Goal: Task Accomplishment & Management: Manage account settings

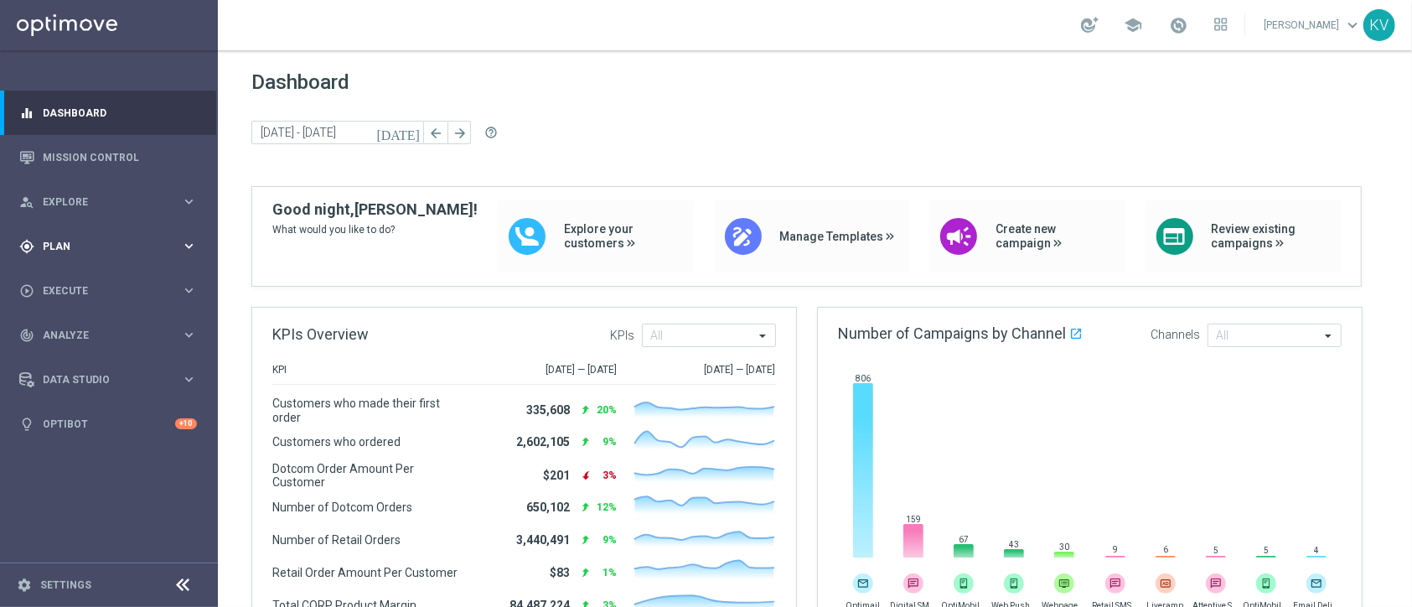
click at [107, 245] on span "Plan" at bounding box center [112, 246] width 138 height 10
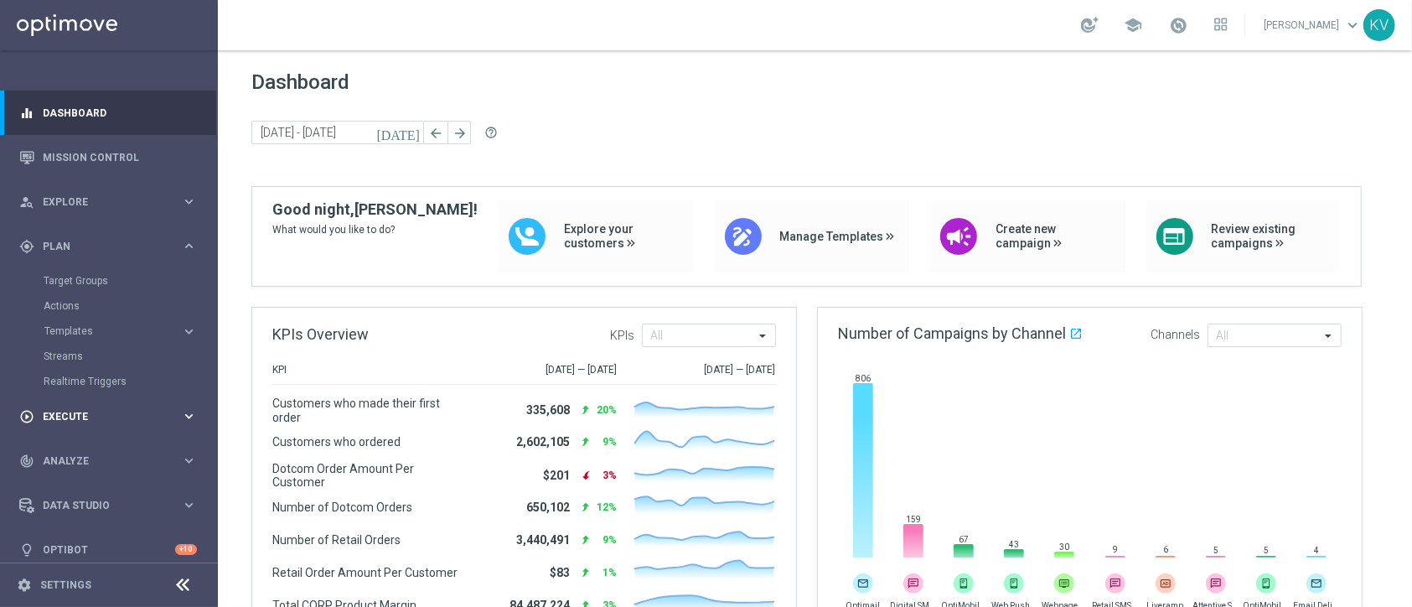
click at [72, 415] on span "Execute" at bounding box center [112, 416] width 138 height 10
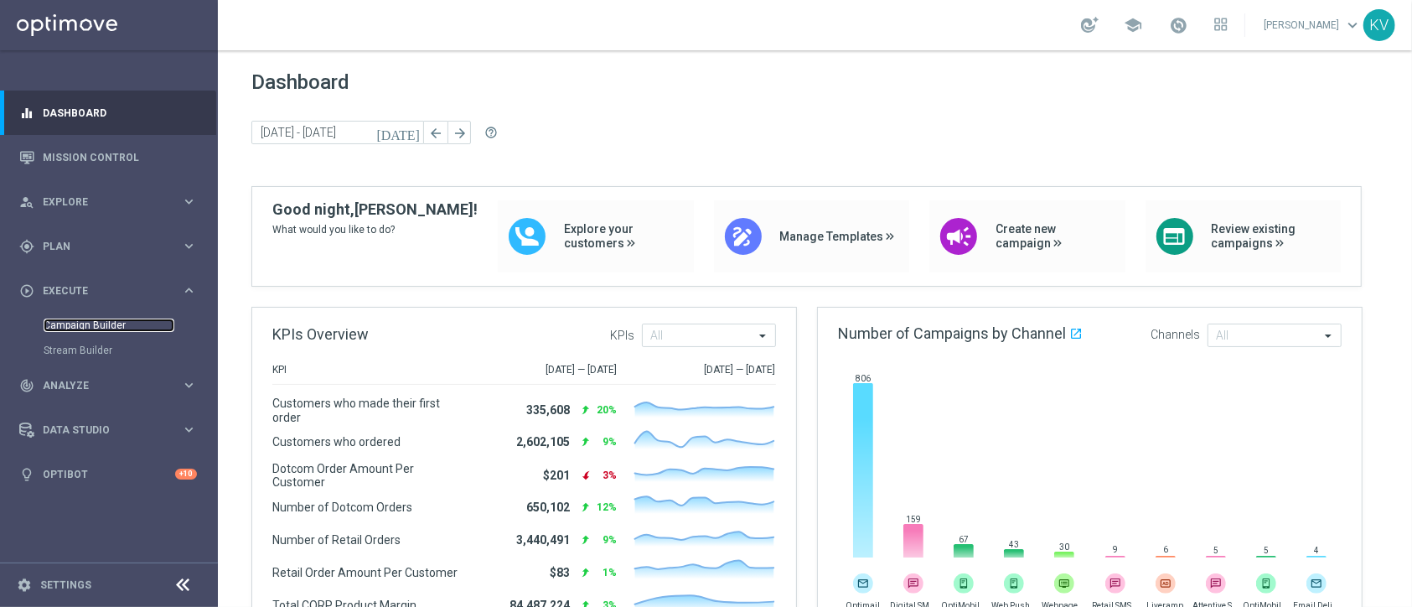
click at [105, 323] on link "Campaign Builder" at bounding box center [109, 324] width 131 height 13
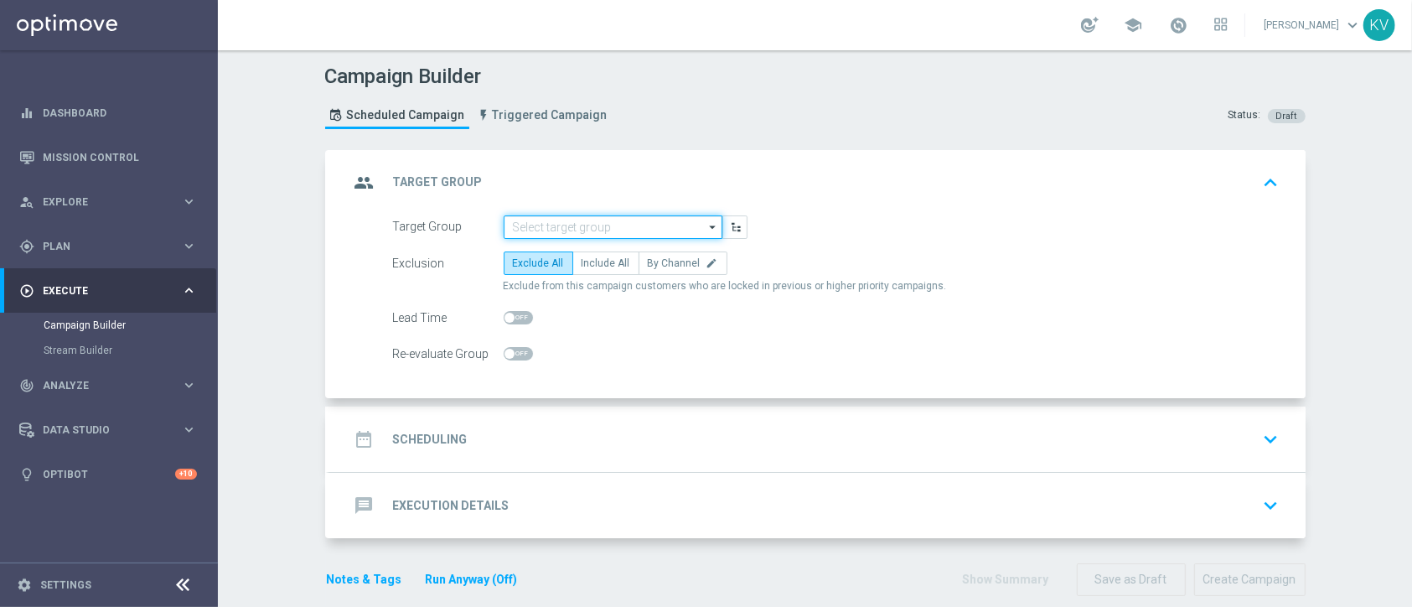
click at [540, 230] on input at bounding box center [613, 226] width 219 height 23
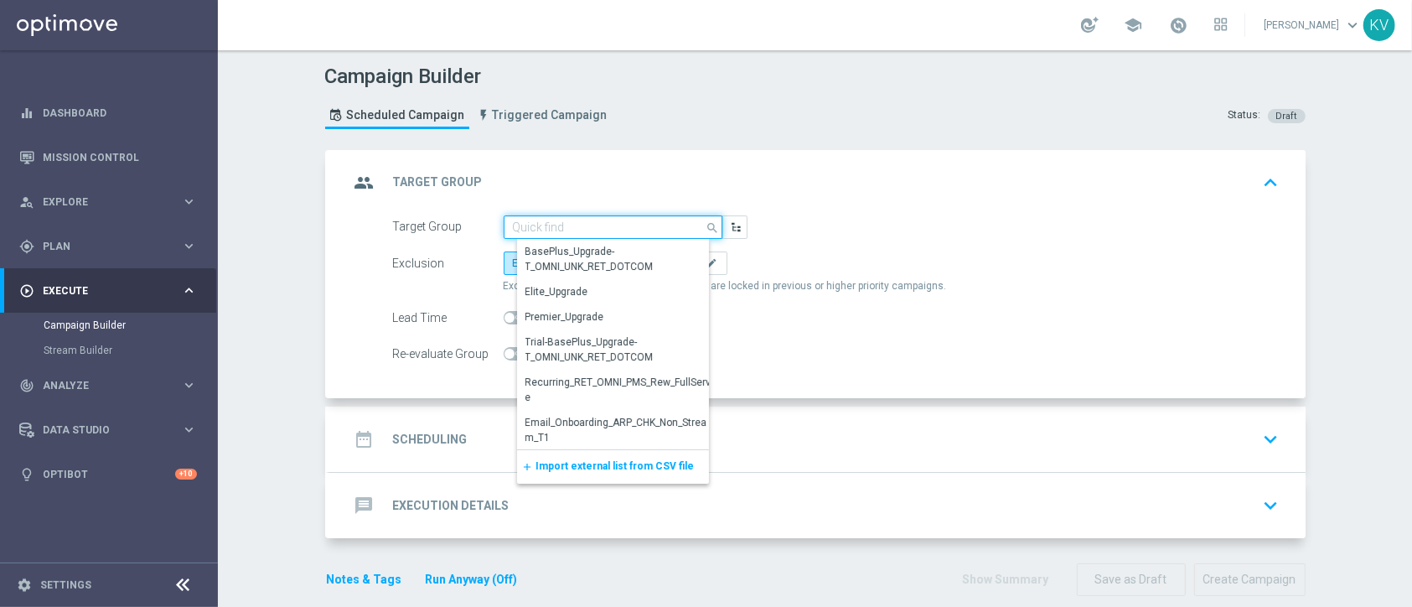
paste input "EasyRewards_Email_RET_HotDeals"
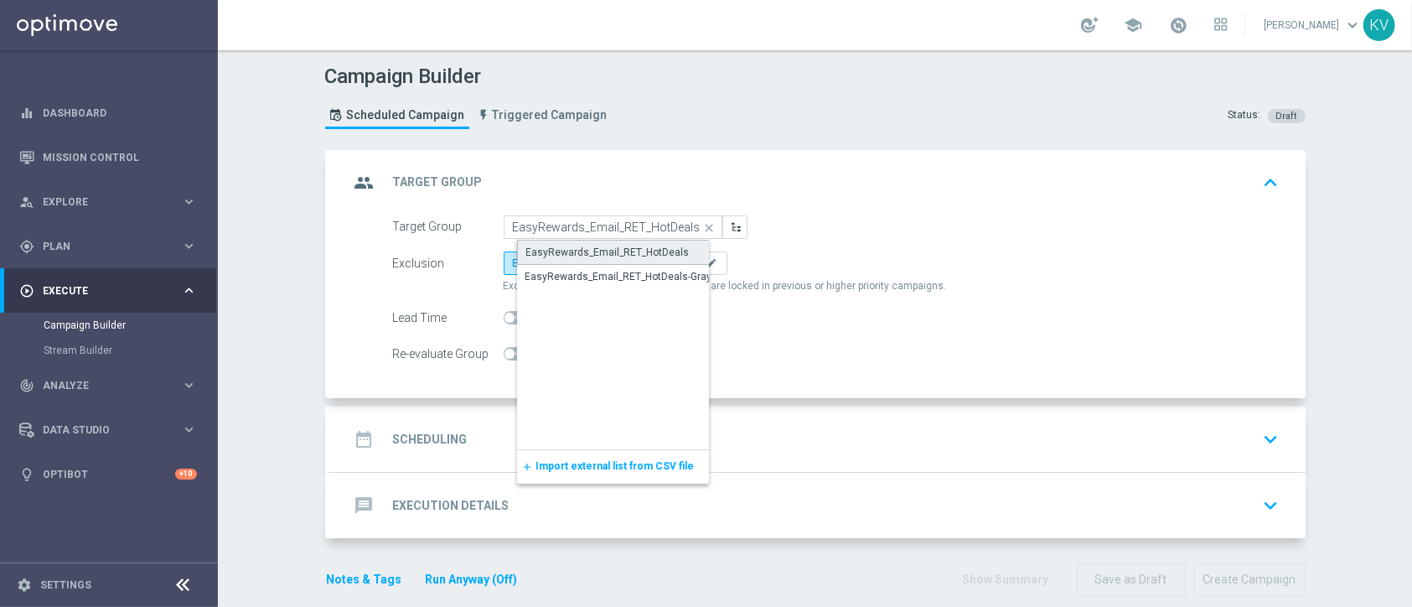
click at [570, 256] on div "EasyRewards_Email_RET_HotDeals" at bounding box center [607, 252] width 163 height 15
type input "EasyRewards_Email_RET_HotDeals"
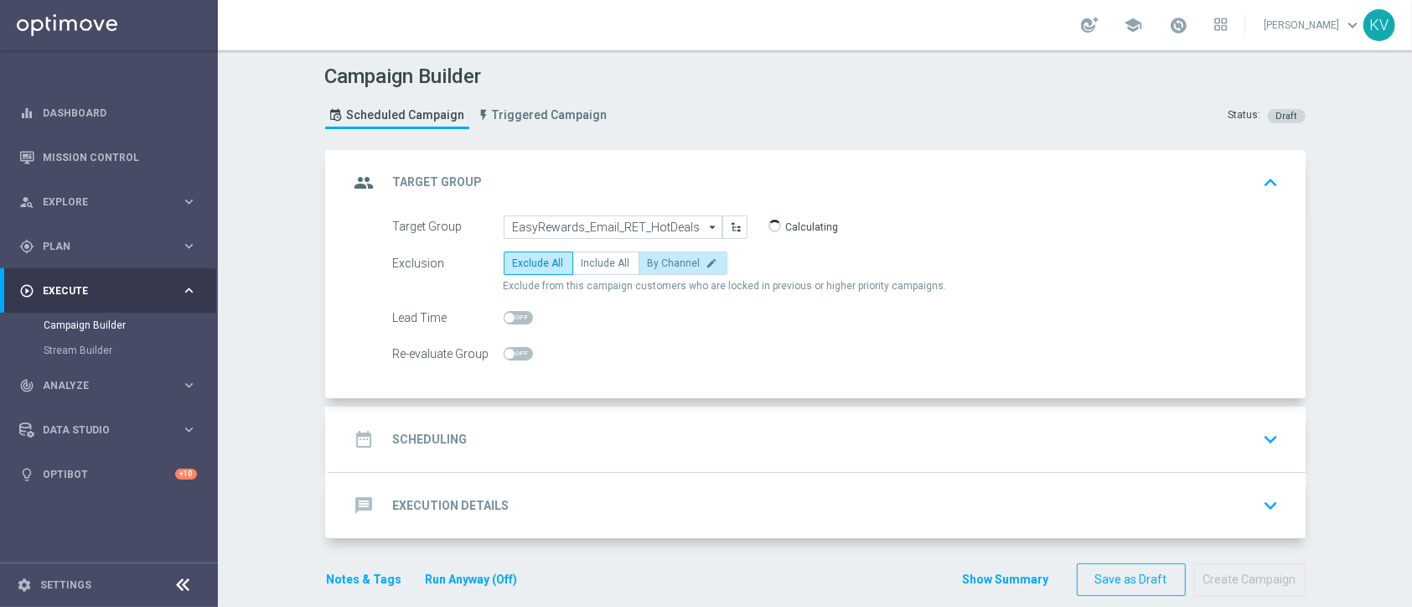
click at [683, 261] on span "By Channel" at bounding box center [674, 263] width 53 height 12
click at [659, 261] on input "By Channel edit" at bounding box center [653, 266] width 11 height 11
radio input "true"
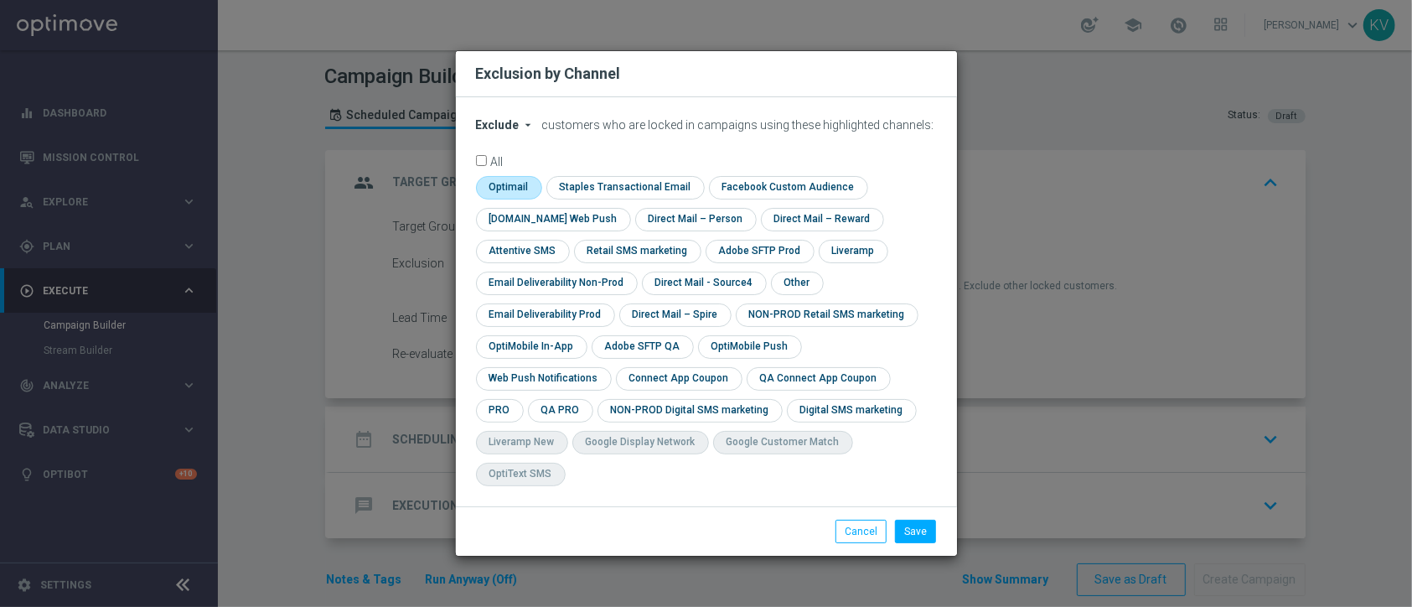
click at [516, 199] on input "checkbox" at bounding box center [507, 187] width 63 height 23
checkbox input "true"
click at [814, 310] on div "check Optimail check Staples Transactional Email check Facebook Custom Audience…" at bounding box center [706, 335] width 461 height 318
click at [784, 291] on input "checkbox" at bounding box center [796, 282] width 50 height 23
checkbox input "true"
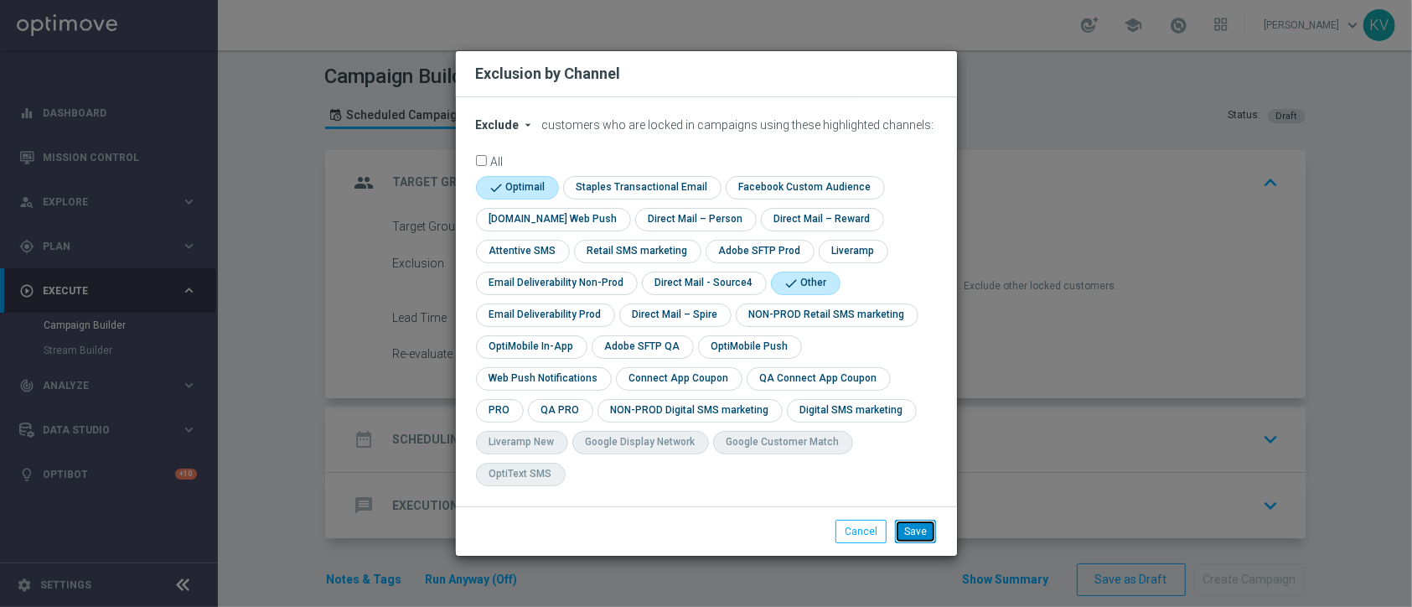
click at [911, 519] on button "Save" at bounding box center [915, 530] width 41 height 23
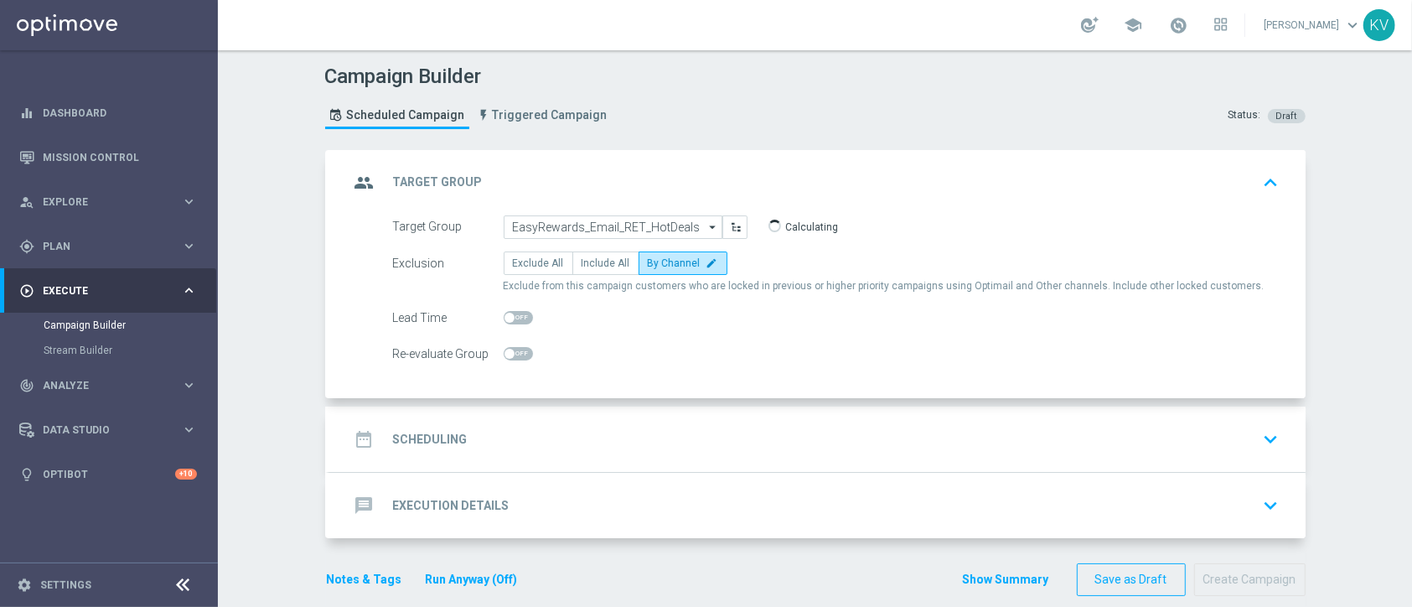
click at [724, 432] on div "date_range Scheduling keyboard_arrow_down" at bounding box center [817, 439] width 936 height 32
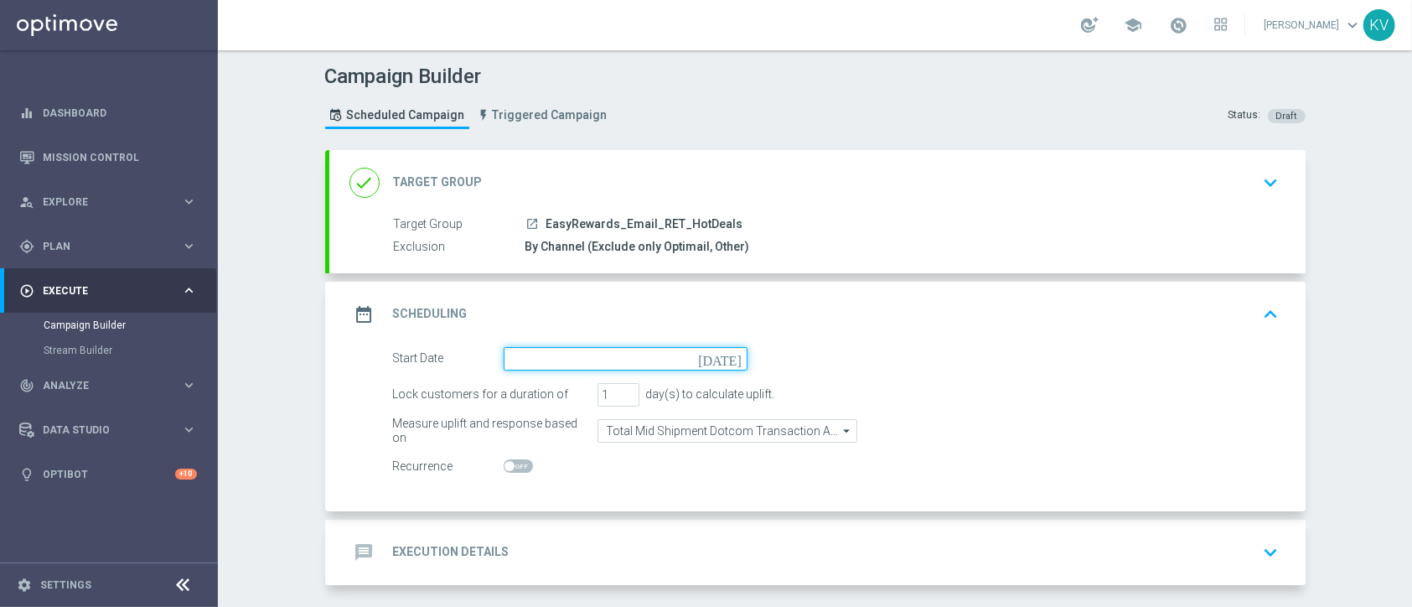
click at [602, 354] on input at bounding box center [626, 358] width 244 height 23
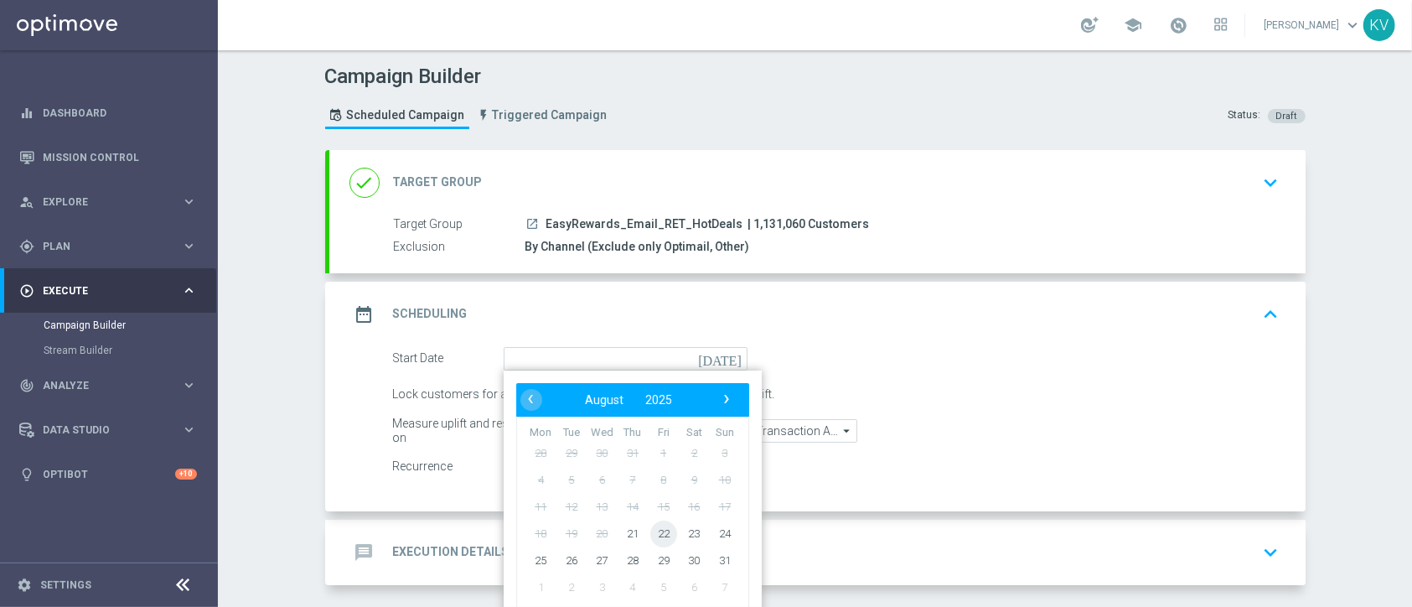
click at [662, 537] on span "22" at bounding box center [662, 532] width 27 height 27
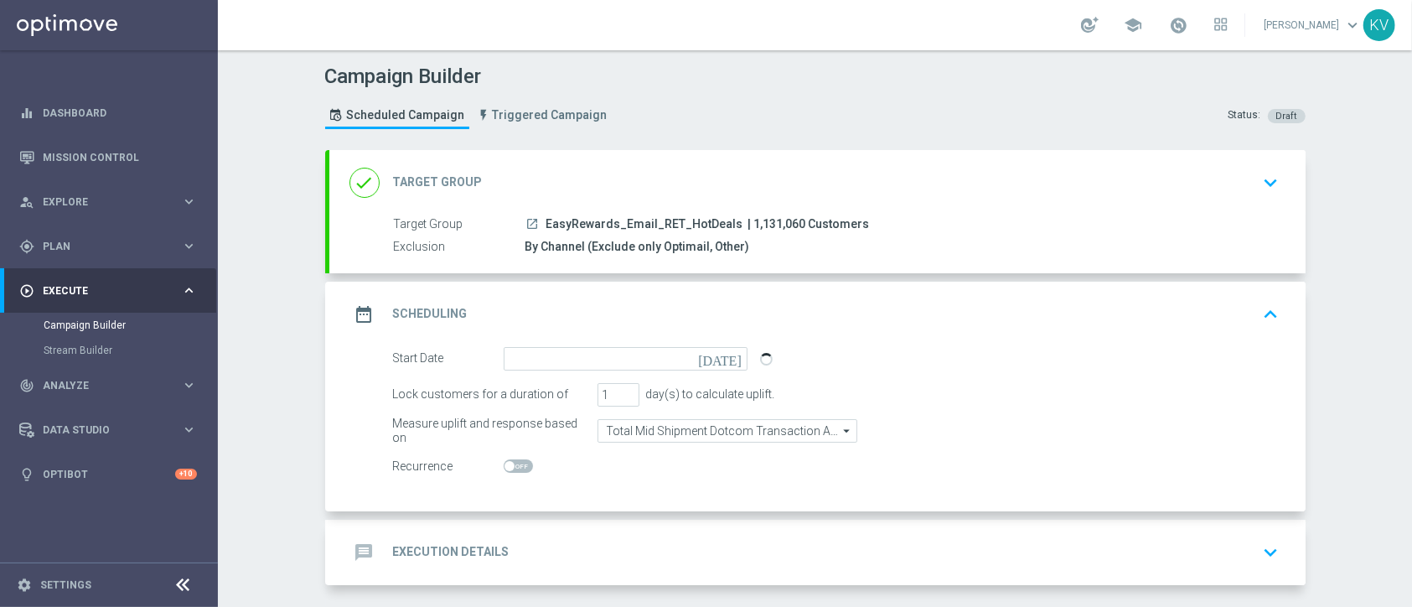
type input "[DATE]"
click at [711, 432] on input "Total Mid Shipment Dotcom Transaction Amount" at bounding box center [727, 430] width 260 height 23
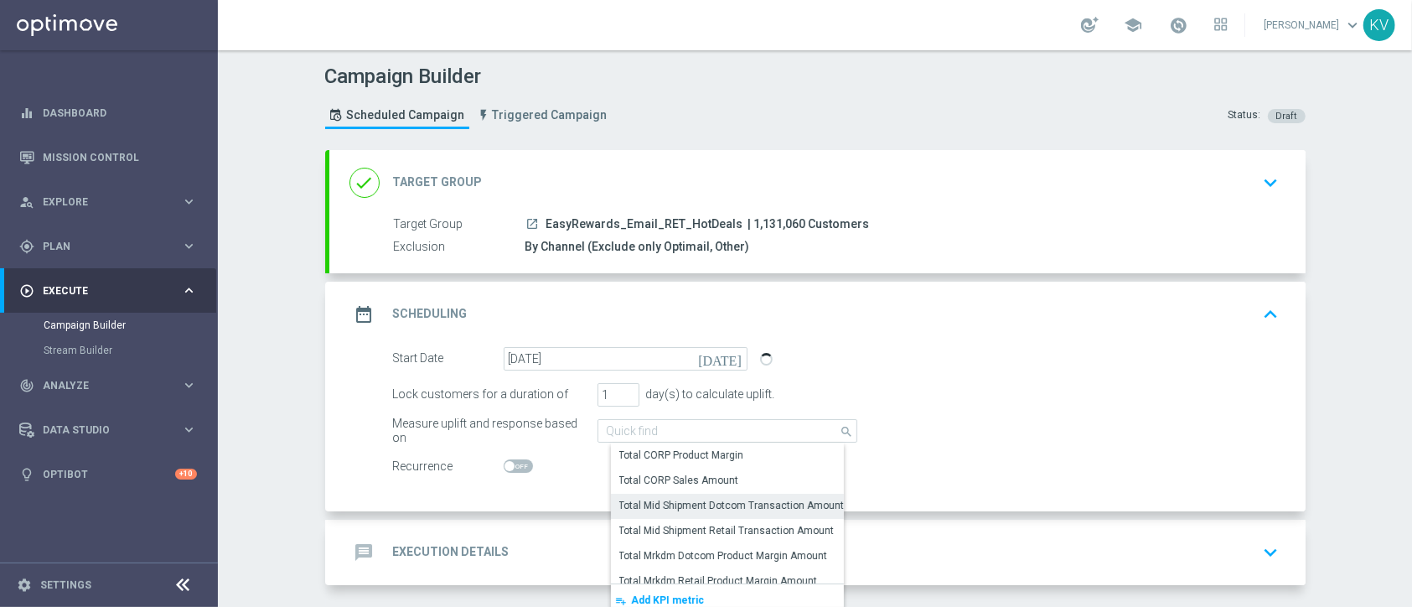
click at [720, 479] on div "Total CORP Sales Amount" at bounding box center [679, 480] width 120 height 15
type input "Total CORP Sales Amount"
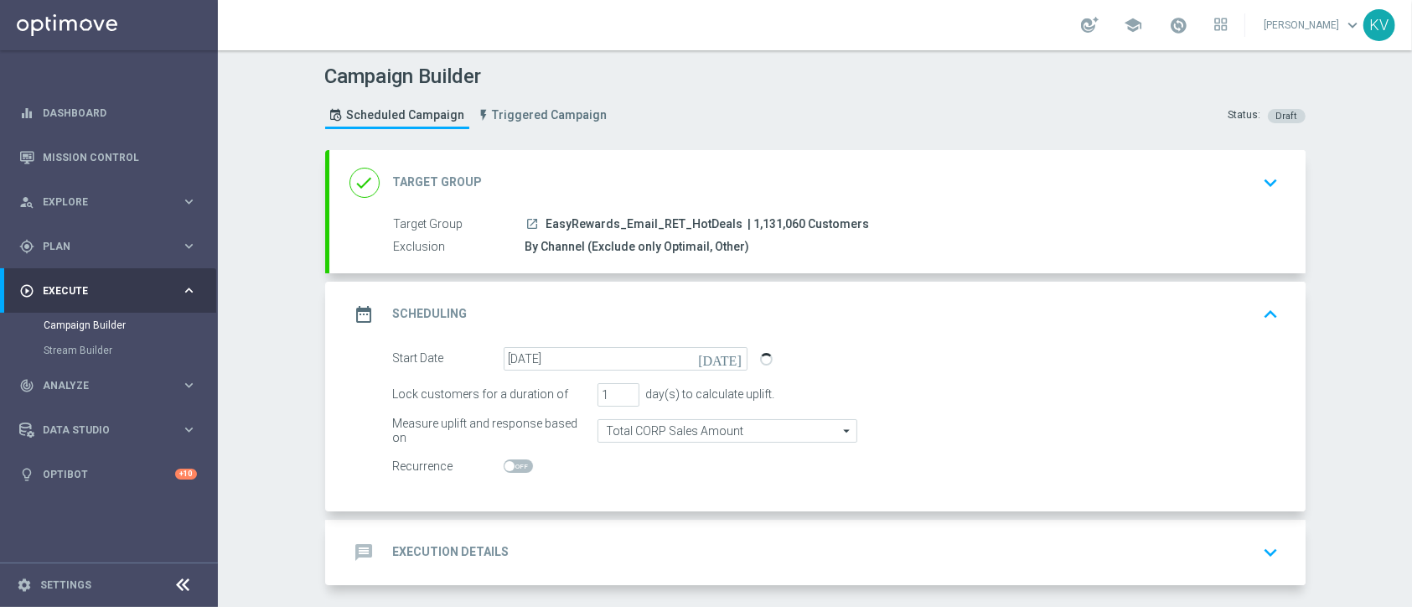
scroll to position [67, 0]
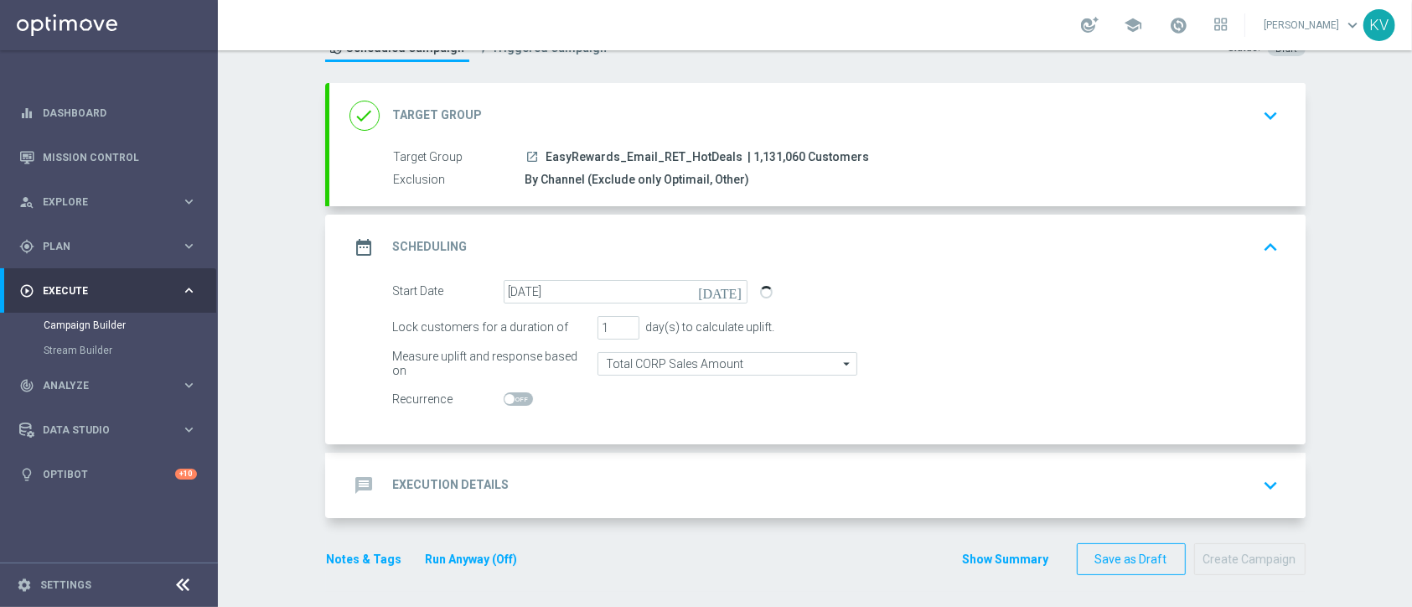
click at [716, 479] on div "message Execution Details keyboard_arrow_down" at bounding box center [817, 485] width 936 height 32
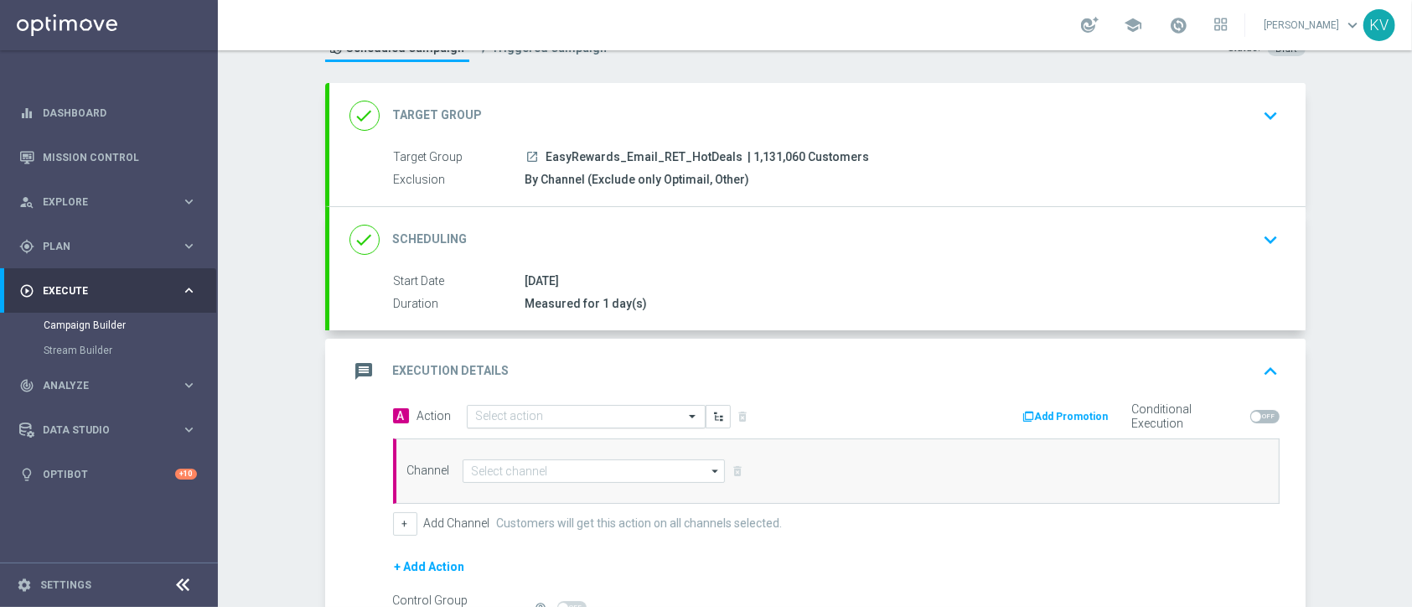
click at [476, 411] on input "text" at bounding box center [569, 417] width 187 height 14
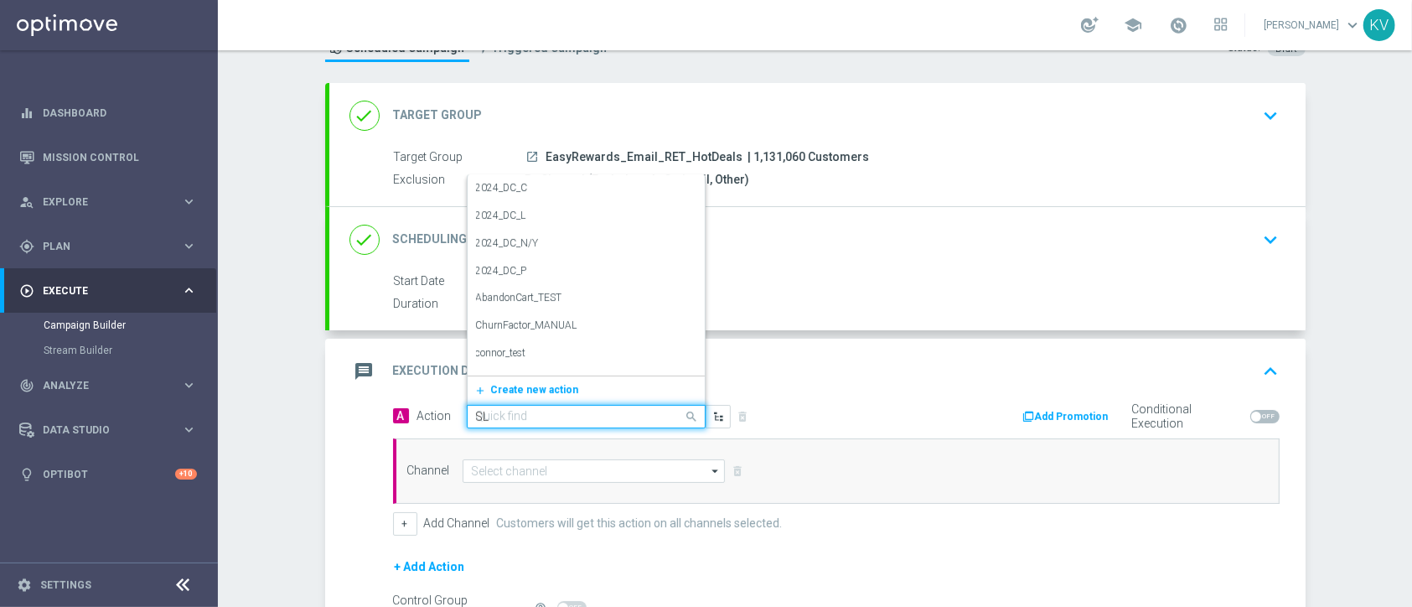
type input "SLP"
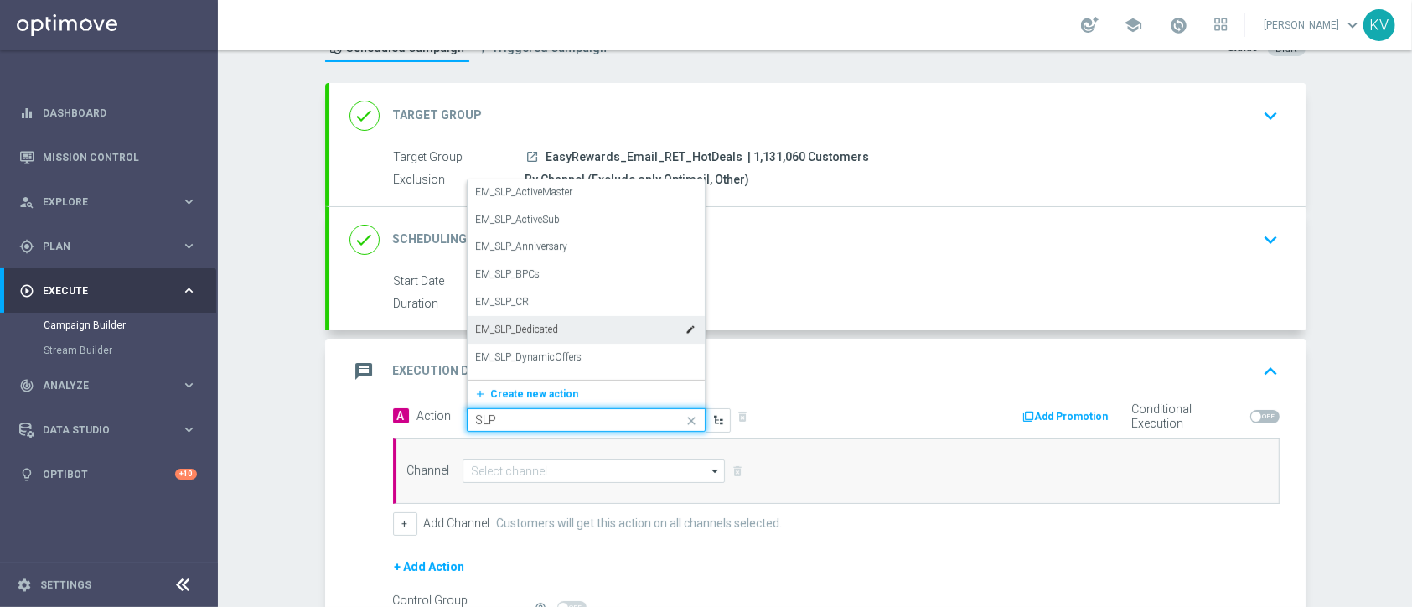
click at [536, 330] on label "EM_SLP_Dedicated" at bounding box center [517, 330] width 83 height 14
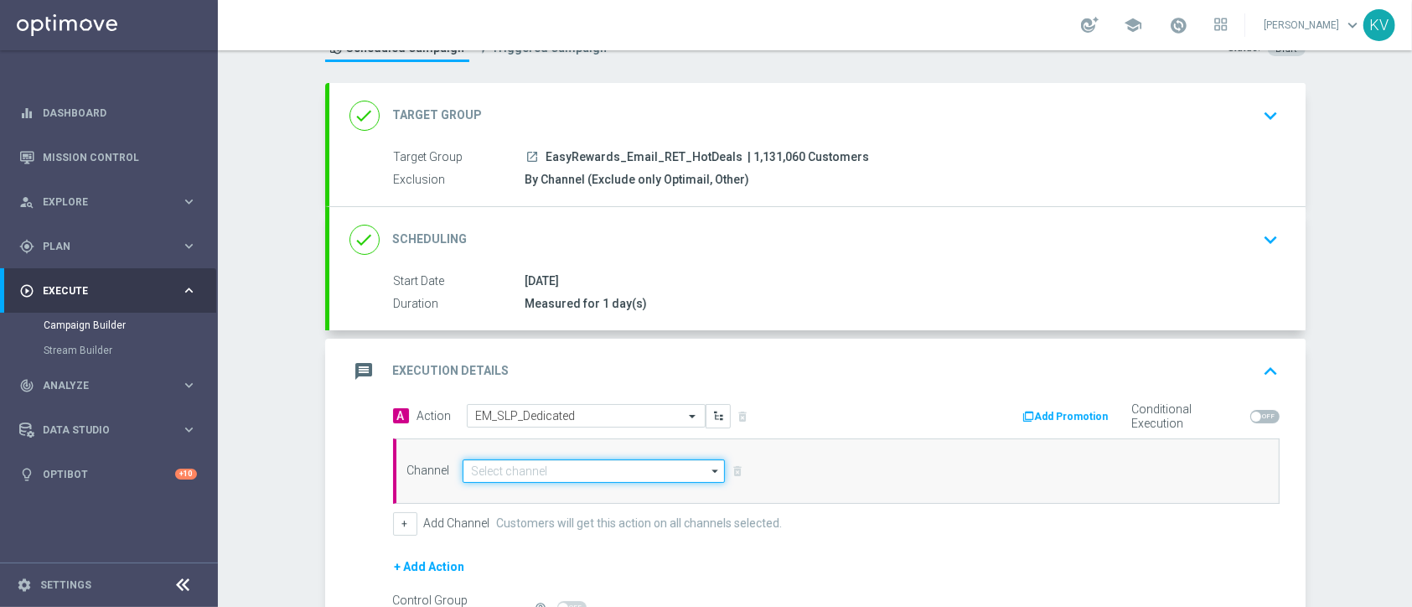
click at [510, 471] on input at bounding box center [594, 470] width 263 height 23
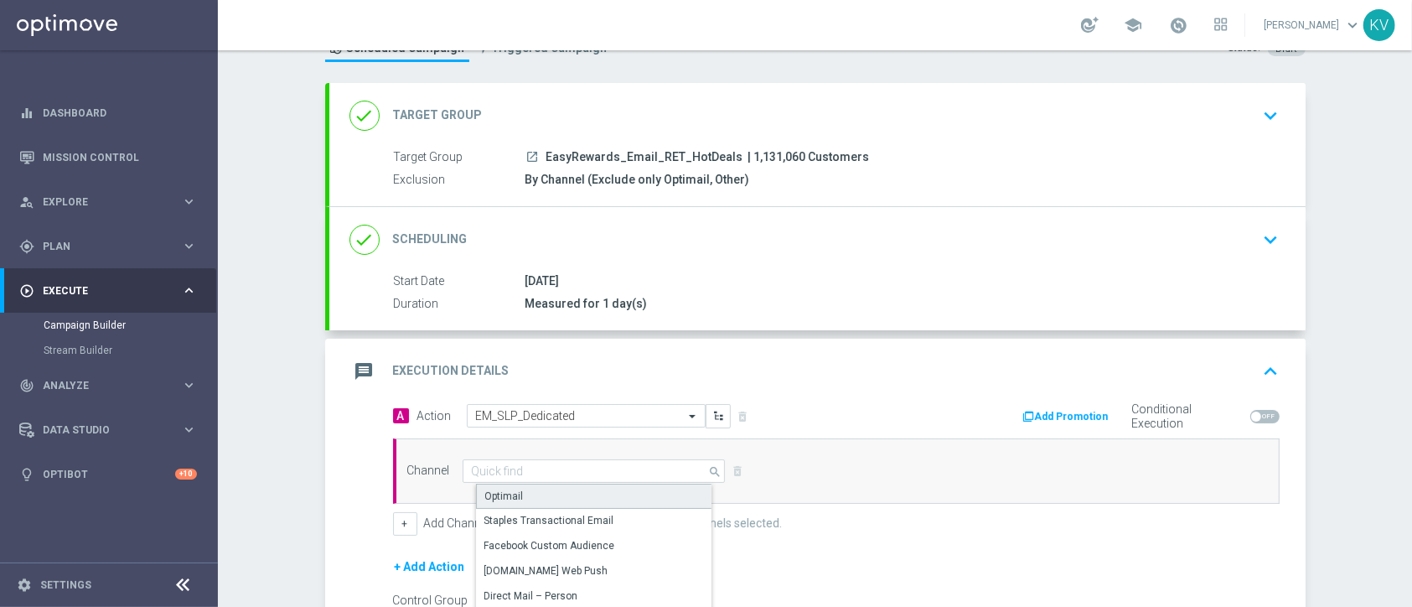
click at [514, 484] on div "Optimail" at bounding box center [601, 495] width 250 height 25
type input "Optimail"
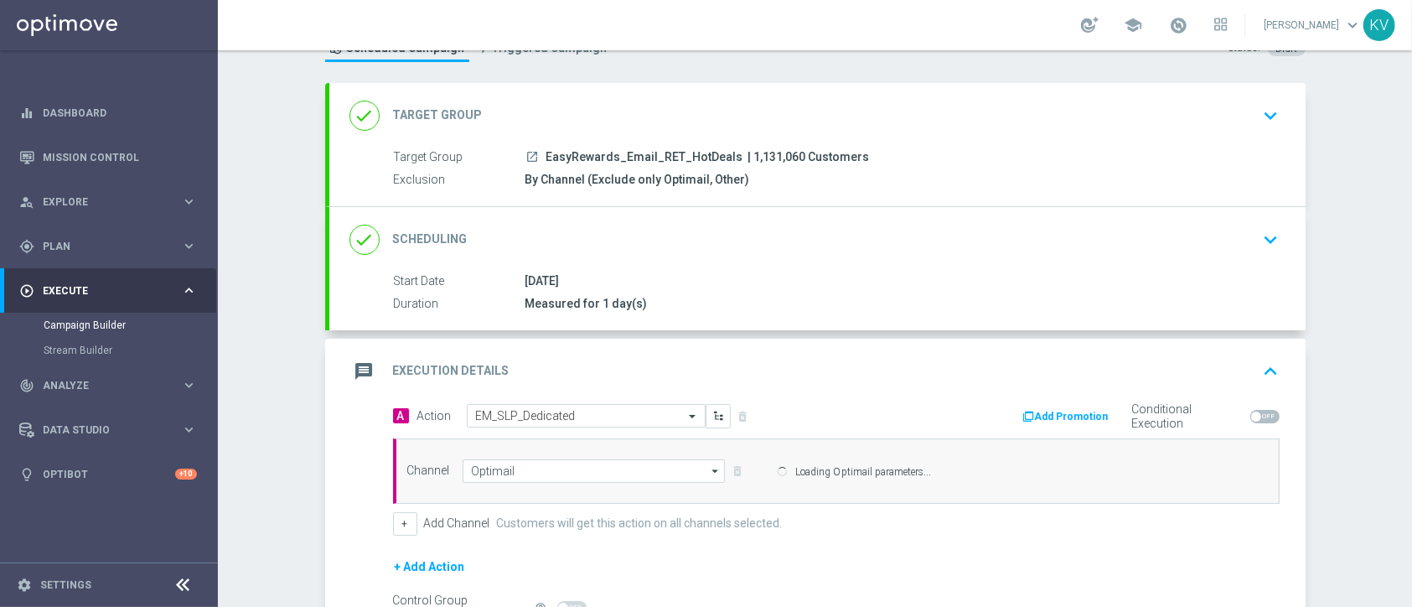
scroll to position [257, 0]
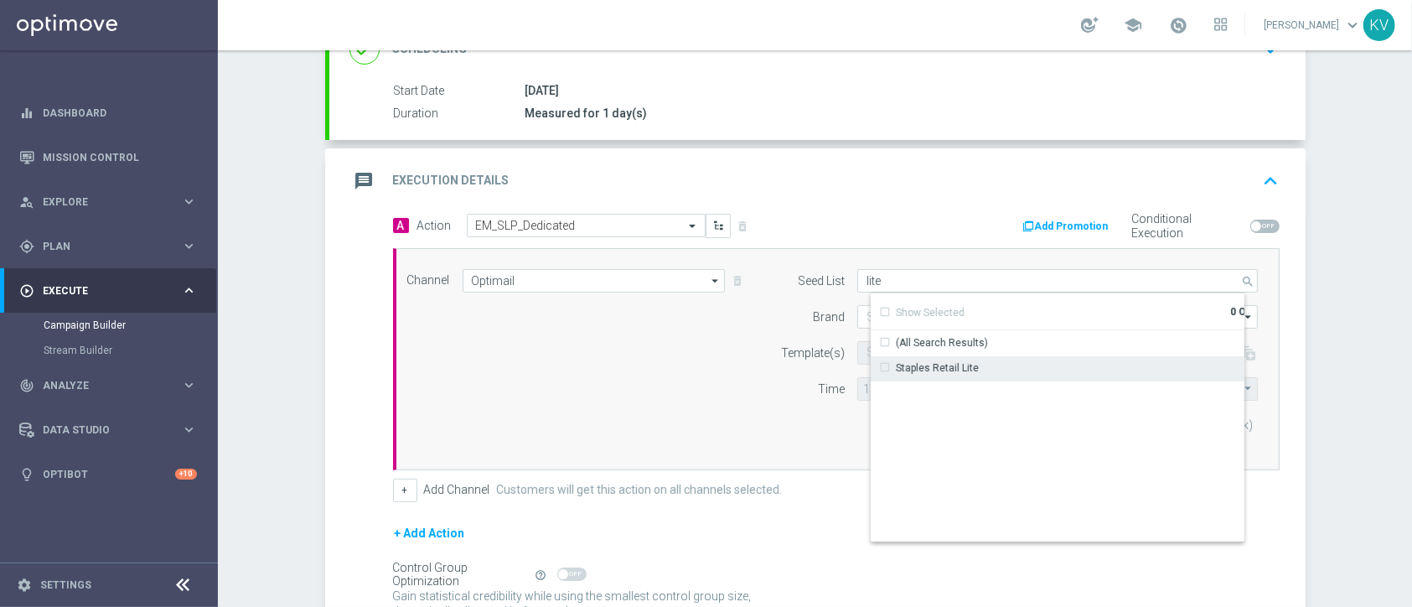
click at [933, 376] on div "Staples Retail Lite" at bounding box center [1071, 367] width 401 height 23
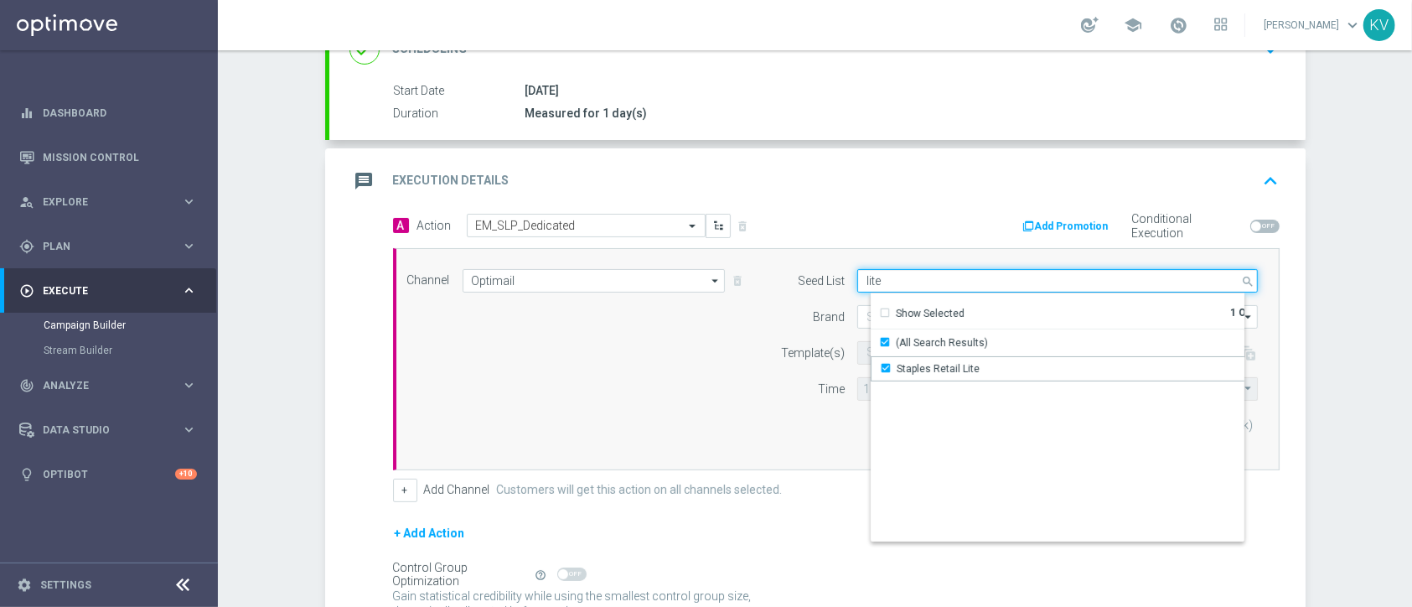
click at [898, 283] on input "lite" at bounding box center [1057, 280] width 401 height 23
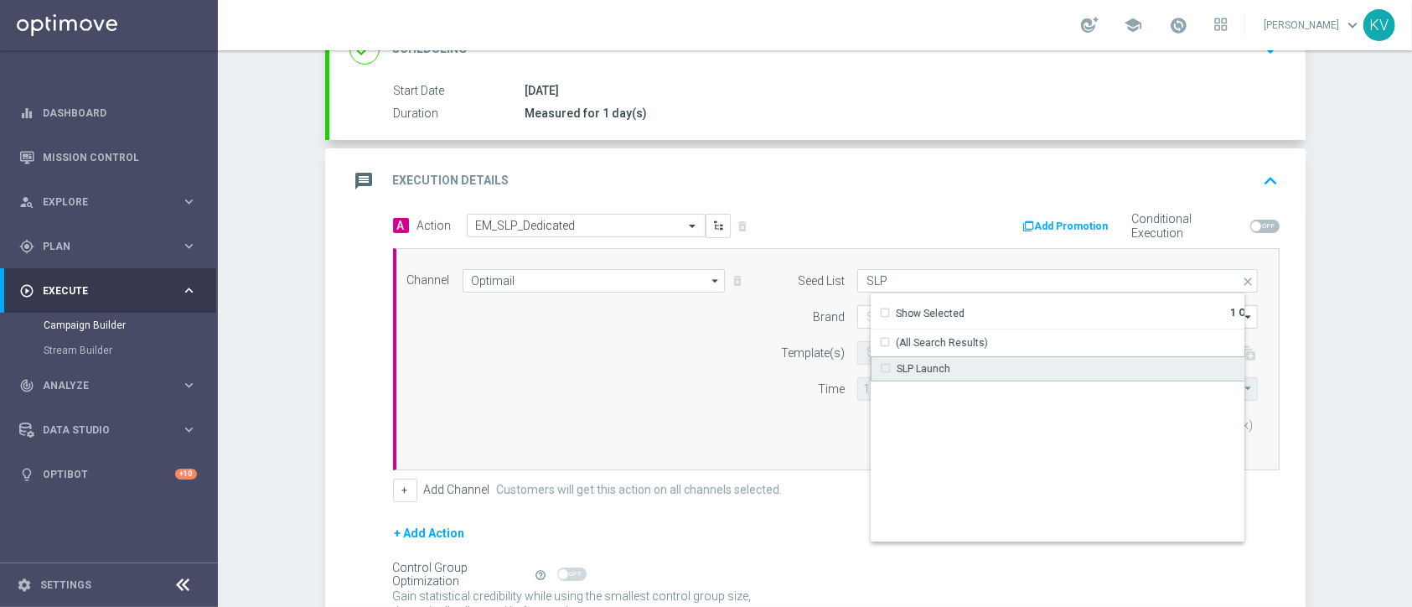
click at [922, 362] on div "SLP Launch" at bounding box center [924, 368] width 54 height 15
click at [717, 407] on div "Channel Optimail Optimail arrow_drop_down Show Selected 1 of 30 Optimail" at bounding box center [833, 359] width 876 height 180
type input "Selected 2 of 22"
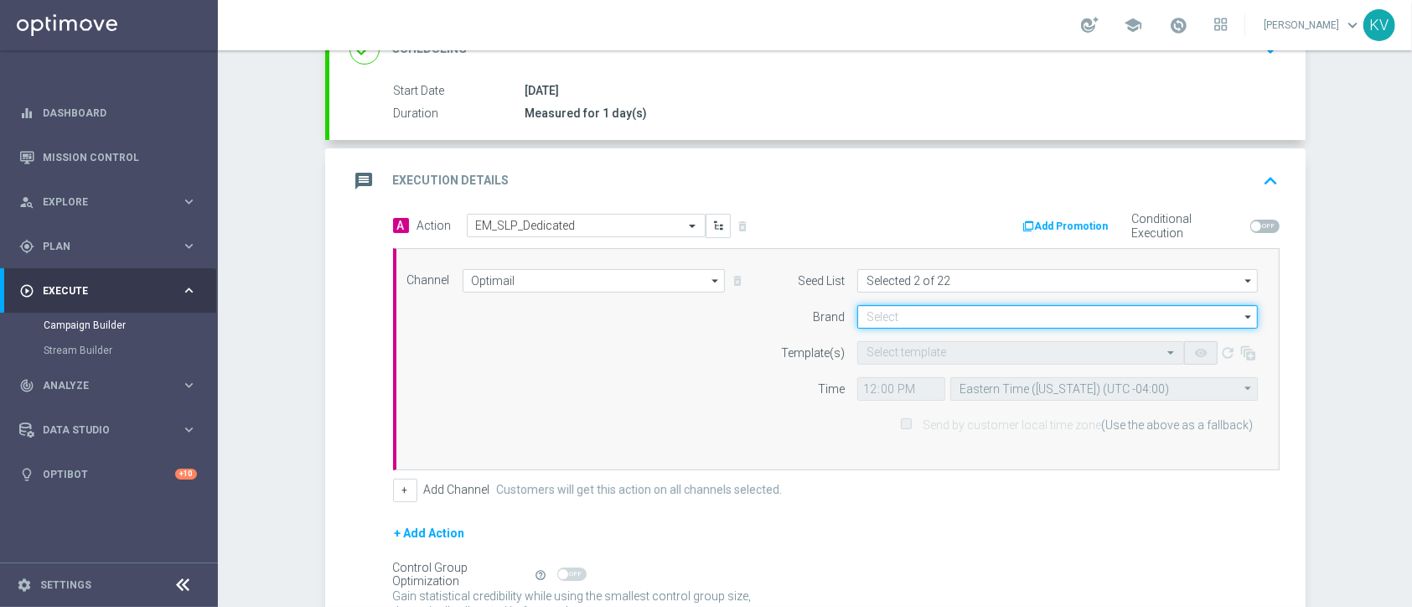
click at [887, 318] on input at bounding box center [1057, 316] width 401 height 23
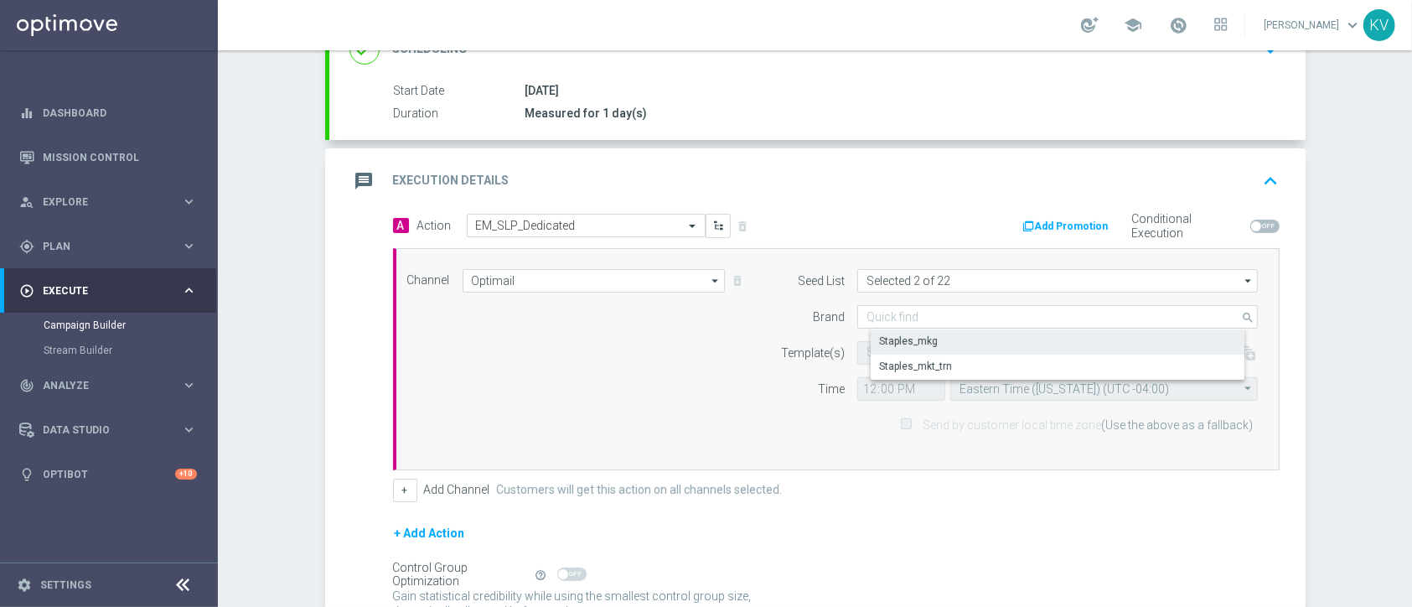
click at [894, 336] on div "Staples_mkg" at bounding box center [908, 340] width 59 height 15
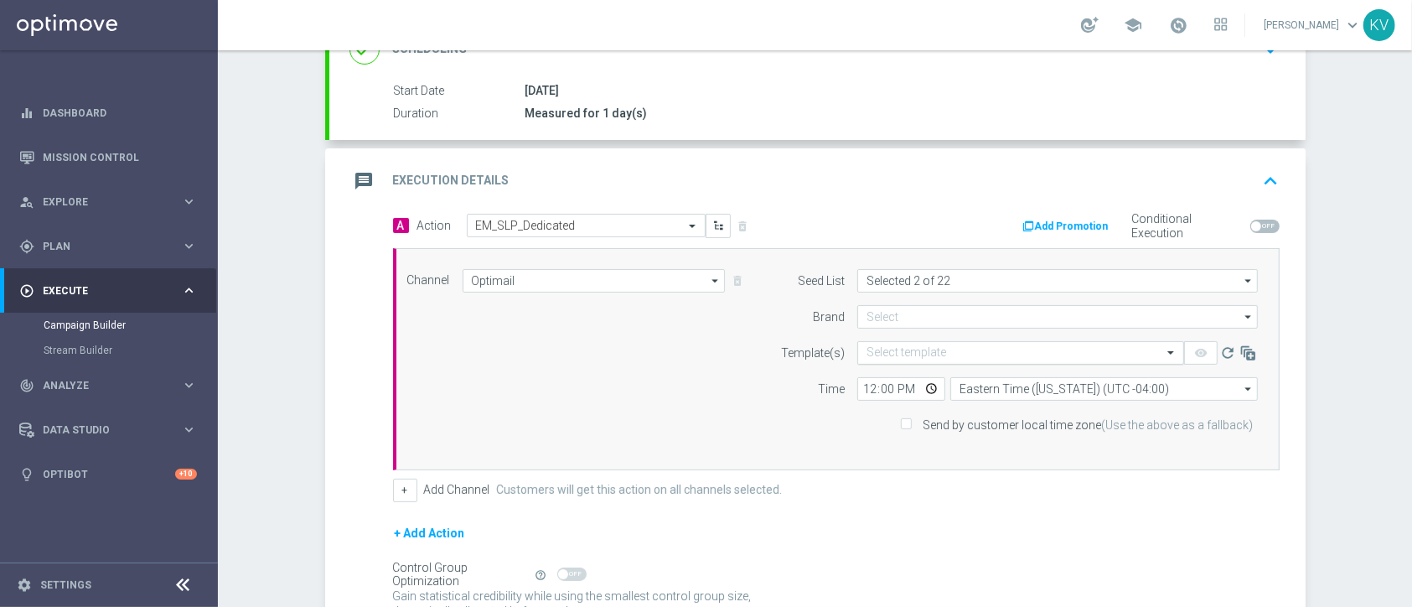
type input "Staples_mkg"
click at [891, 361] on div "Select template" at bounding box center [1020, 352] width 327 height 23
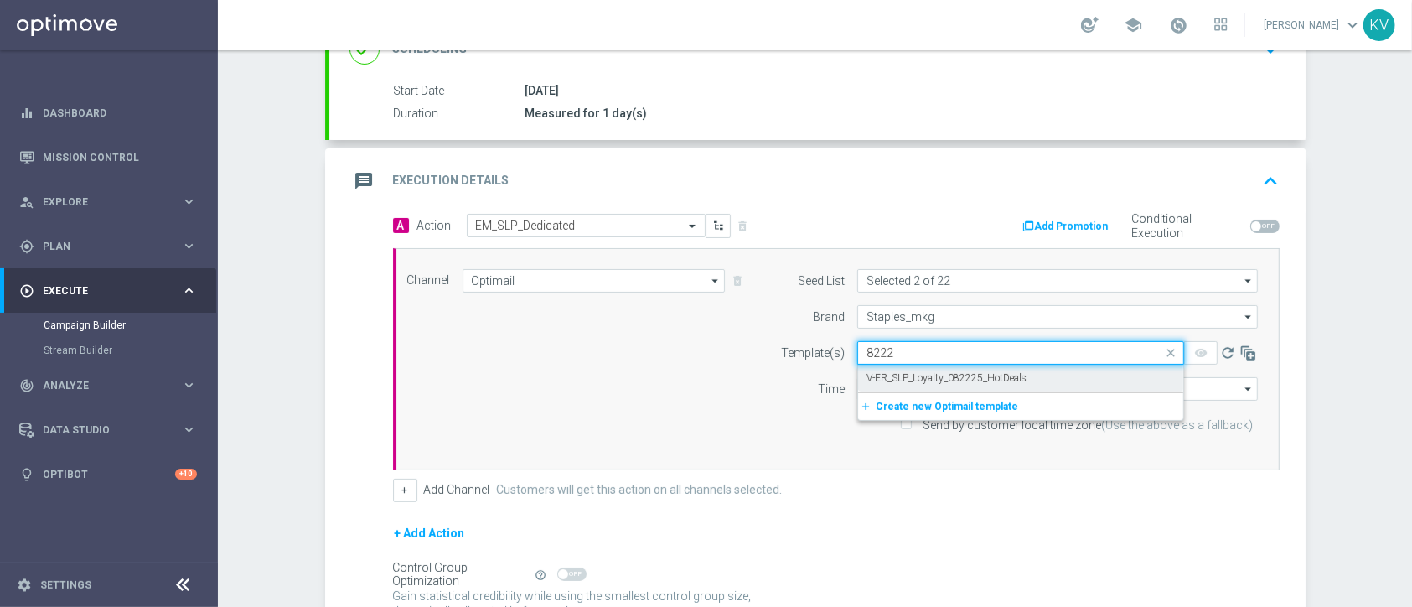
click at [928, 379] on label "V-ER_SLP_Loyalty_082225_HotDeals" at bounding box center [946, 378] width 160 height 14
type input "8222"
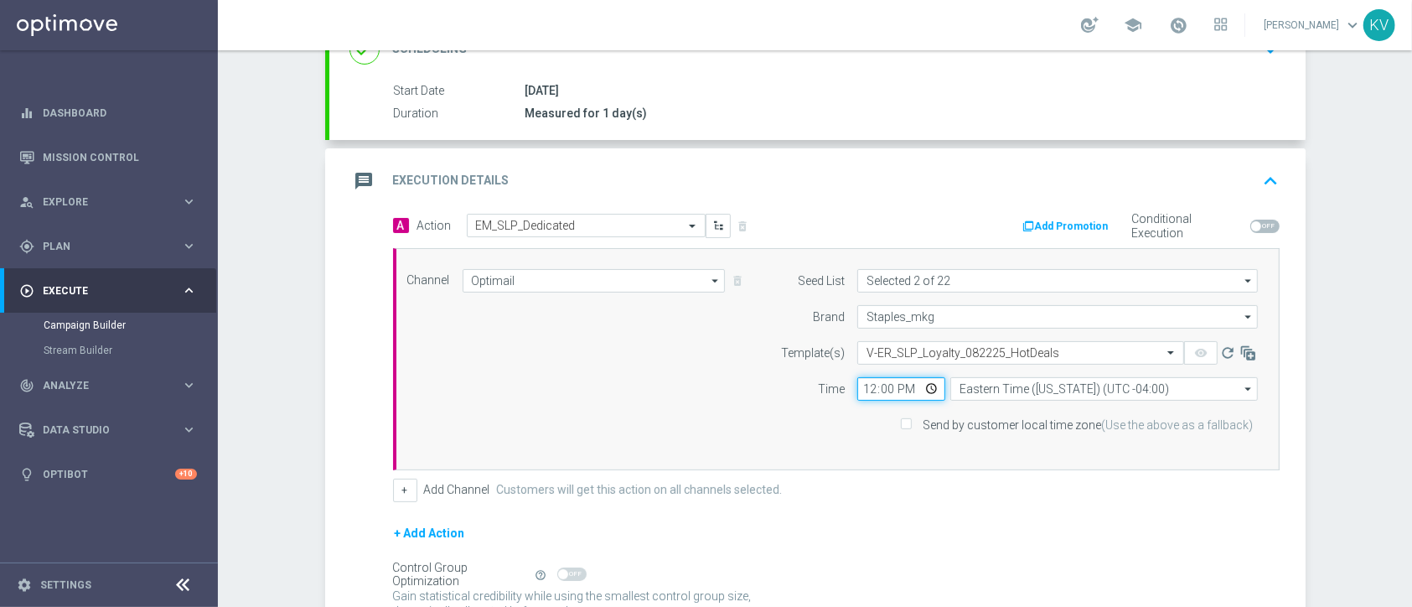
click at [857, 386] on input "12:00" at bounding box center [901, 388] width 88 height 23
type input "09:00"
click at [903, 421] on input "Send by customer local time zone (Use the above as a fallback)" at bounding box center [905, 426] width 11 height 11
checkbox input "true"
click at [362, 540] on form "done Target Group keyboard_arrow_down Target Group launch EasyRewards_Email_RET…" at bounding box center [815, 313] width 980 height 841
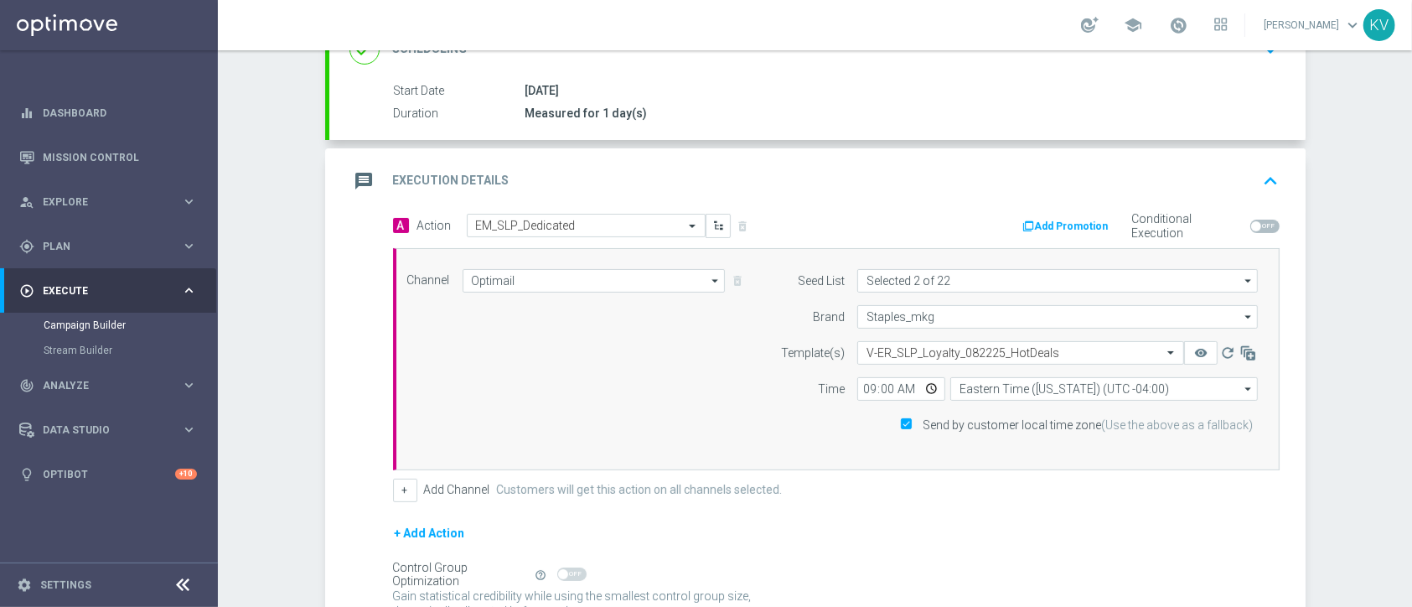
scroll to position [414, 0]
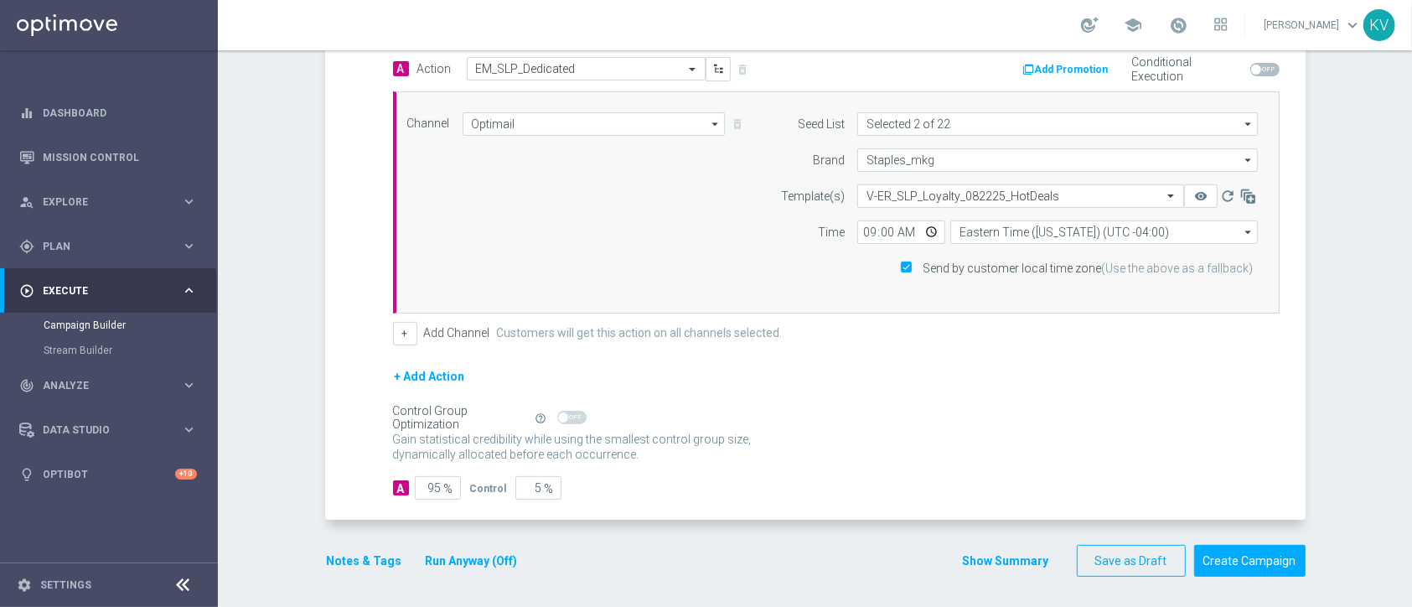
click at [362, 554] on button "Notes & Tags" at bounding box center [364, 560] width 79 height 21
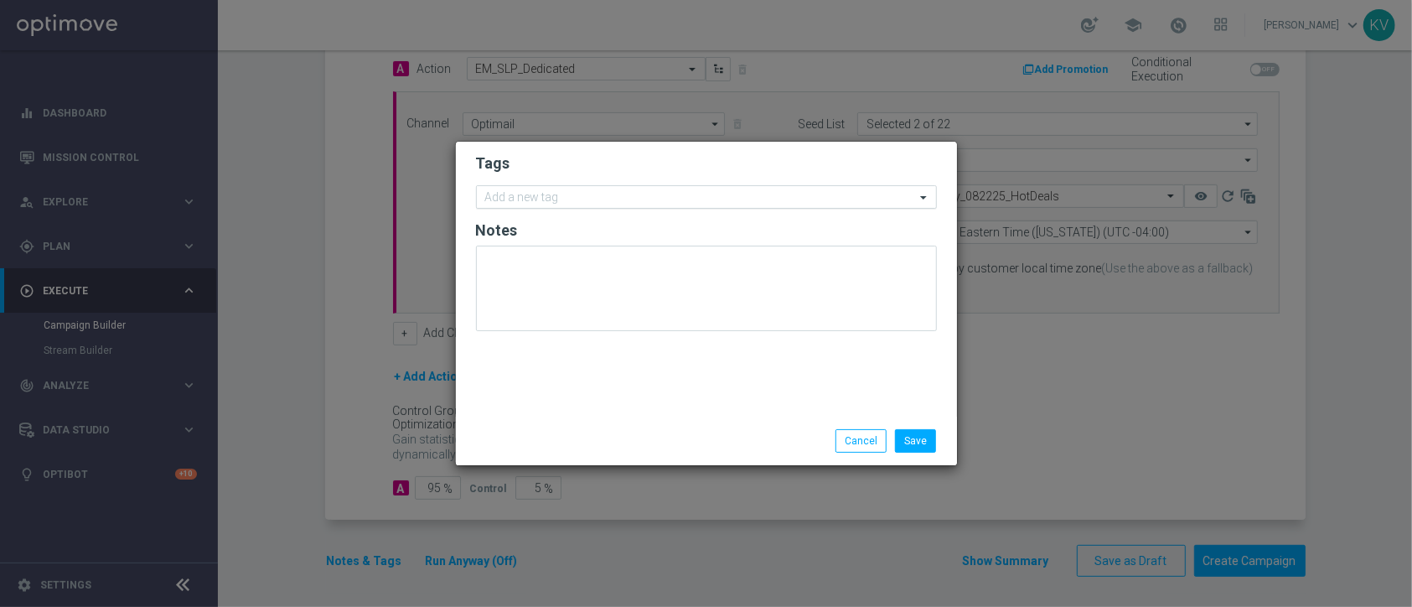
click at [582, 195] on input "text" at bounding box center [700, 198] width 430 height 14
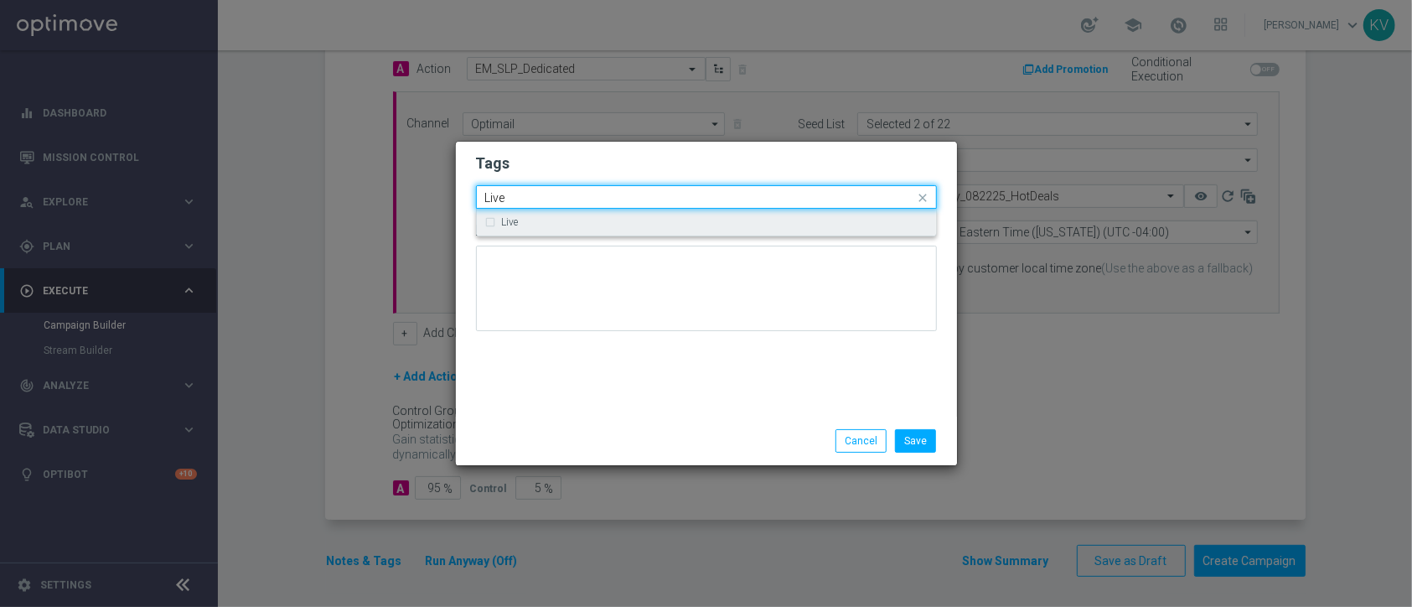
click at [550, 235] on div "Live" at bounding box center [706, 222] width 442 height 27
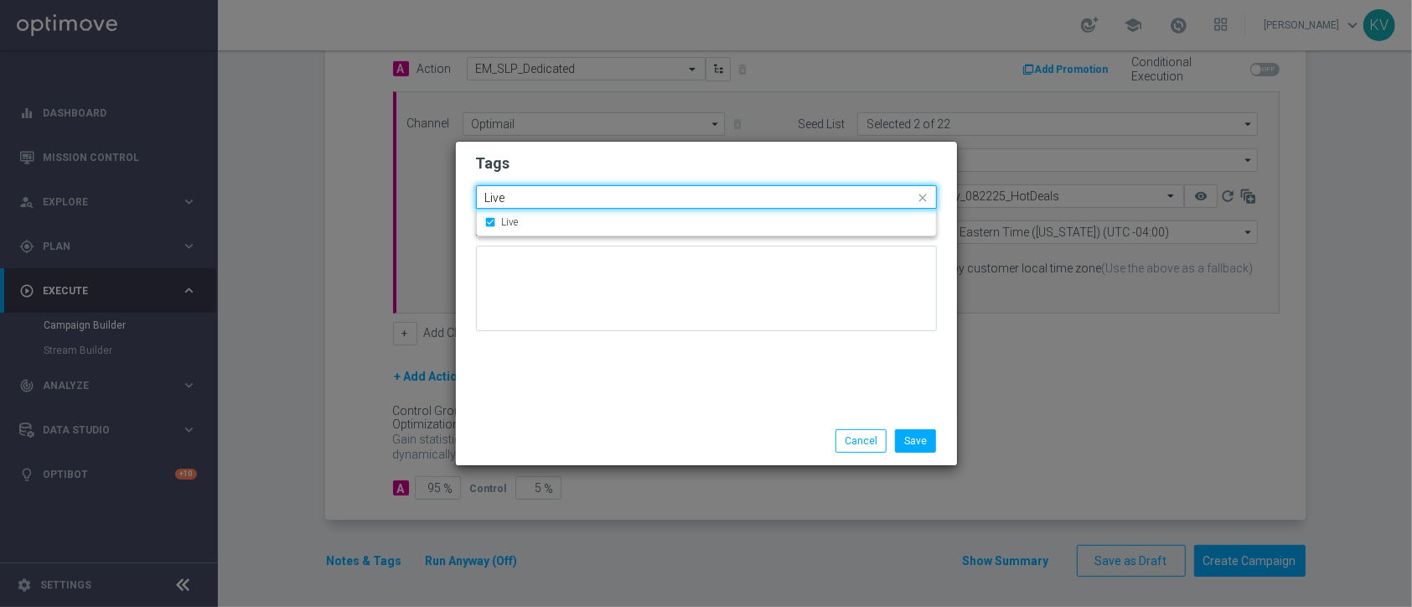
click at [515, 199] on input "Live" at bounding box center [700, 198] width 430 height 14
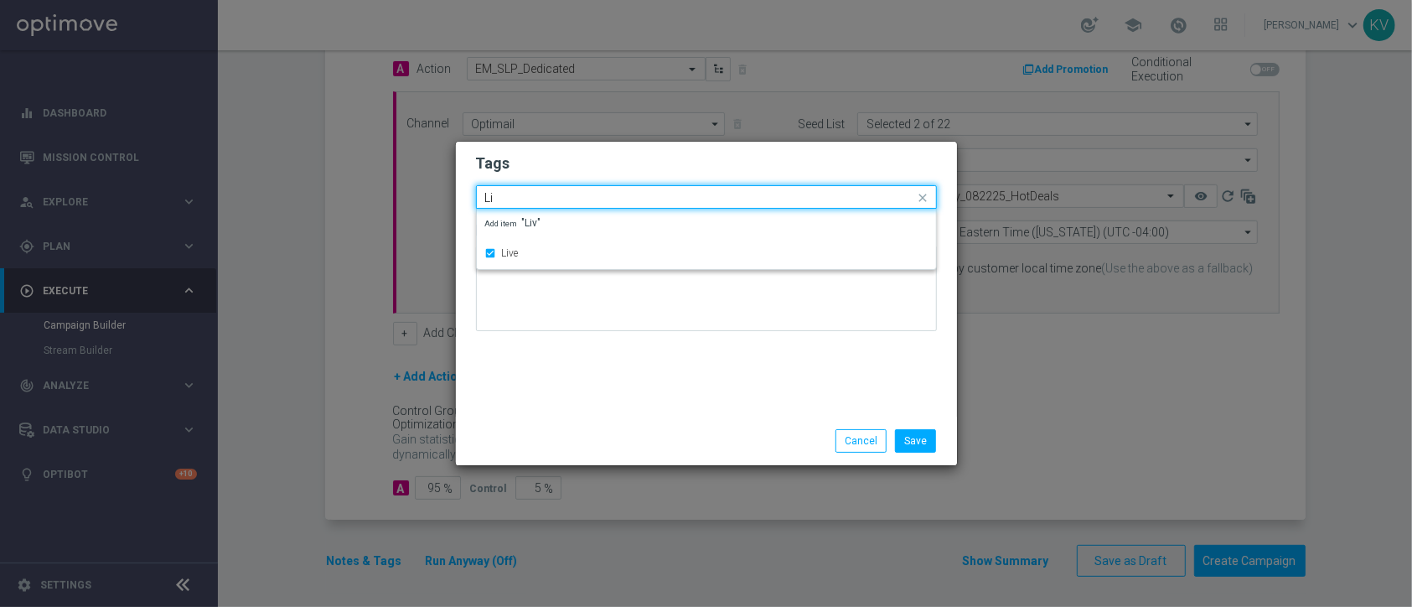
type input "L"
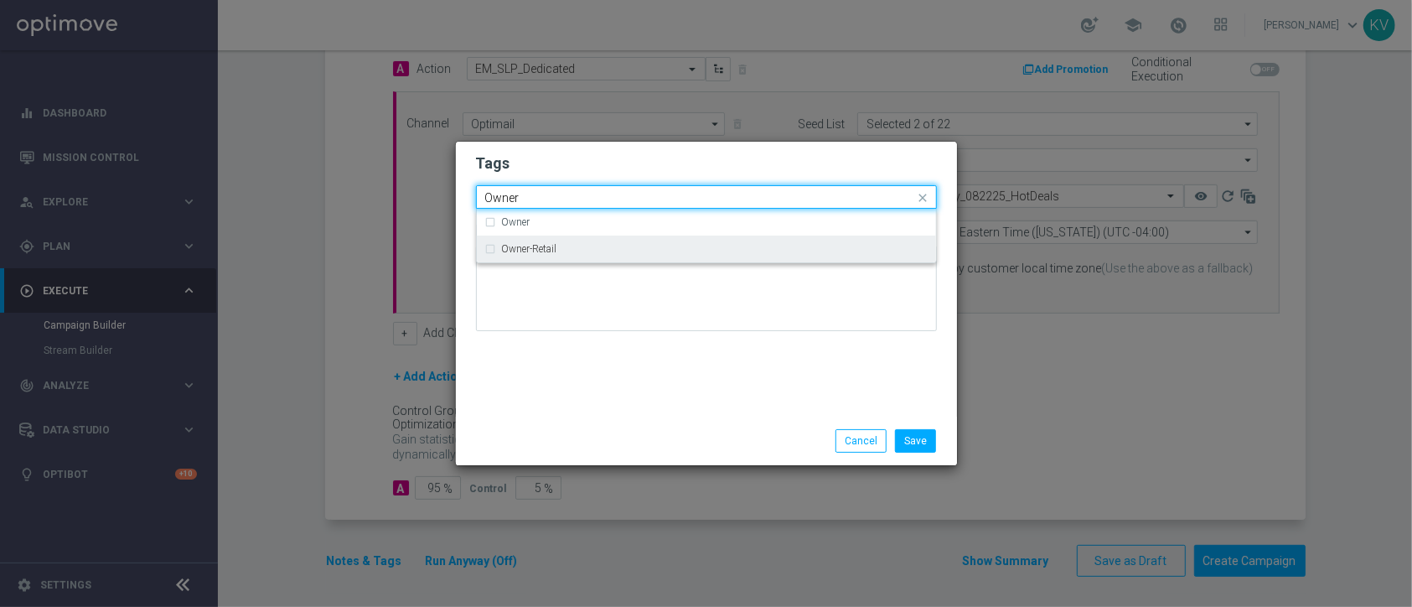
click at [541, 248] on label "Owner-Retail" at bounding box center [529, 249] width 55 height 10
type input "Owner"
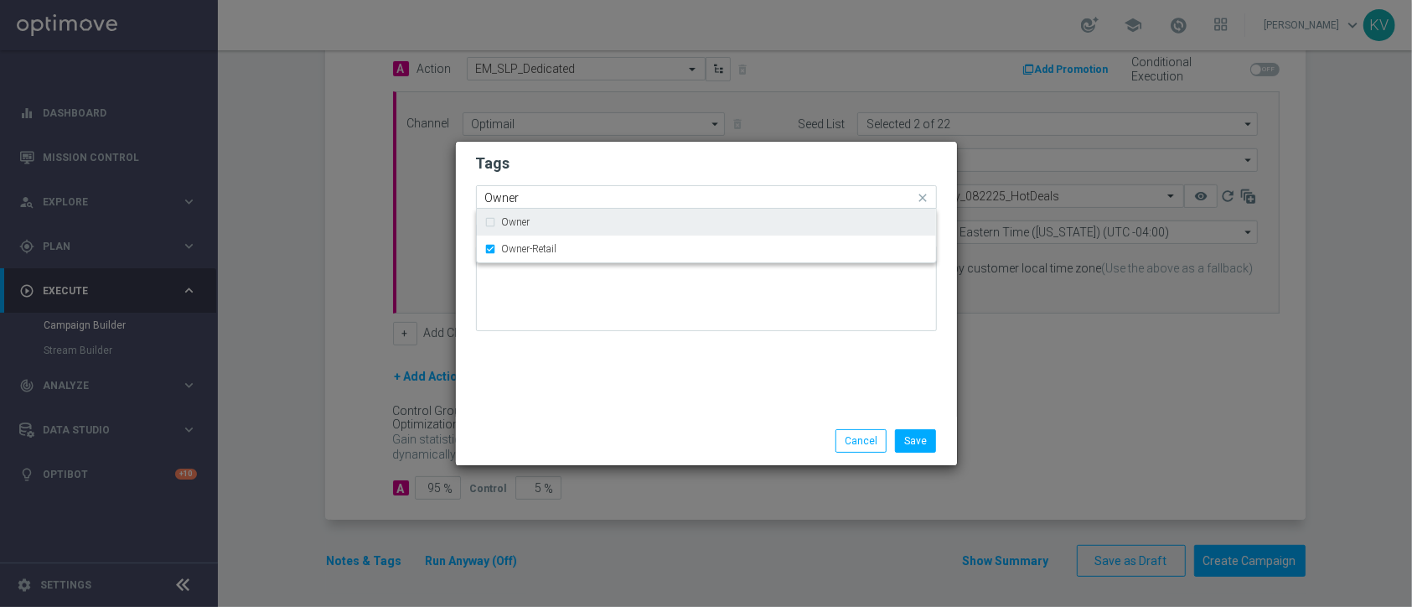
click at [530, 194] on input "Owner" at bounding box center [700, 198] width 430 height 14
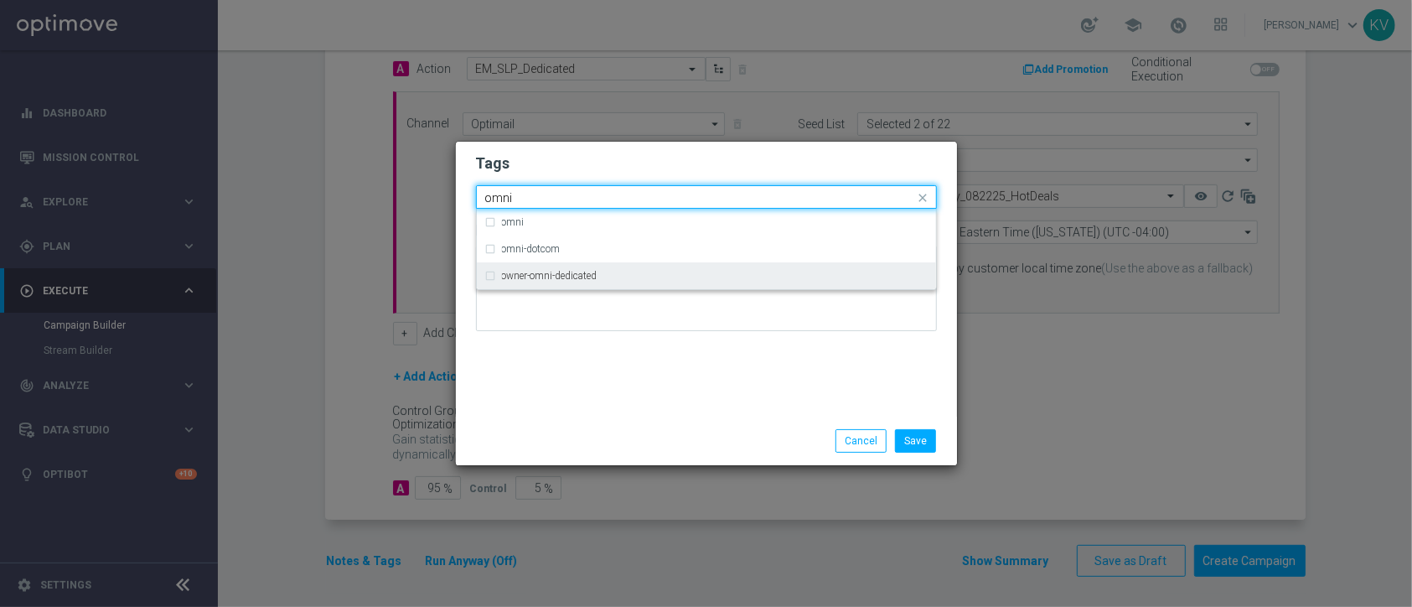
click at [581, 276] on label "owner-omni-dedicated" at bounding box center [550, 276] width 96 height 10
type input "omni"
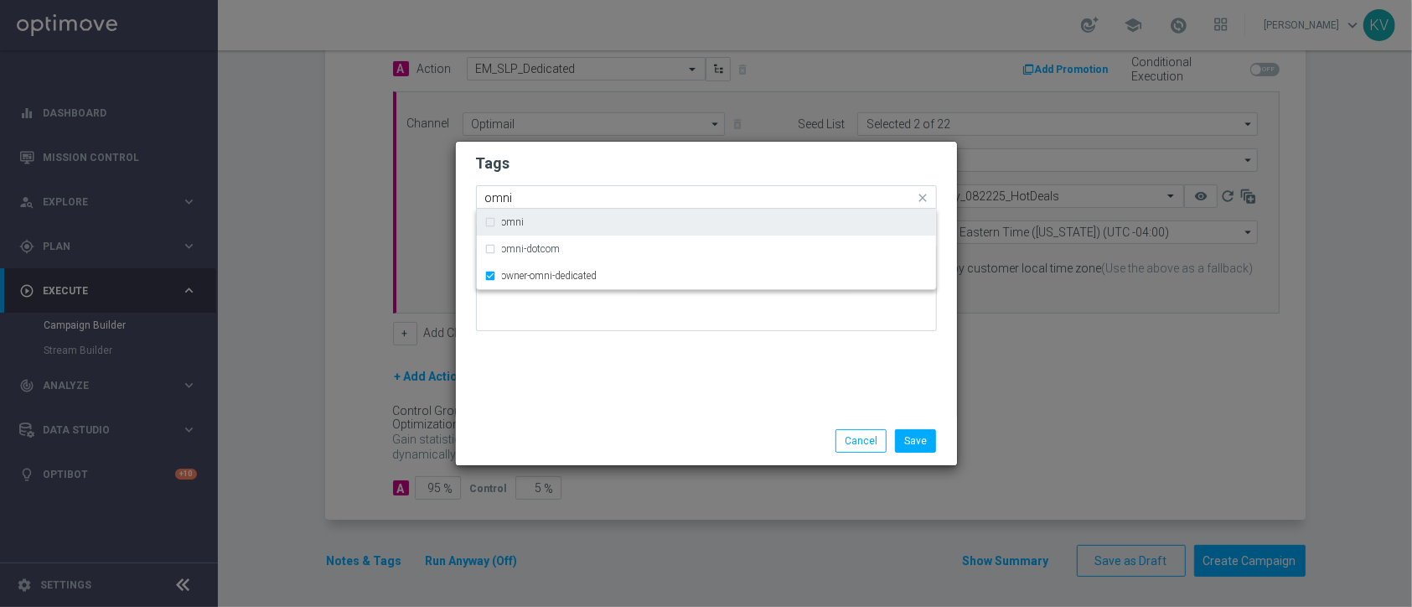
click at [530, 197] on input "omni" at bounding box center [700, 198] width 430 height 14
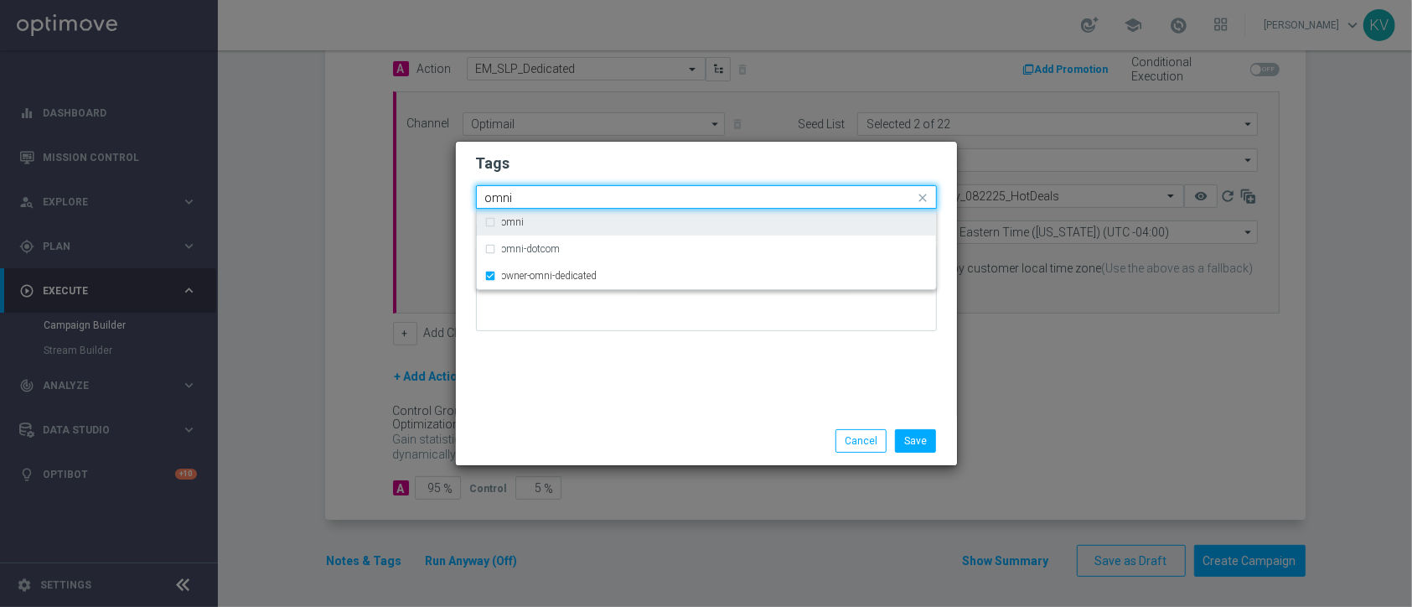
click at [530, 197] on input "omni" at bounding box center [700, 198] width 430 height 14
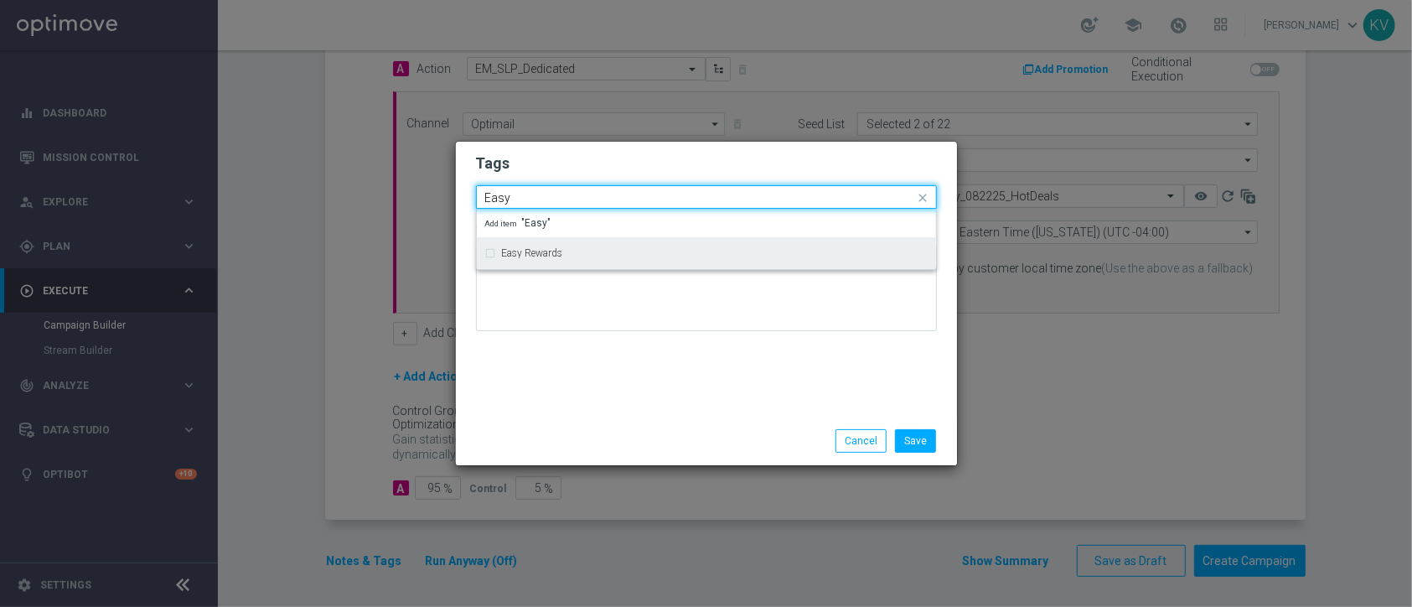
click at [544, 255] on label "Easy Rewards" at bounding box center [532, 253] width 61 height 10
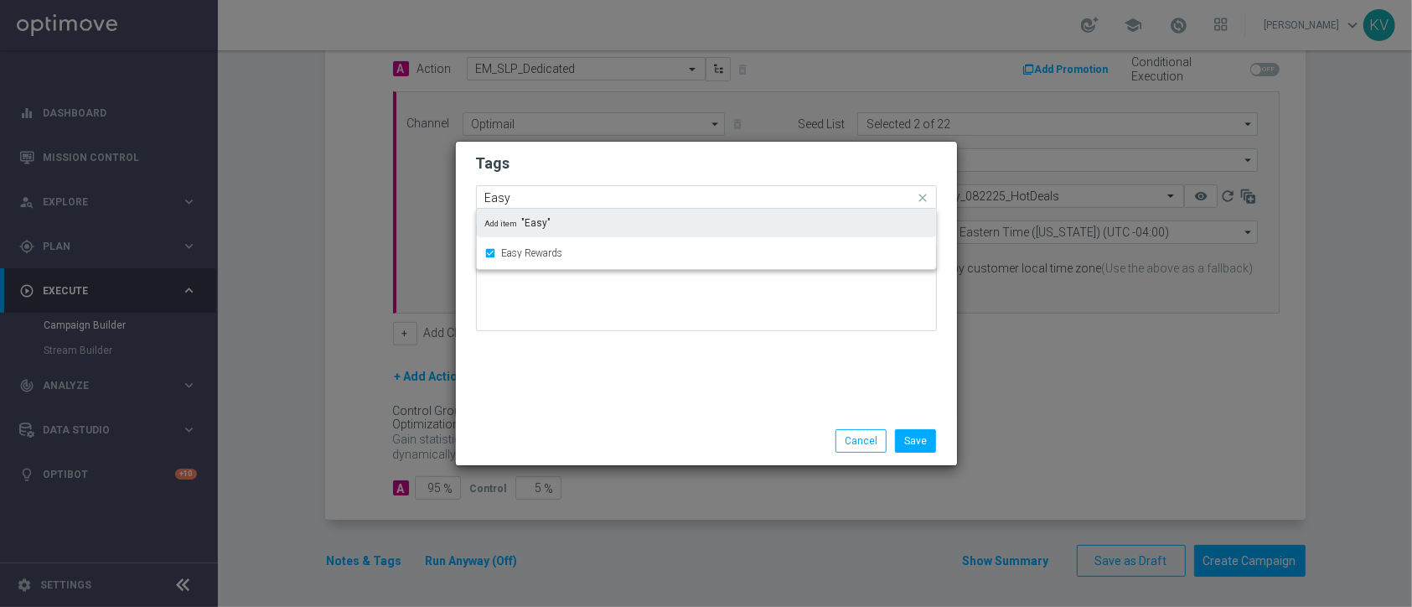
click at [530, 191] on input "Easy" at bounding box center [700, 198] width 430 height 14
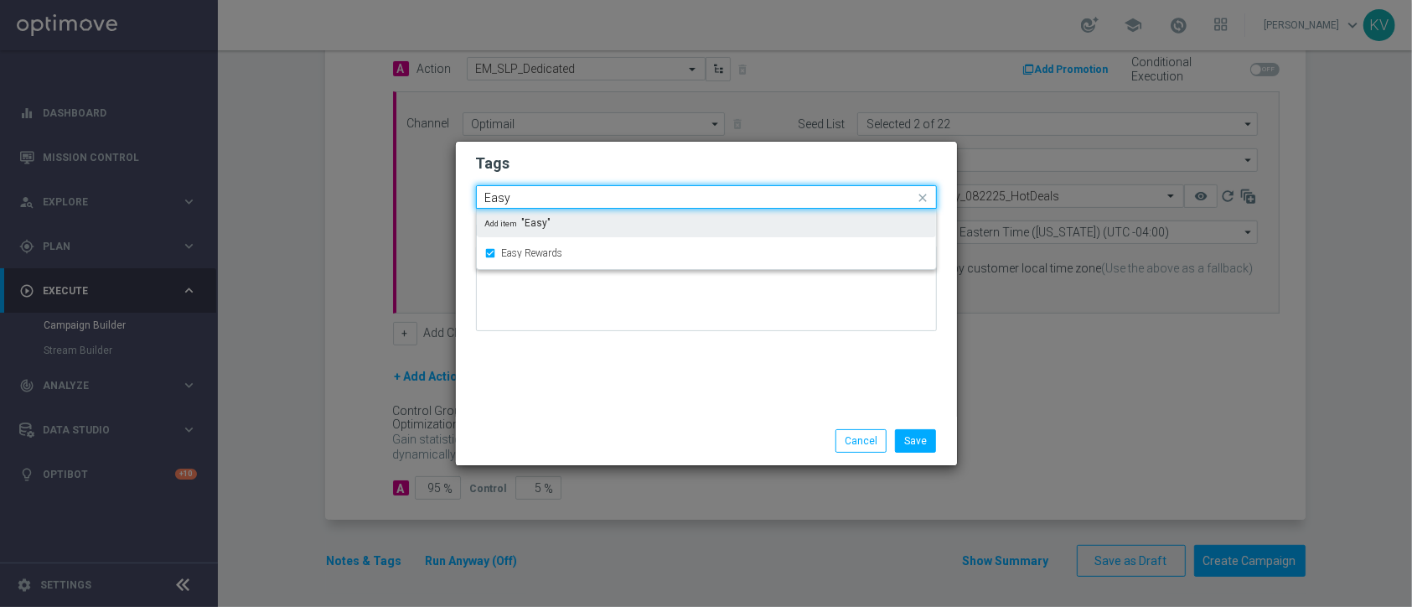
click at [530, 191] on input "Easy" at bounding box center [700, 198] width 430 height 14
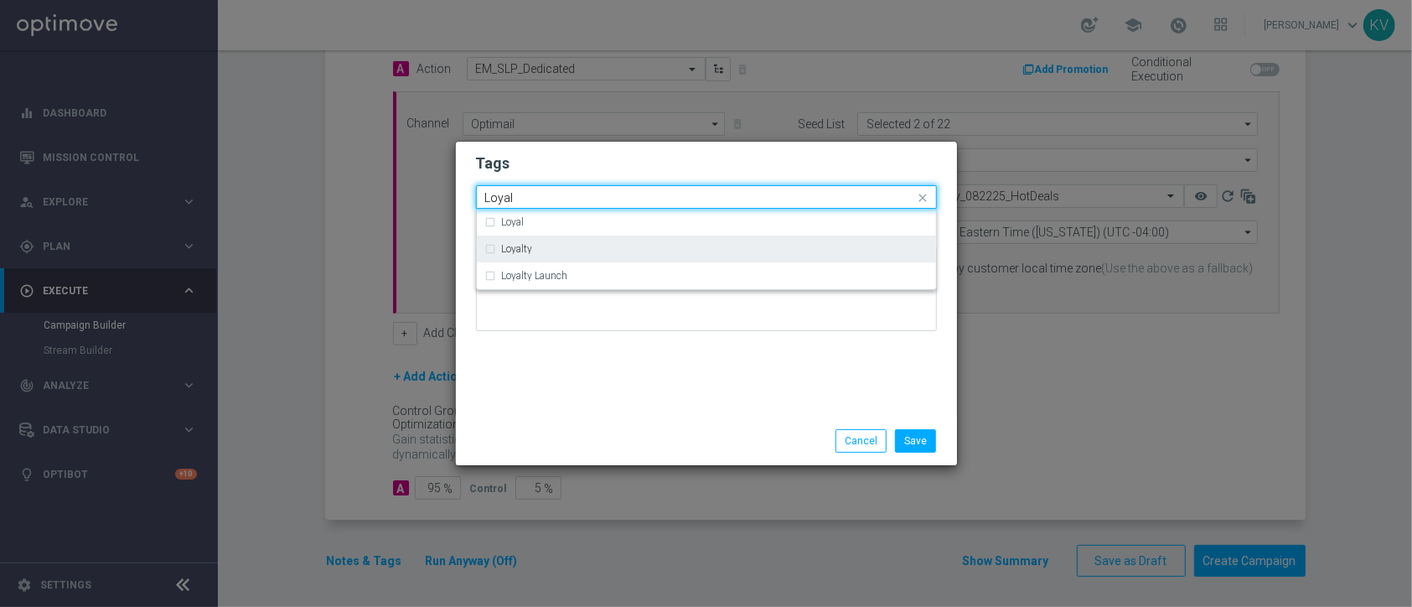
click at [549, 257] on div "Loyalty" at bounding box center [706, 248] width 442 height 27
type input "Loyal"
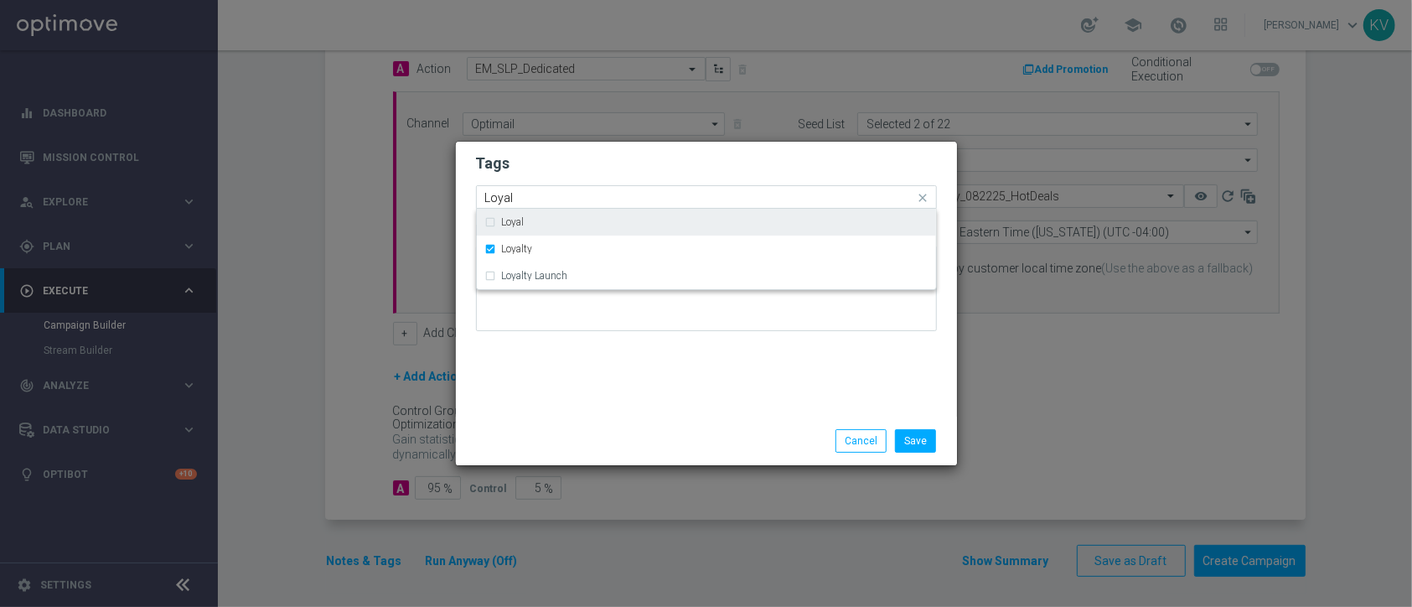
click at [523, 202] on input "Loyal" at bounding box center [700, 198] width 430 height 14
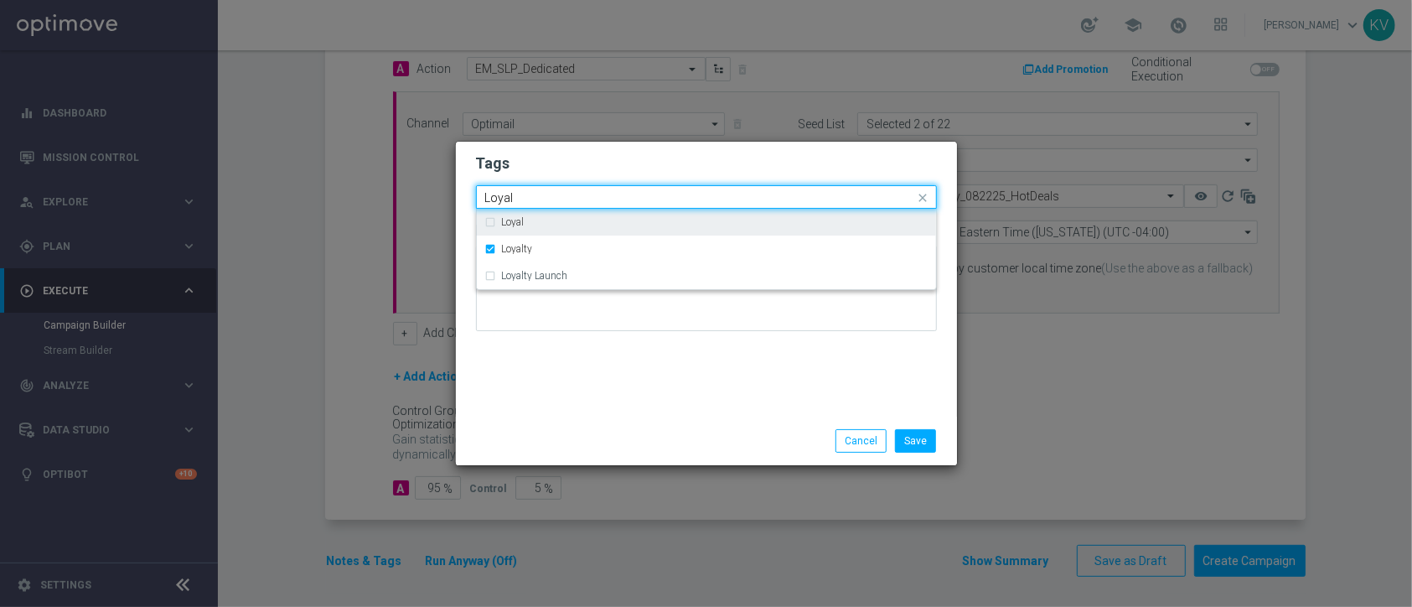
click at [523, 202] on input "Loyal" at bounding box center [700, 198] width 430 height 14
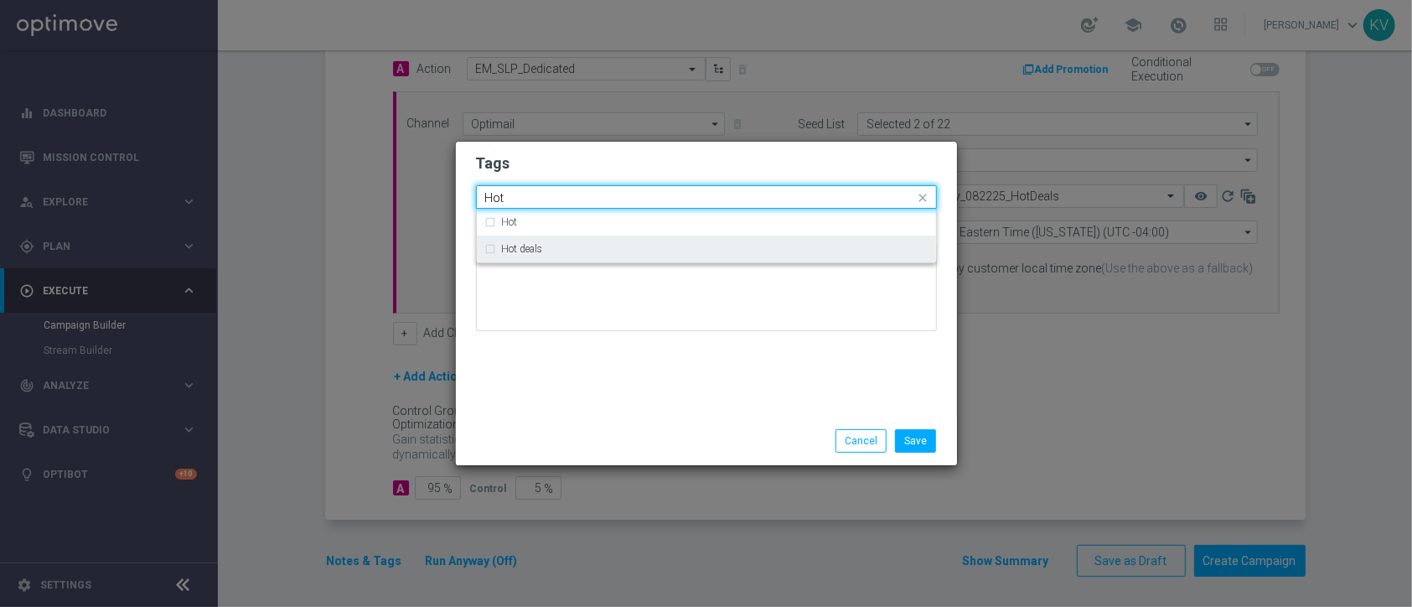
click at [536, 249] on label "Hot deals" at bounding box center [522, 249] width 41 height 10
type input "Hot"
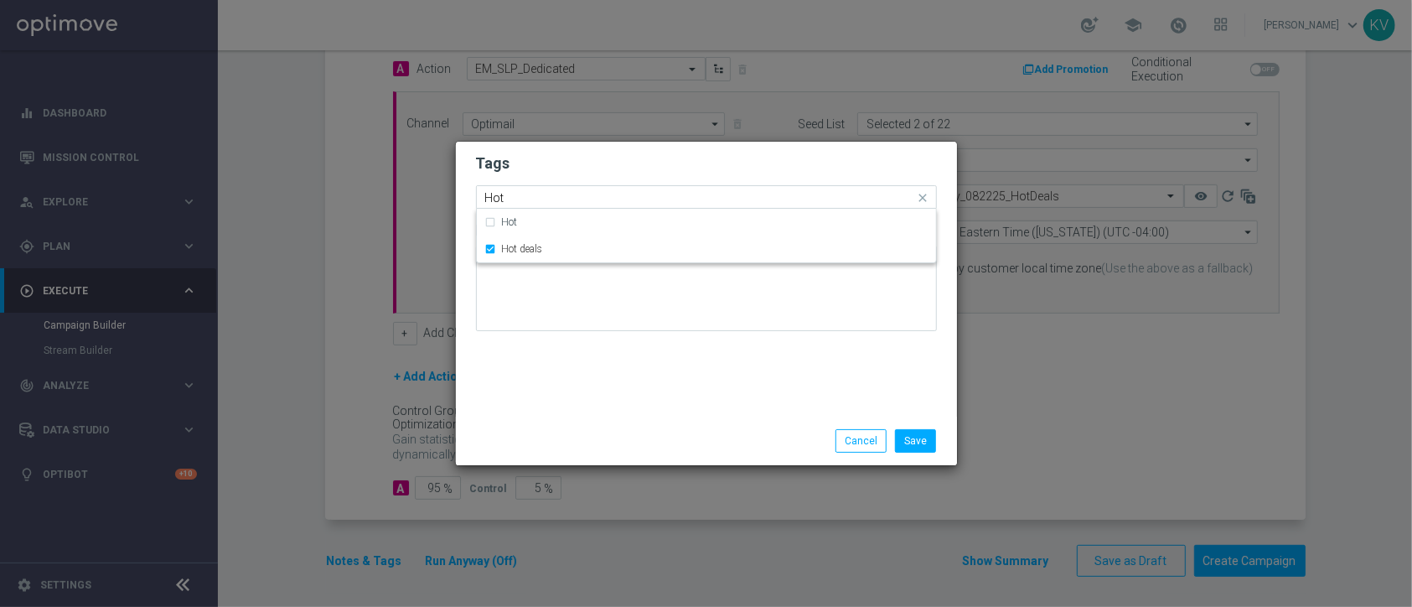
click at [564, 339] on div at bounding box center [706, 294] width 461 height 98
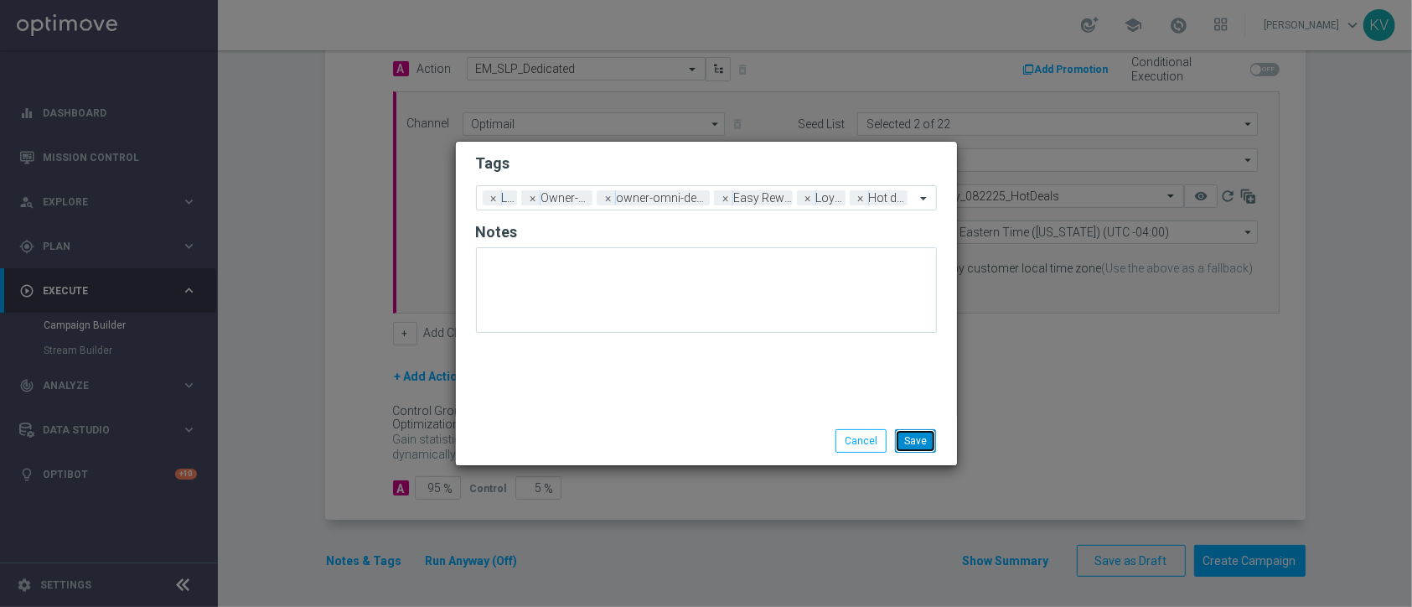
click at [930, 441] on button "Save" at bounding box center [915, 440] width 41 height 23
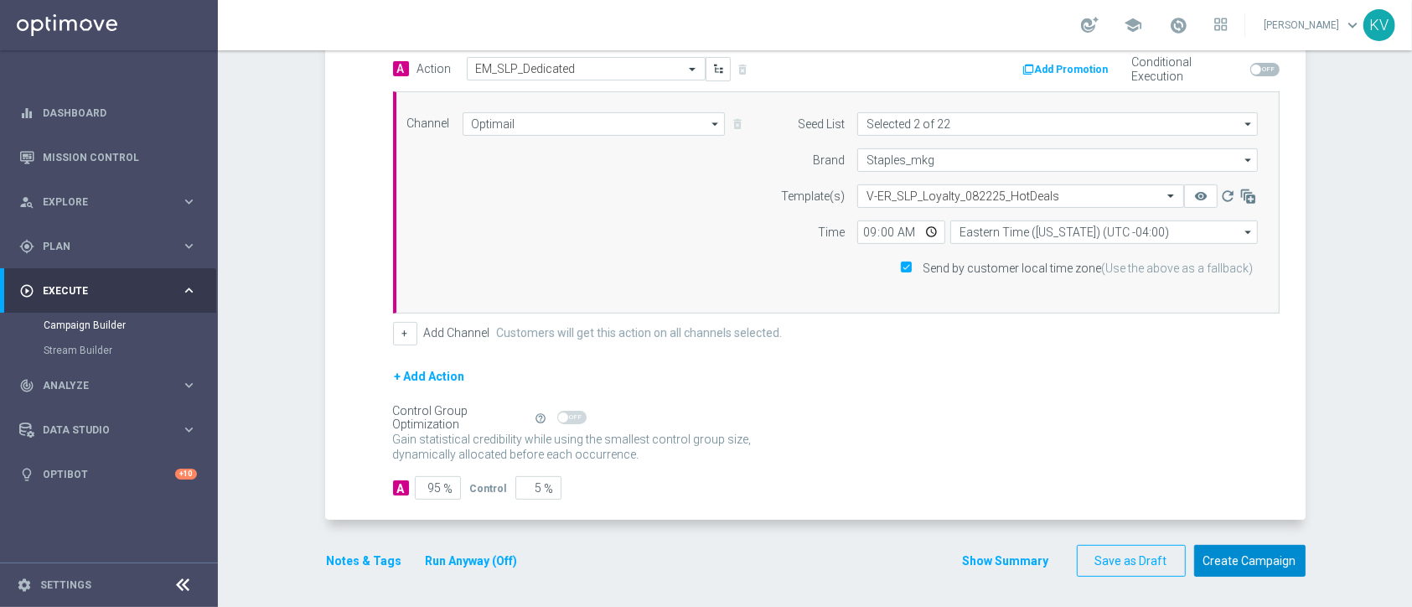
click at [1215, 557] on button "Create Campaign" at bounding box center [1249, 561] width 111 height 33
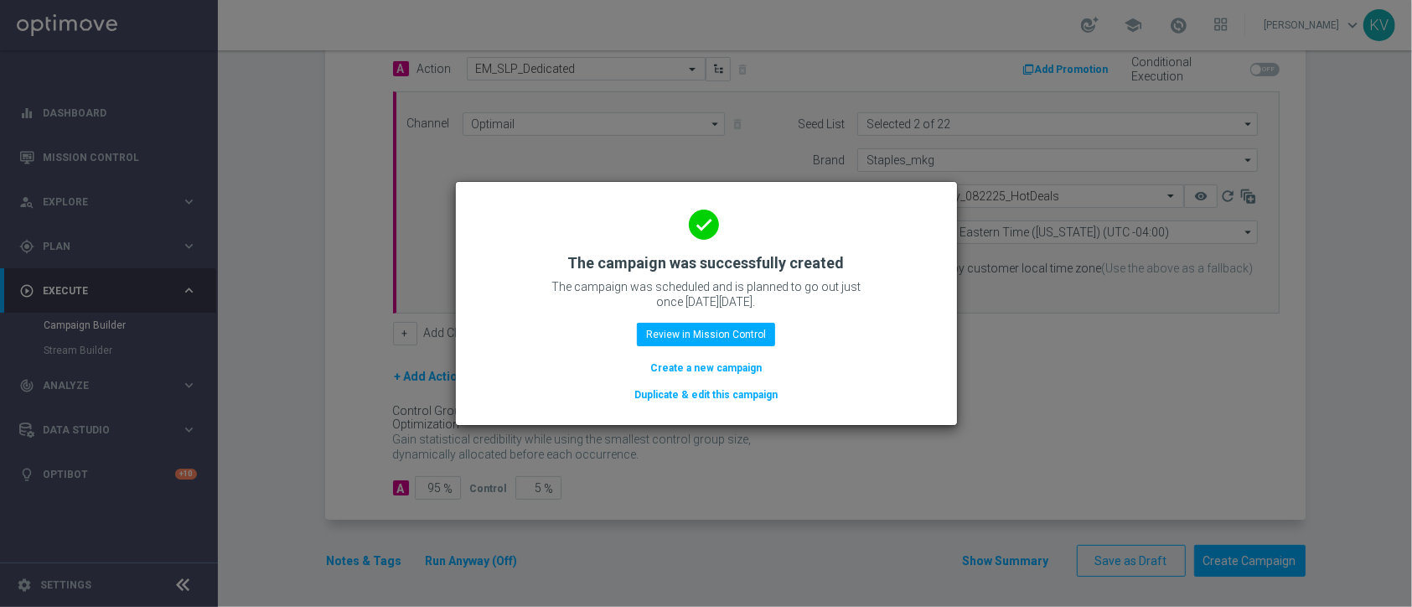
click at [705, 365] on button "Create a new campaign" at bounding box center [706, 368] width 115 height 18
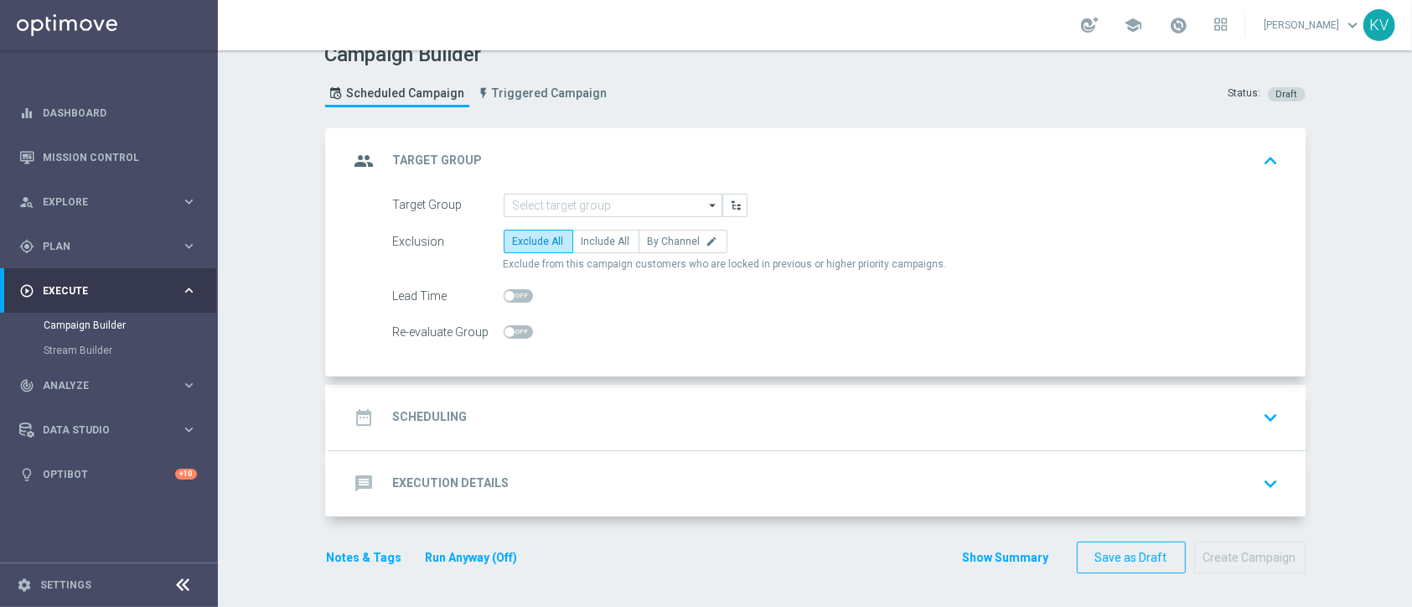
scroll to position [0, 0]
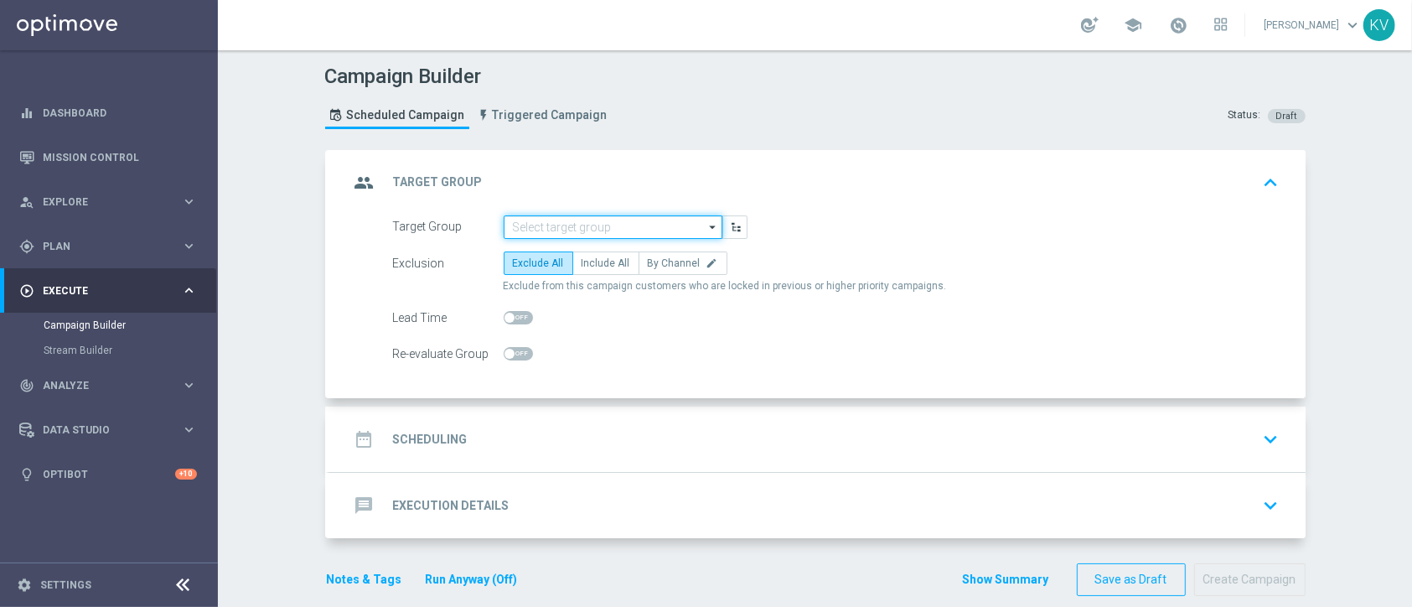
click at [543, 230] on input at bounding box center [613, 226] width 219 height 23
paste input "EasyRewards_Email_RET_HotDeals-Grays"
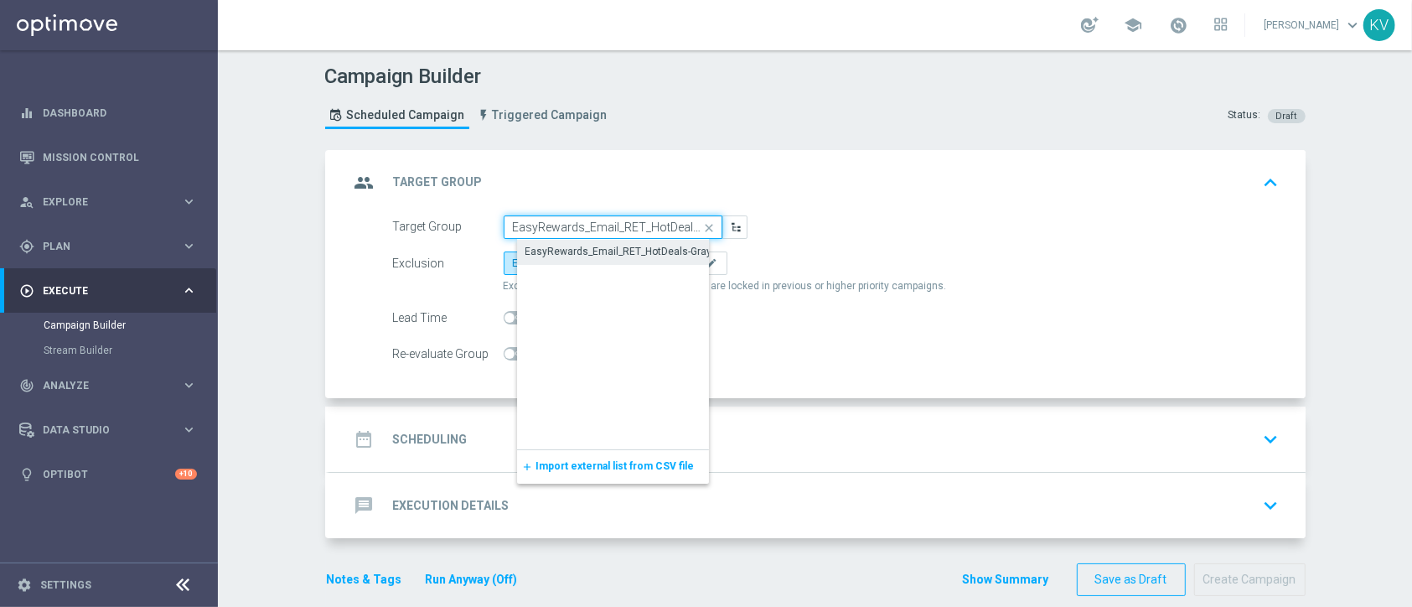
scroll to position [0, 21]
click at [571, 251] on div "EasyRewards_Email_RET_HotDeals-Grays" at bounding box center [622, 252] width 193 height 15
type input "EasyRewards_Email_RET_HotDeals-Grays"
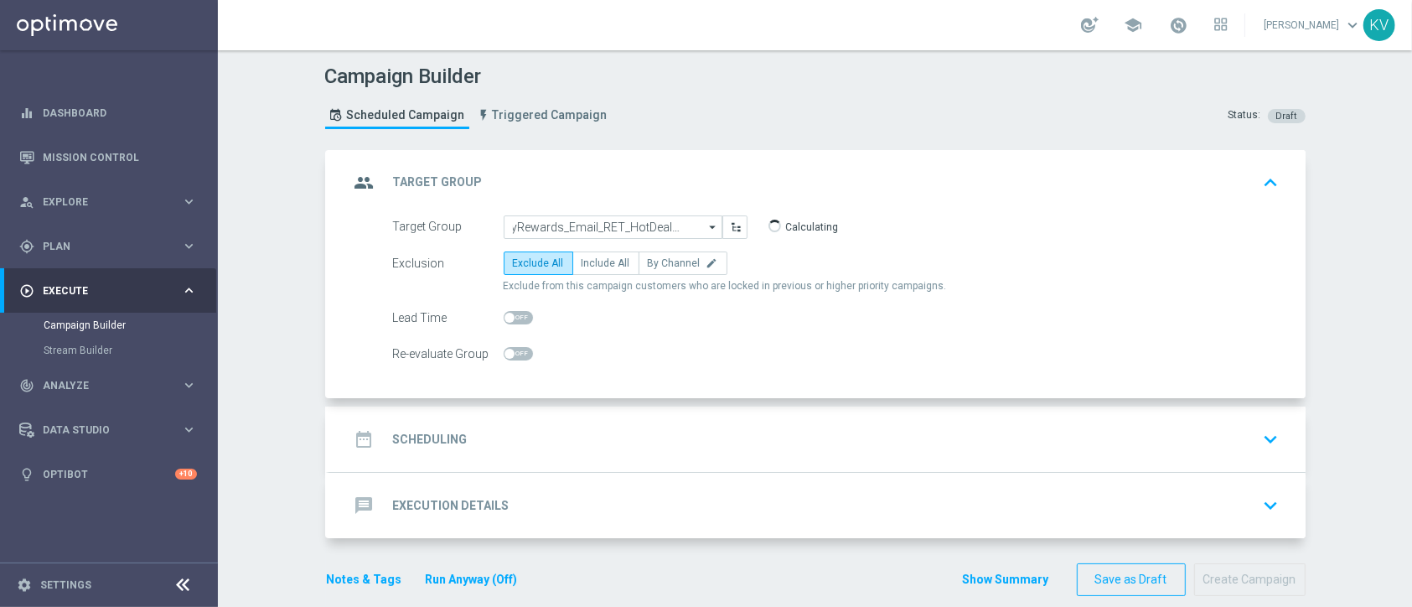
scroll to position [0, 0]
click at [674, 260] on span "By Channel" at bounding box center [674, 263] width 53 height 12
click at [659, 261] on input "By Channel edit" at bounding box center [653, 266] width 11 height 11
radio input "true"
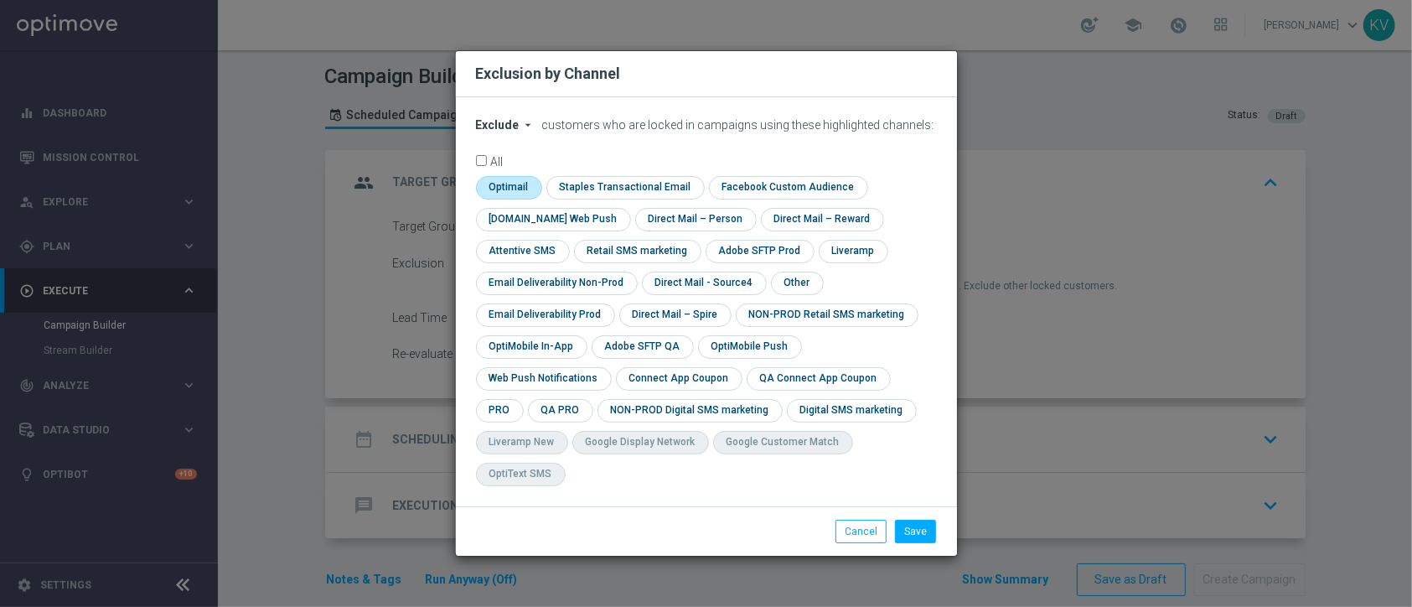
click at [503, 199] on input "checkbox" at bounding box center [507, 187] width 63 height 23
checkbox input "true"
click at [798, 294] on input "checkbox" at bounding box center [796, 282] width 50 height 23
checkbox input "true"
click at [904, 519] on button "Save" at bounding box center [915, 530] width 41 height 23
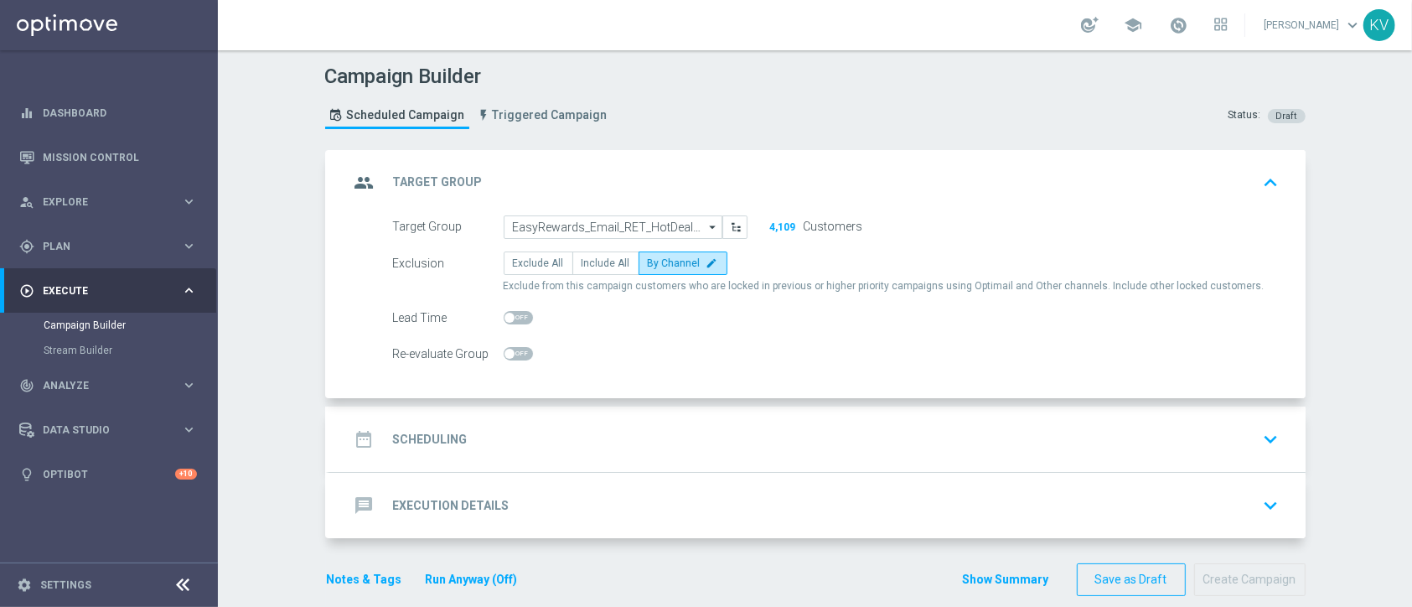
click at [632, 435] on div "date_range Scheduling keyboard_arrow_down" at bounding box center [817, 439] width 936 height 32
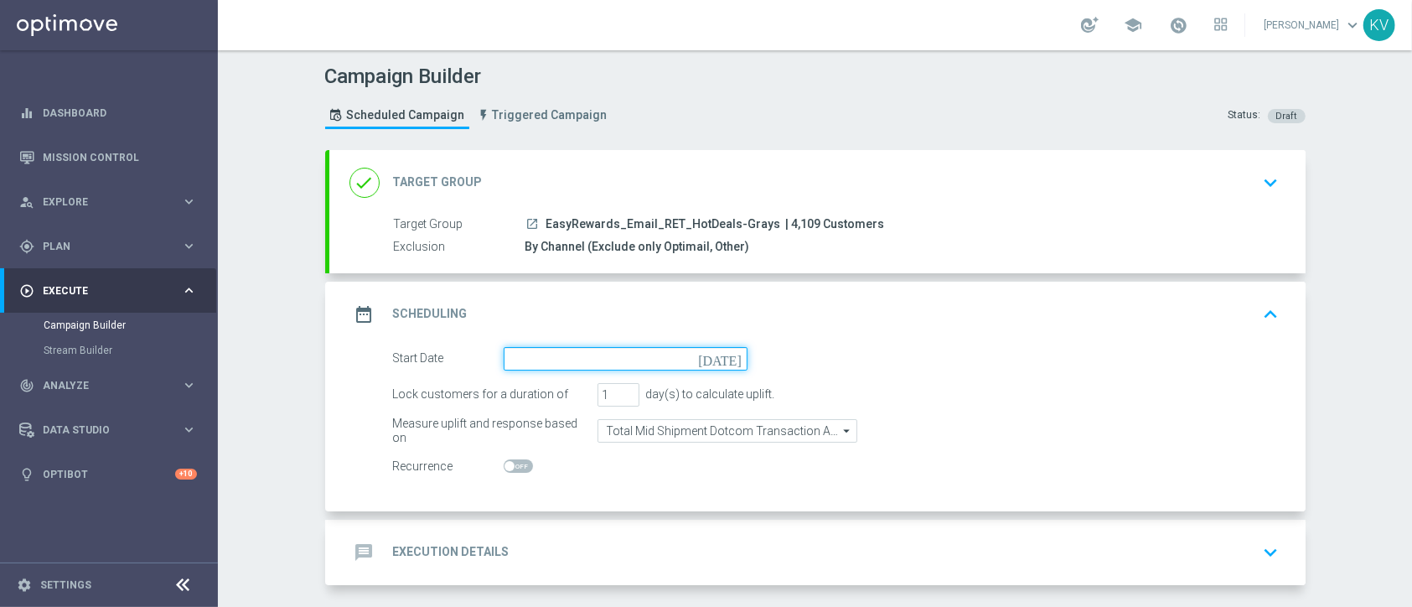
click at [550, 352] on input at bounding box center [626, 358] width 244 height 23
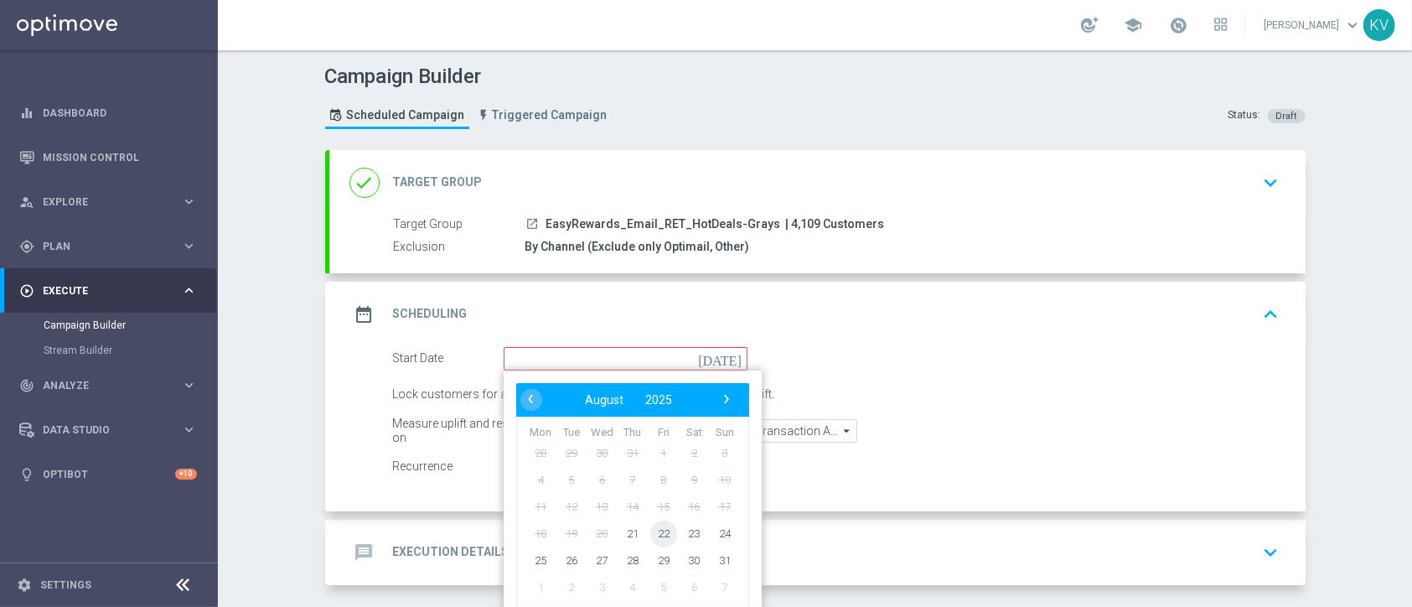
click at [657, 534] on span "22" at bounding box center [662, 532] width 27 height 27
type input "[DATE]"
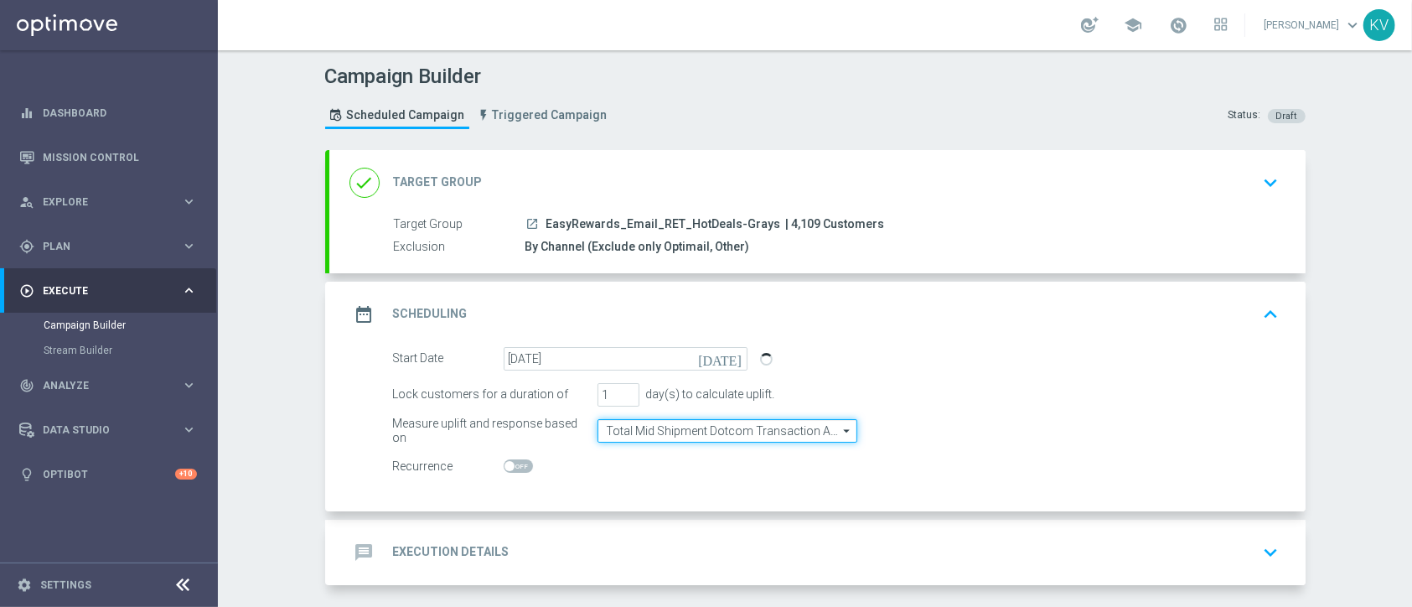
click at [731, 426] on input "Total Mid Shipment Dotcom Transaction Amount" at bounding box center [727, 430] width 260 height 23
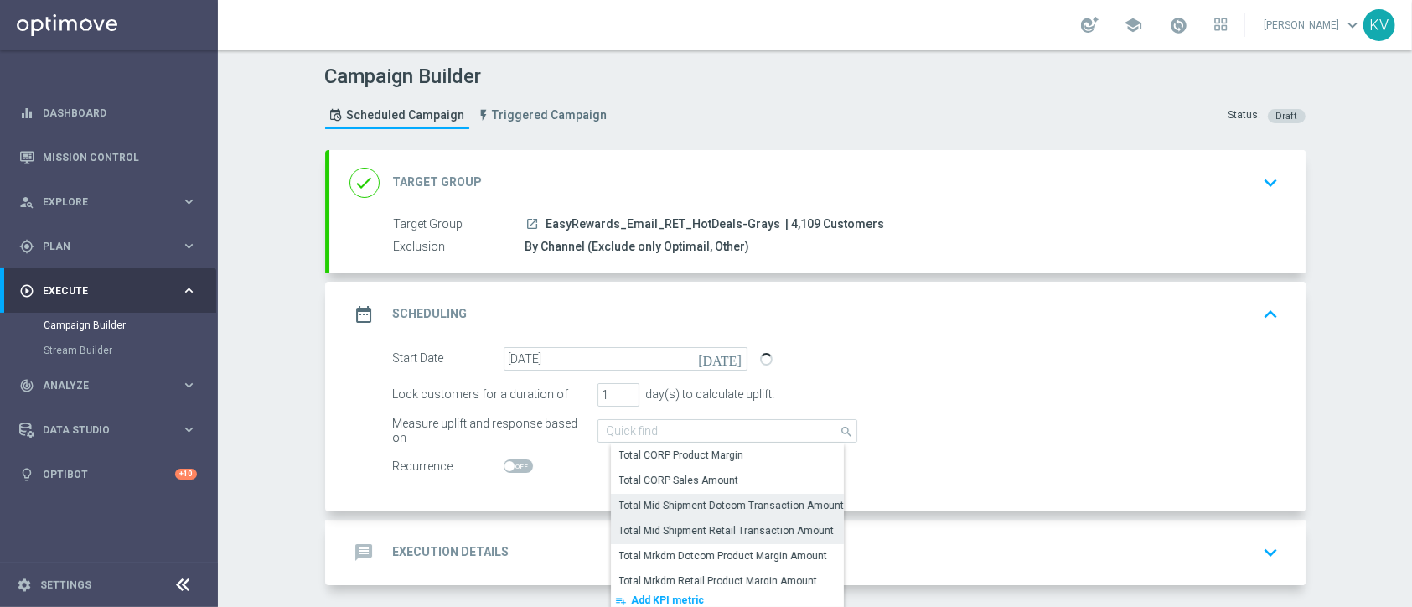
click at [751, 528] on div "Total Mid Shipment Retail Transaction Amount" at bounding box center [726, 530] width 215 height 15
type input "Total Mid Shipment Retail Transaction Amount"
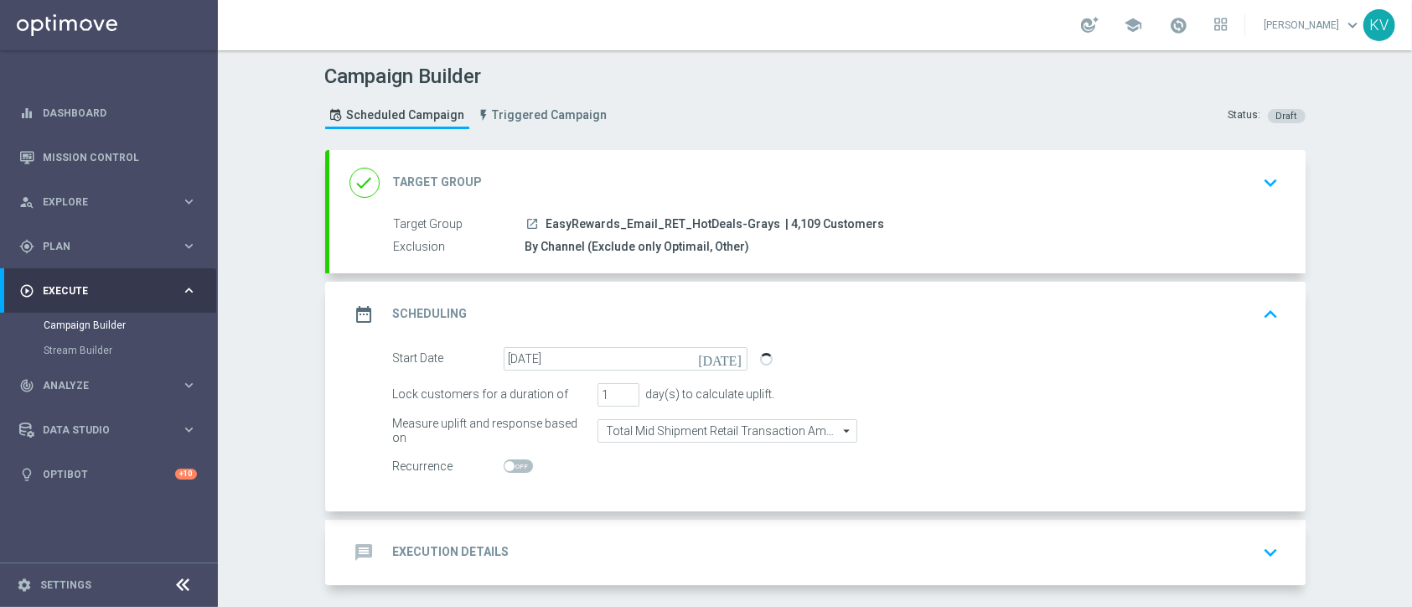
click at [742, 536] on div "message Execution Details keyboard_arrow_down" at bounding box center [817, 552] width 936 height 32
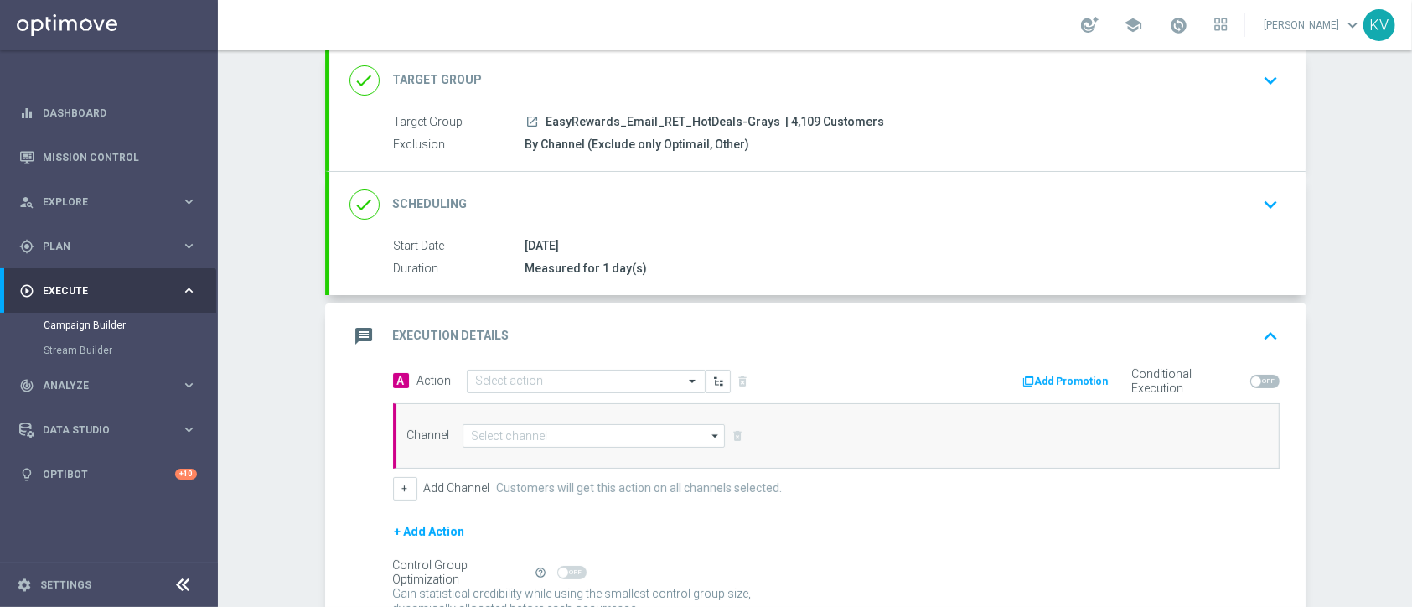
scroll to position [141, 0]
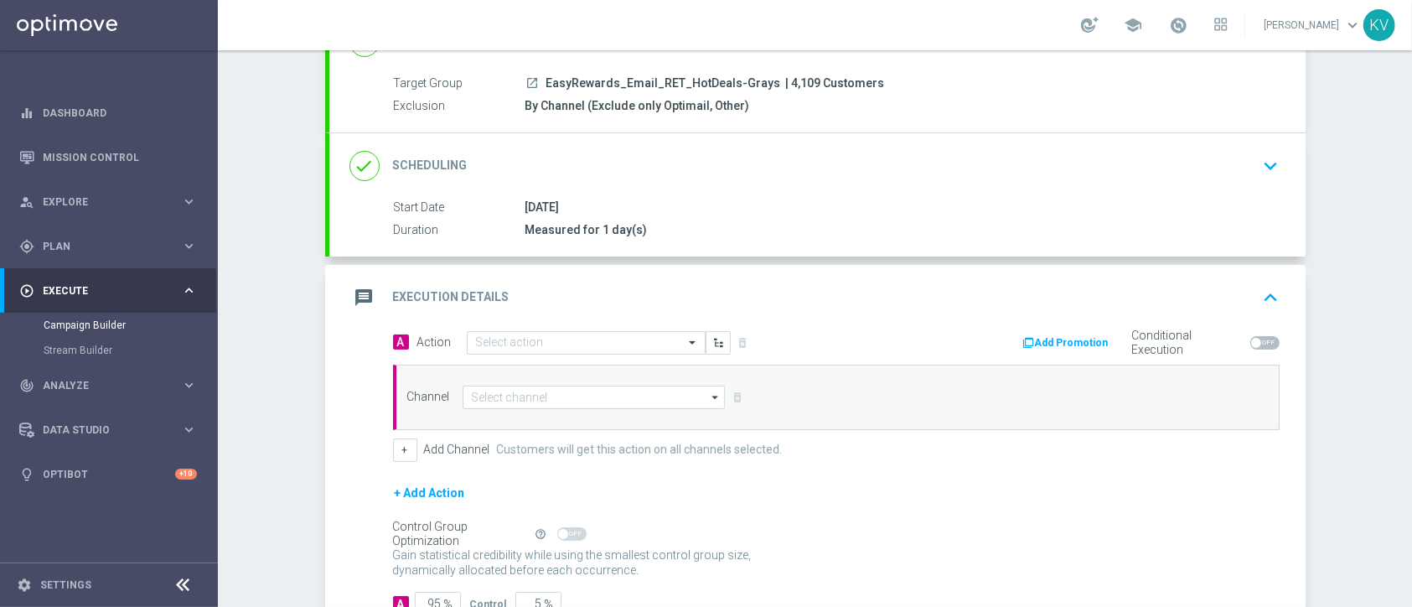
click at [498, 325] on div "message Execution Details keyboard_arrow_up" at bounding box center [817, 297] width 976 height 65
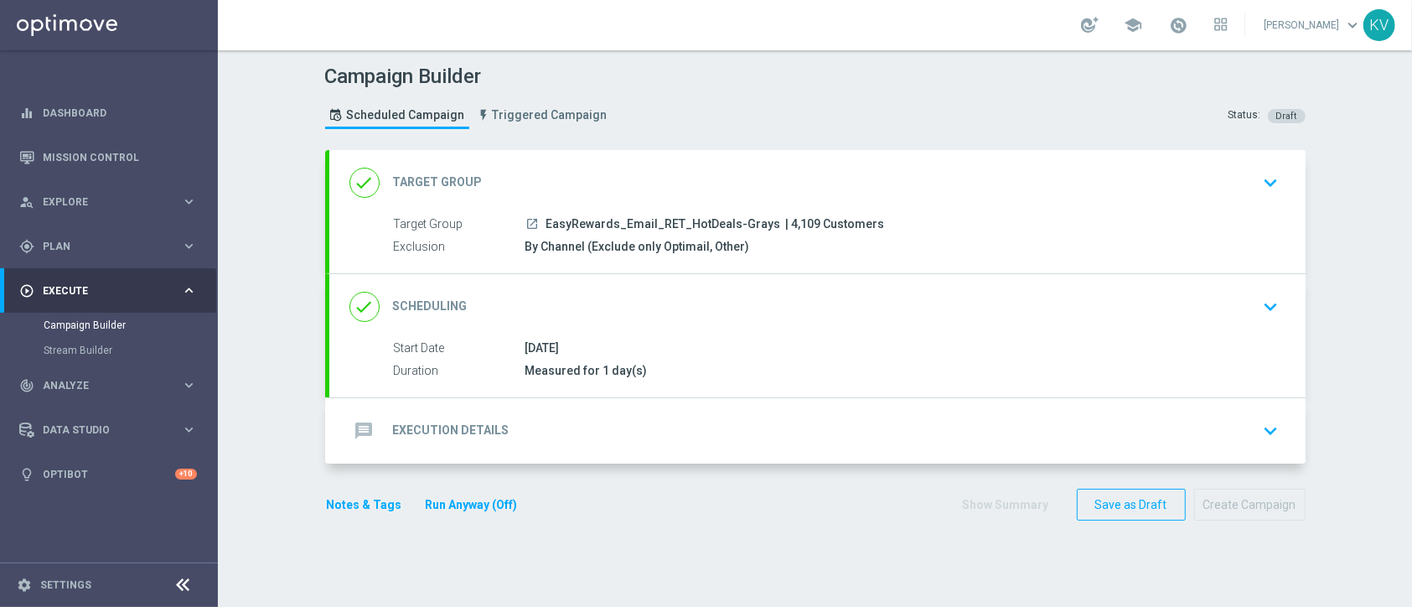
scroll to position [0, 0]
click at [538, 398] on div "message Execution Details keyboard_arrow_down" at bounding box center [817, 430] width 976 height 65
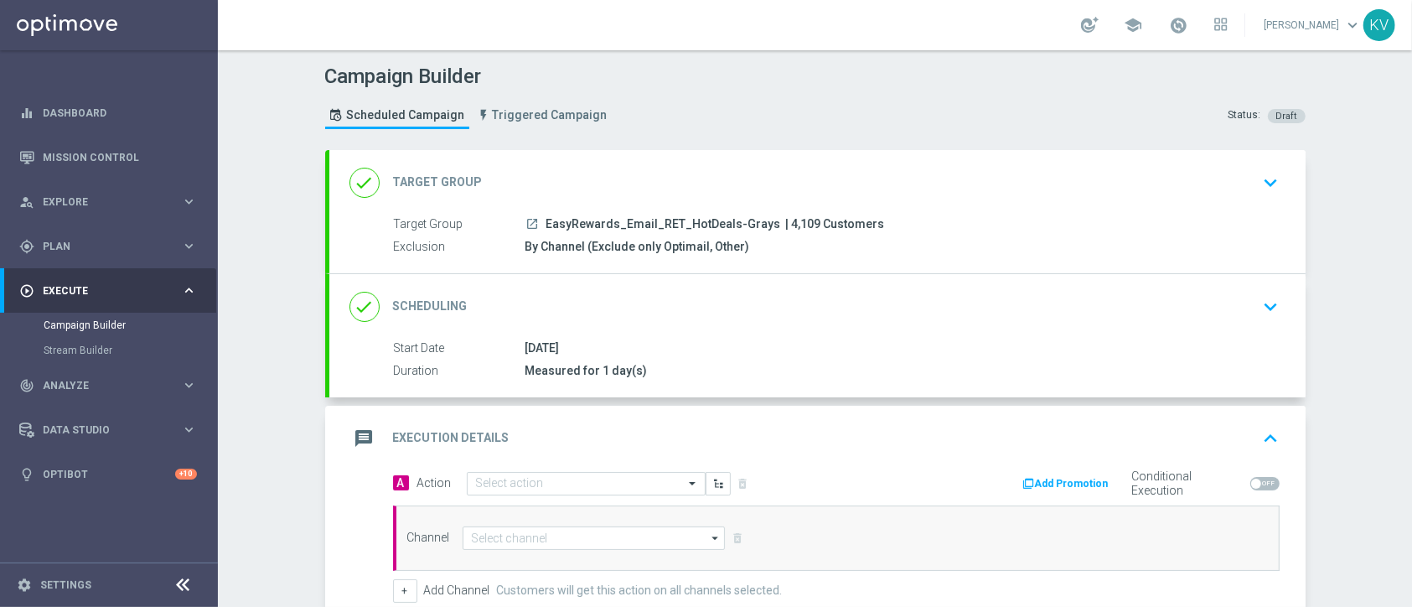
scroll to position [199, 0]
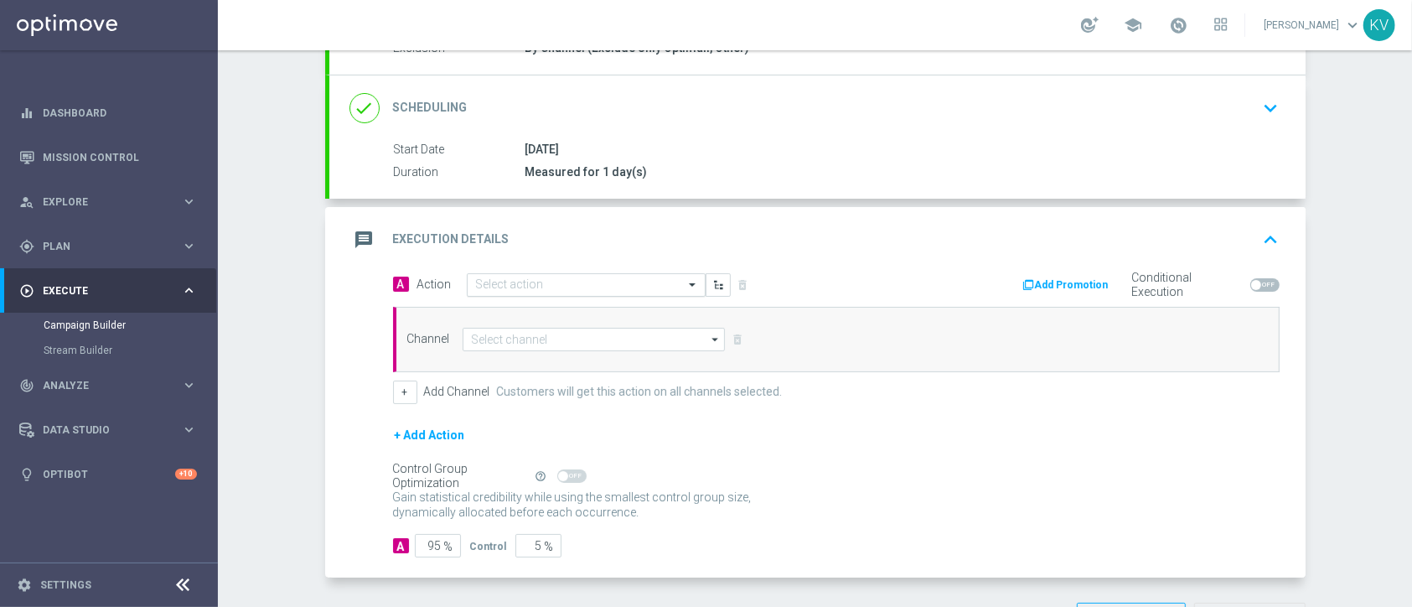
click at [497, 291] on div "Select action" at bounding box center [586, 284] width 239 height 23
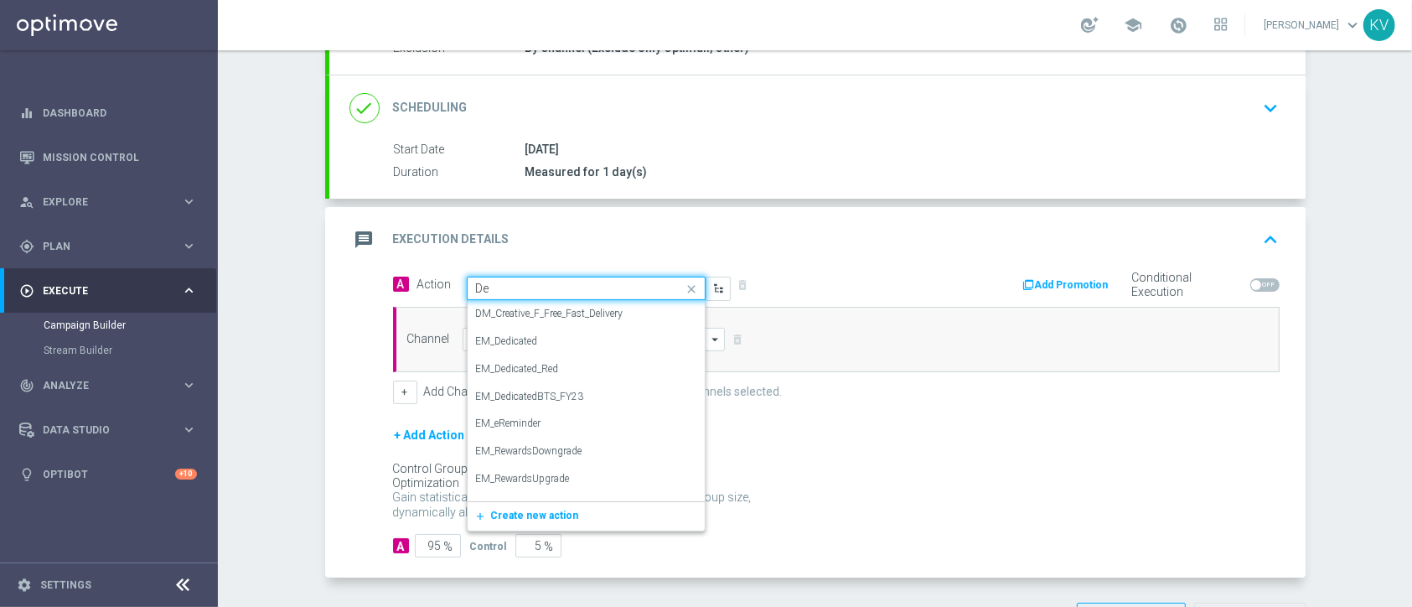
type input "D"
type input "SLP"
click at [583, 447] on div "EM_SLP_Dedicated edit" at bounding box center [586, 451] width 220 height 28
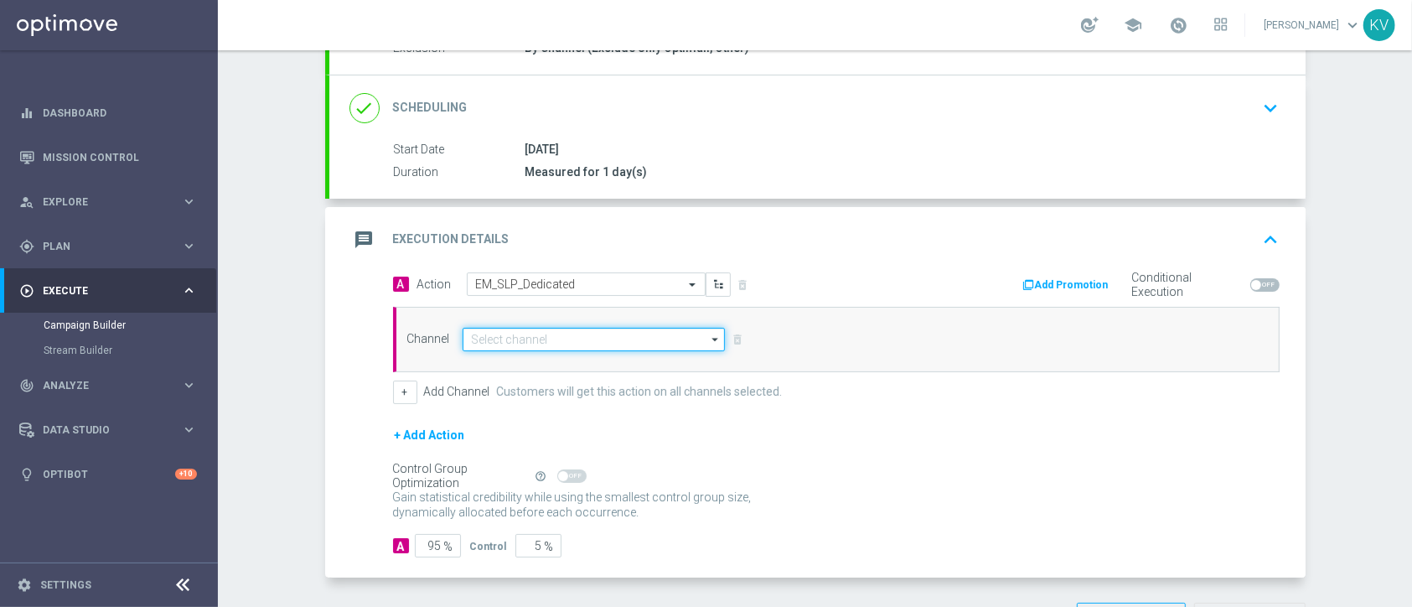
click at [519, 337] on input at bounding box center [594, 339] width 263 height 23
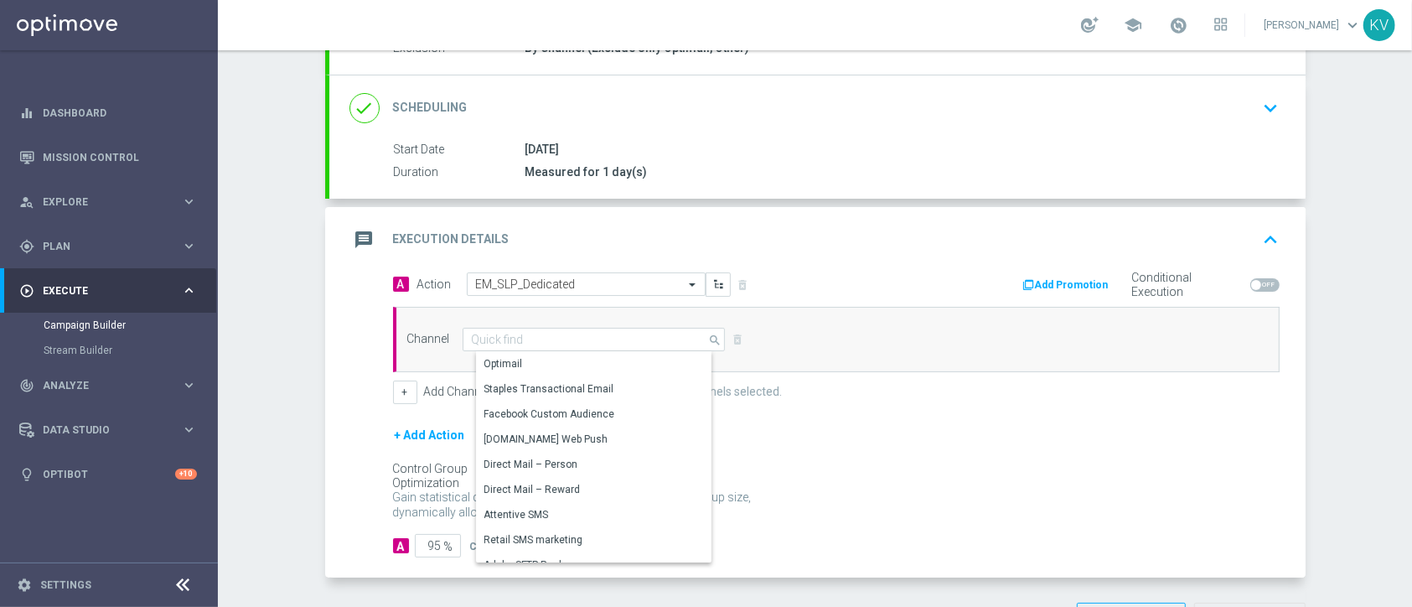
click at [521, 366] on div "Optimail" at bounding box center [601, 363] width 250 height 23
type input "Optimail"
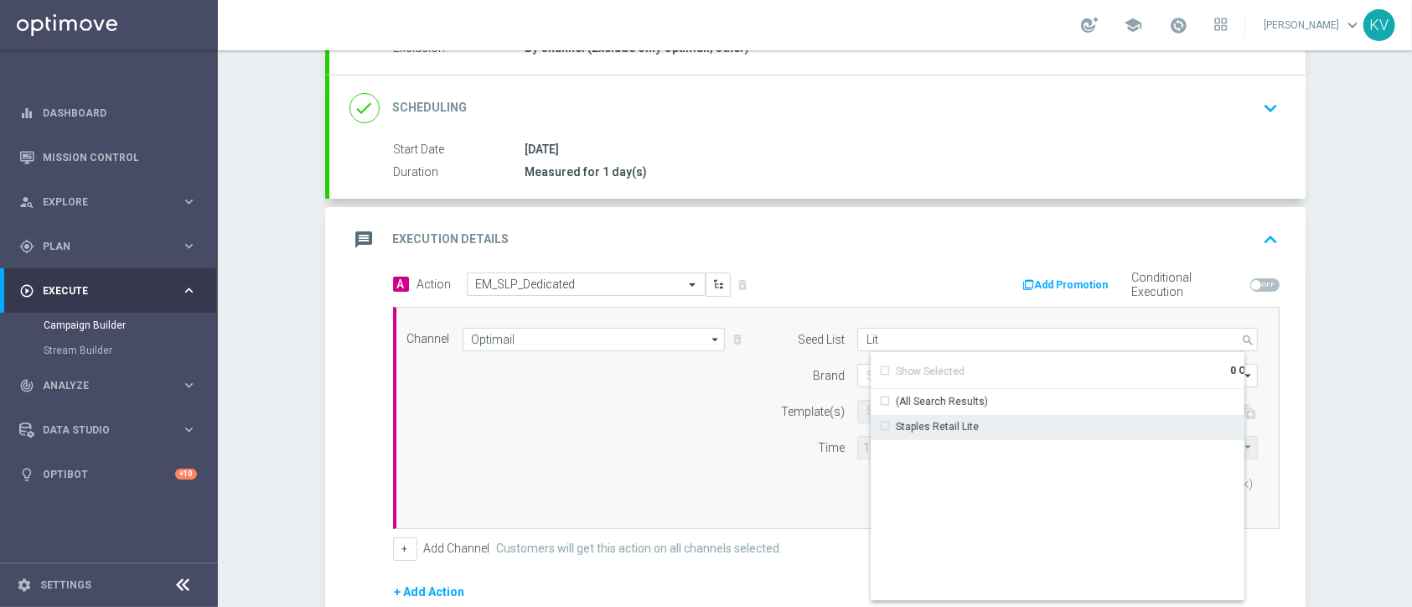
click at [968, 431] on div "Staples Retail Lite" at bounding box center [1071, 426] width 401 height 23
click at [711, 439] on div "Channel Optimail Optimail arrow_drop_down Show Selected 0 of NaN Optimail" at bounding box center [833, 418] width 876 height 180
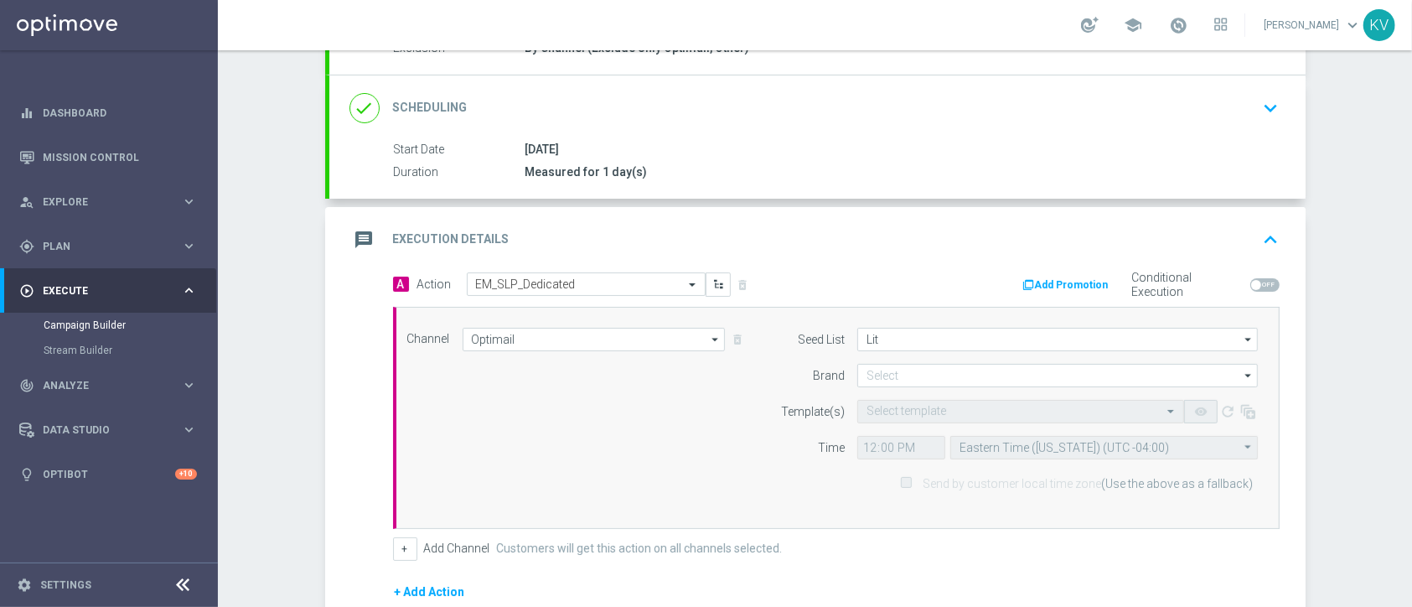
type input "Staples Retail Lite"
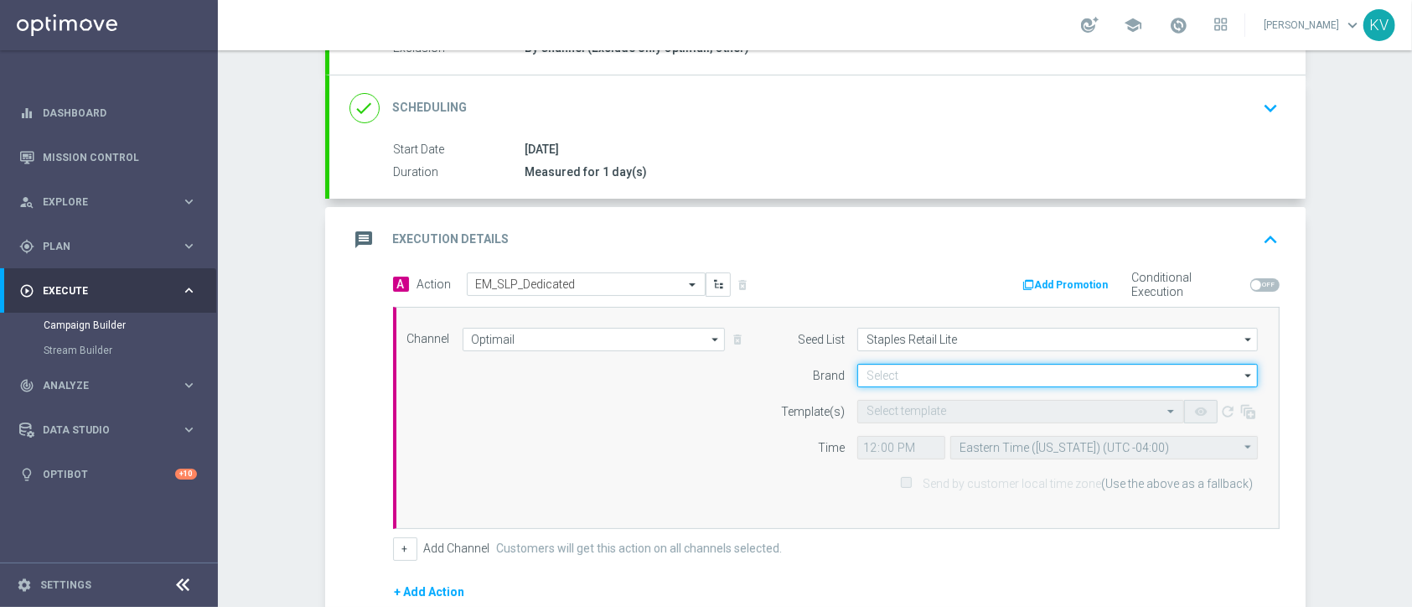
click at [864, 377] on input at bounding box center [1057, 375] width 401 height 23
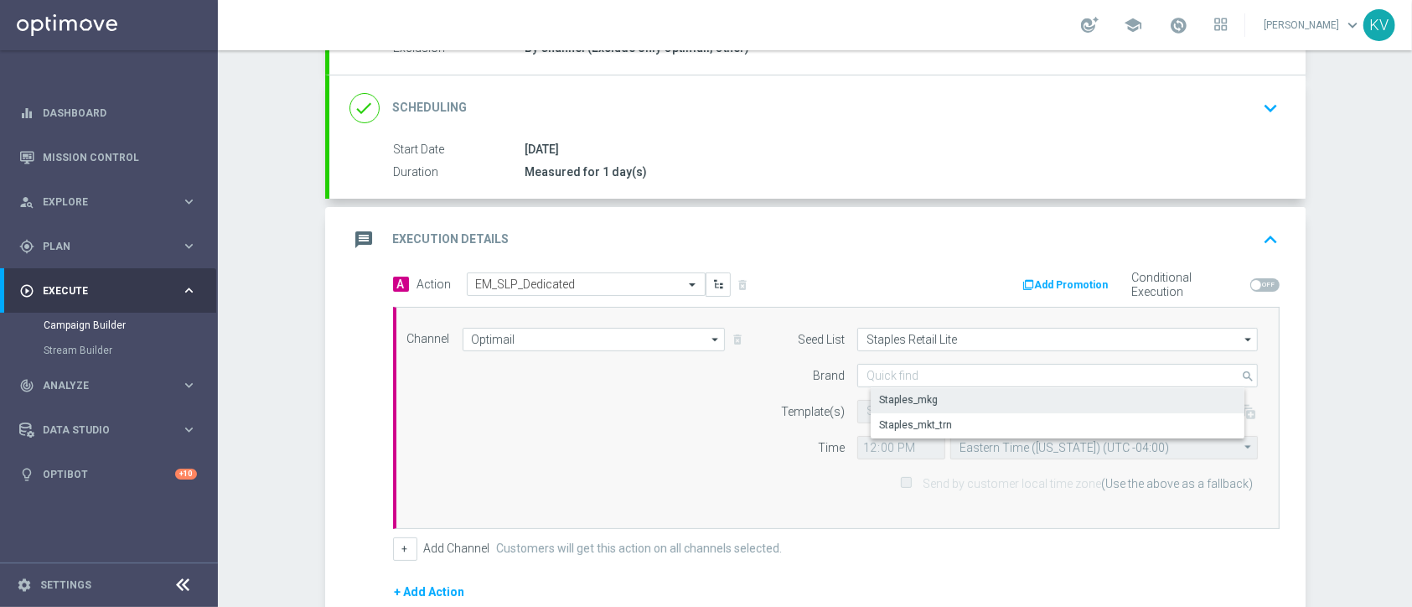
click at [888, 399] on div "Staples_mkg" at bounding box center [908, 399] width 59 height 15
type input "Staples_mkg"
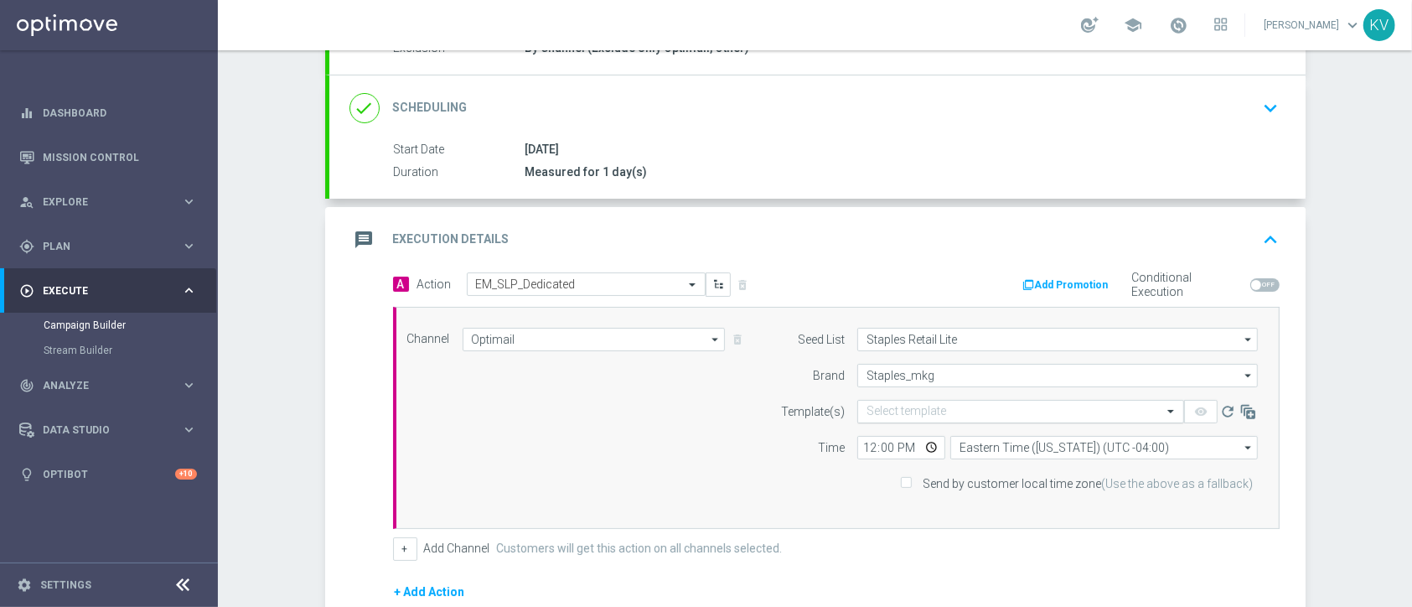
click at [879, 405] on input "text" at bounding box center [1003, 412] width 275 height 14
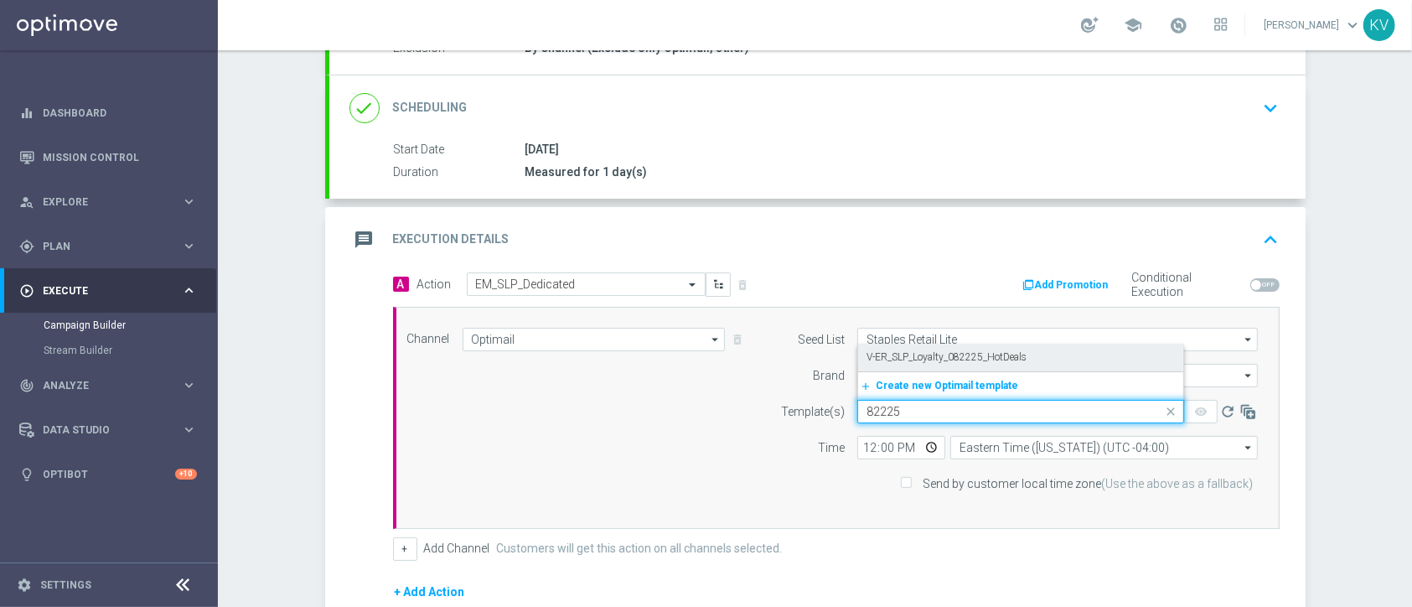
click at [897, 363] on label "V-ER_SLP_Loyalty_082225_HotDeals" at bounding box center [946, 357] width 160 height 14
type input "82225"
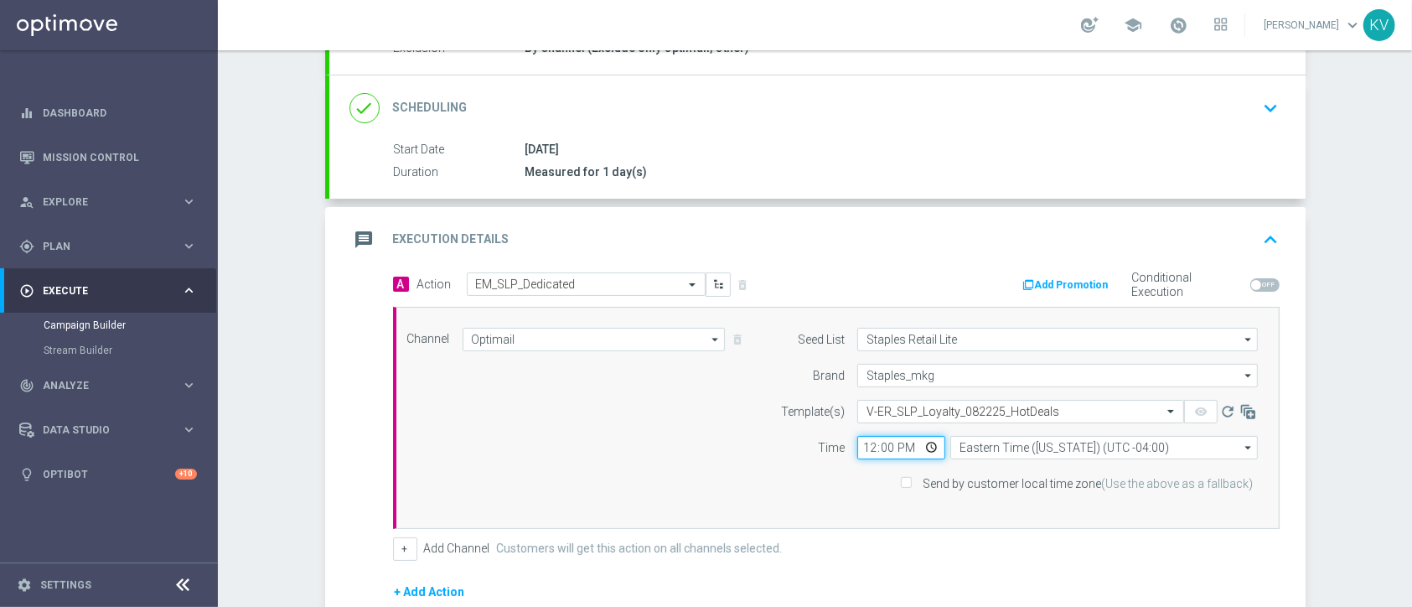
click at [857, 448] on input "12:00" at bounding box center [901, 447] width 88 height 23
type input "09:00"
click at [912, 476] on span "Send by customer local time zone (Use the above as a fallback)" at bounding box center [1079, 483] width 358 height 15
click at [906, 484] on input "Send by customer local time zone (Use the above as a fallback)" at bounding box center [905, 484] width 11 height 11
checkbox input "true"
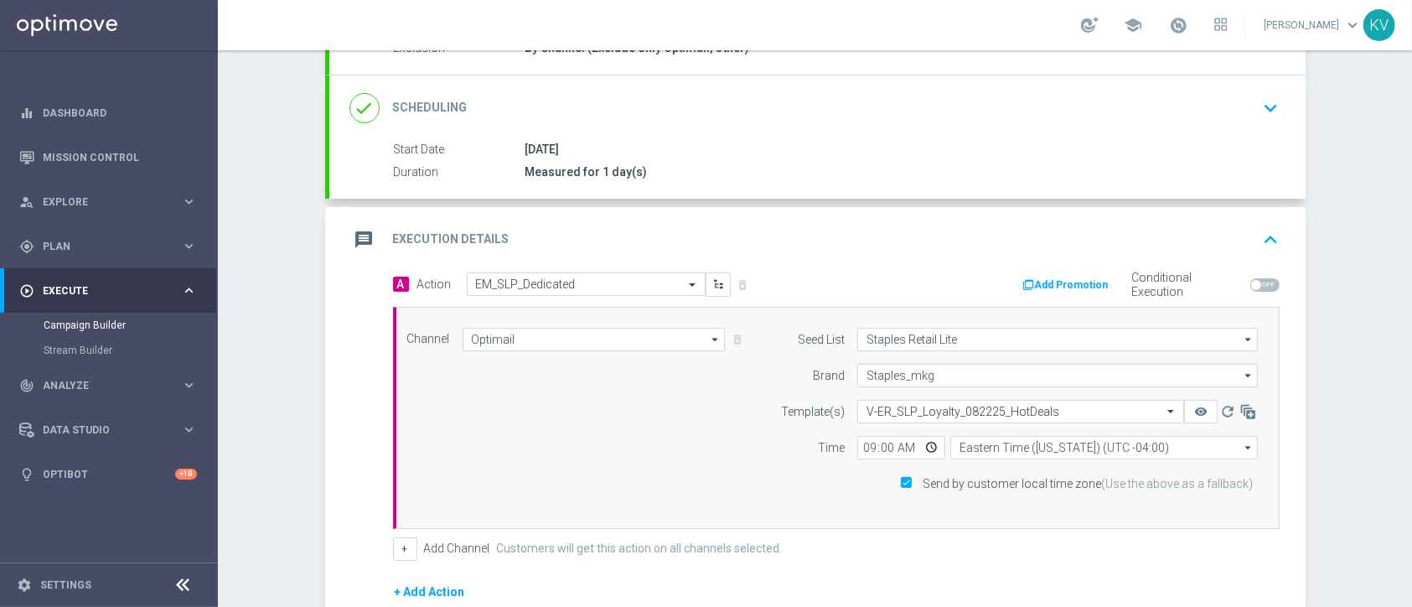
scroll to position [414, 0]
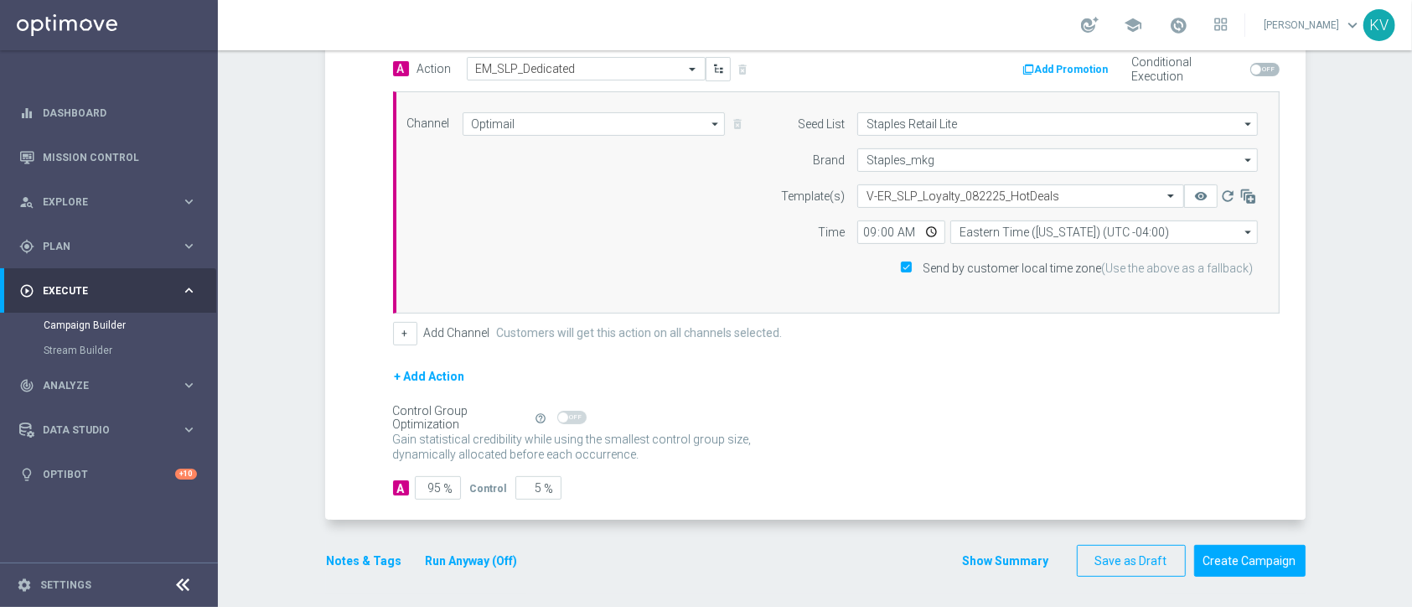
click at [348, 560] on button "Notes & Tags" at bounding box center [364, 560] width 79 height 21
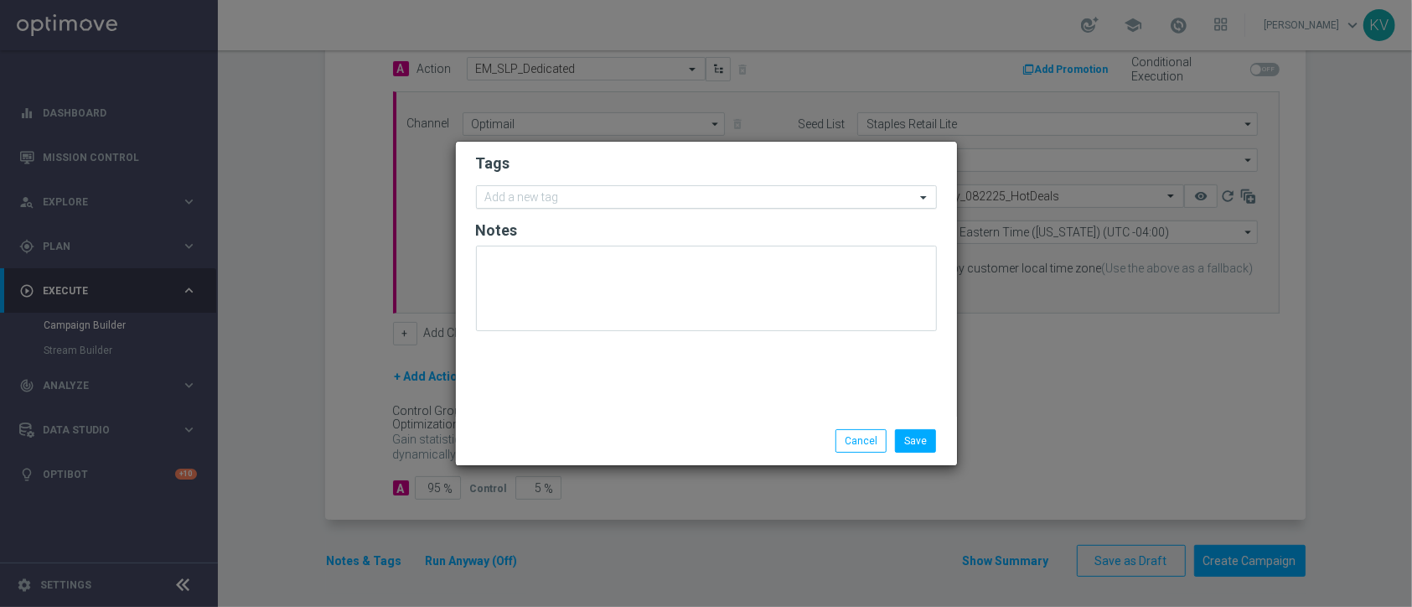
click at [540, 194] on input "text" at bounding box center [700, 198] width 430 height 14
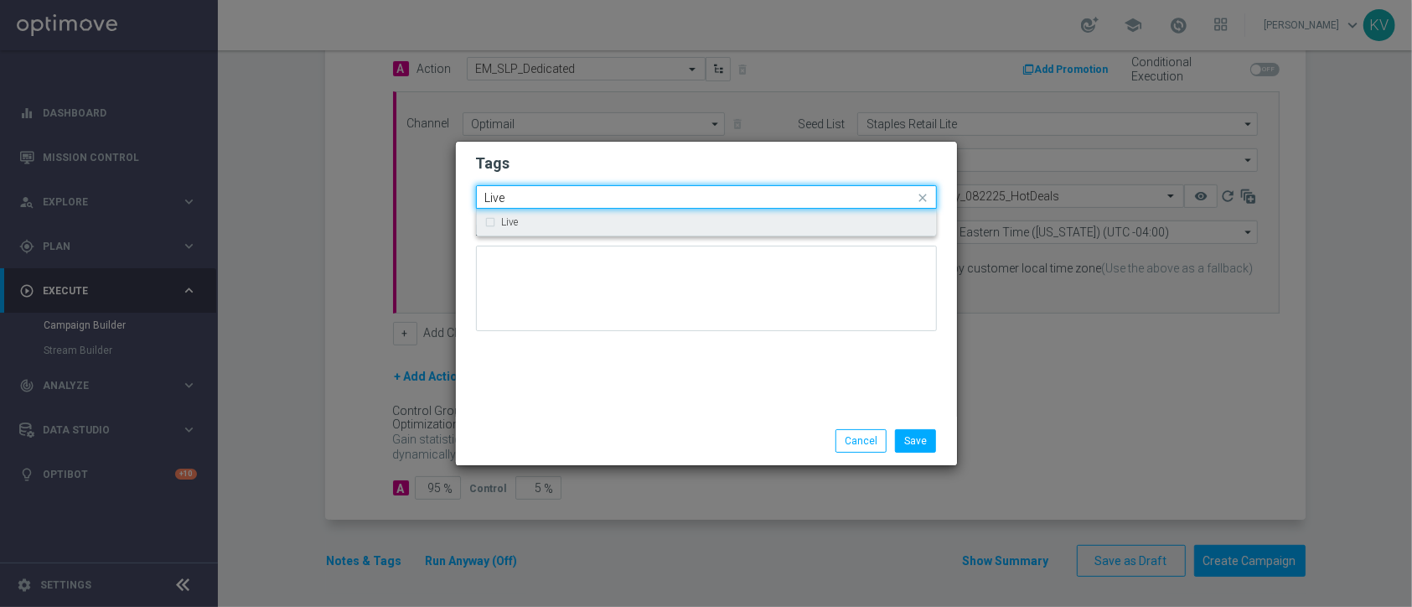
click at [522, 225] on div "Live" at bounding box center [715, 222] width 426 height 10
type input "Live"
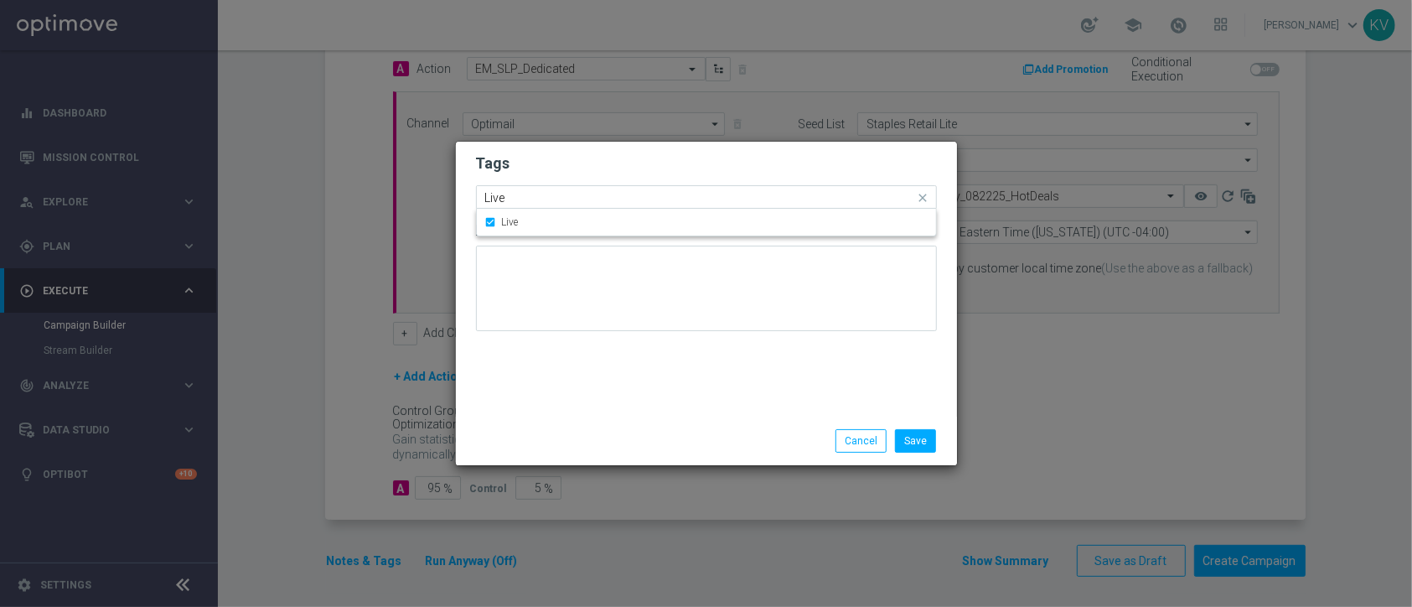
click at [517, 198] on input "Live" at bounding box center [700, 198] width 430 height 14
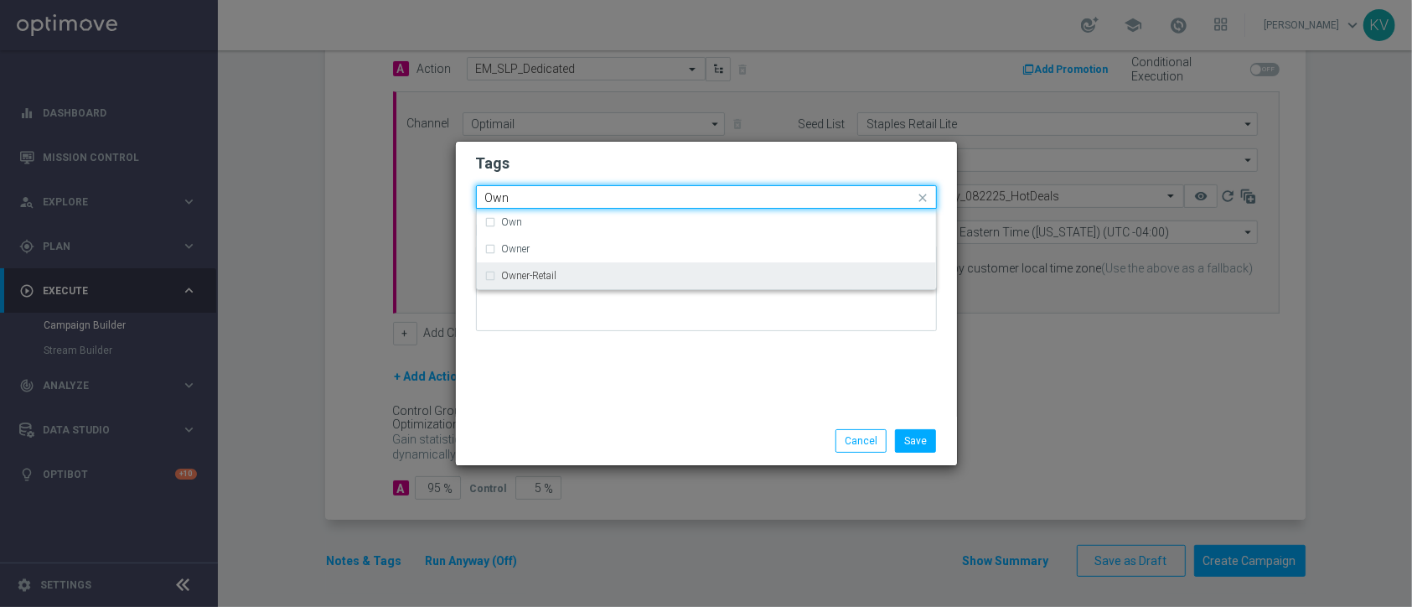
click at [575, 281] on div "Owner-Retail" at bounding box center [706, 275] width 442 height 27
type input "Own"
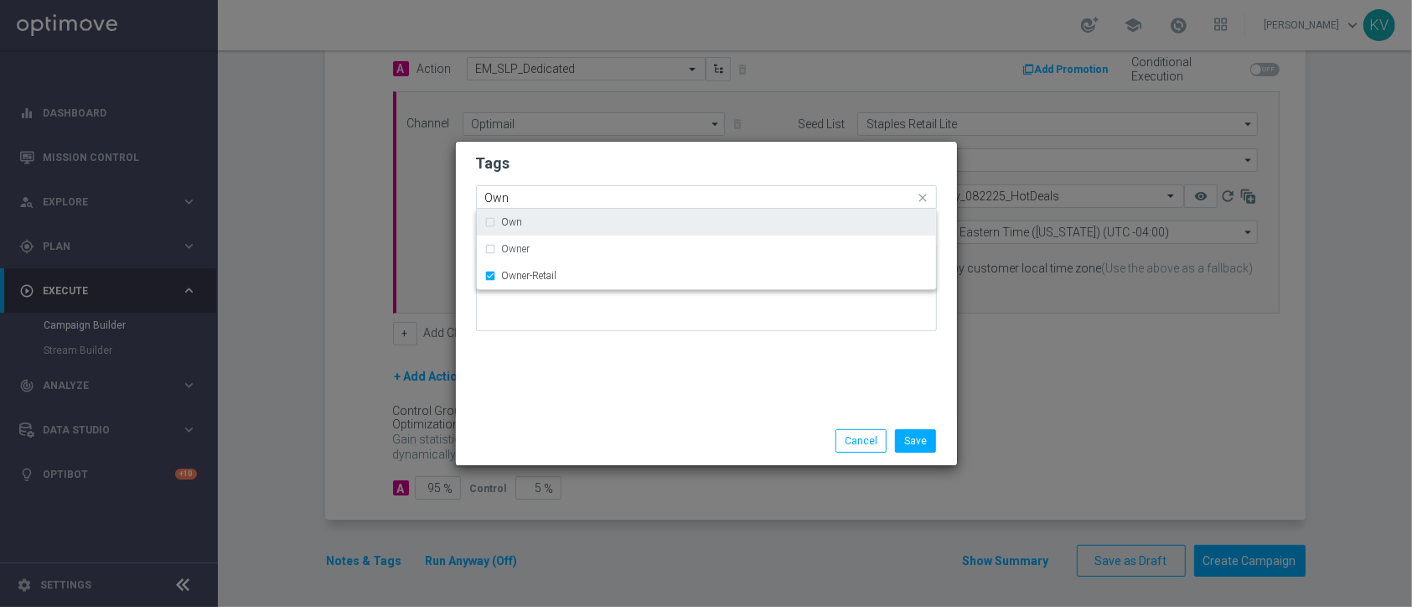
click at [520, 200] on input "Own" at bounding box center [700, 198] width 430 height 14
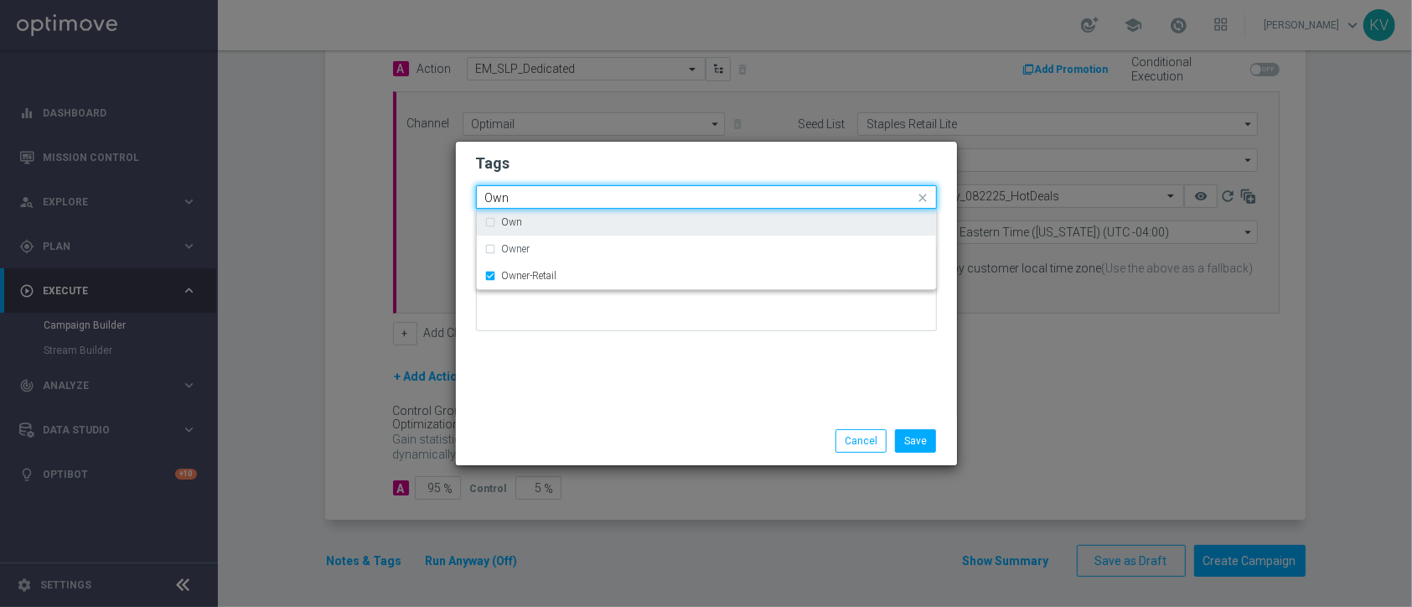
click at [520, 200] on input "Own" at bounding box center [700, 198] width 430 height 14
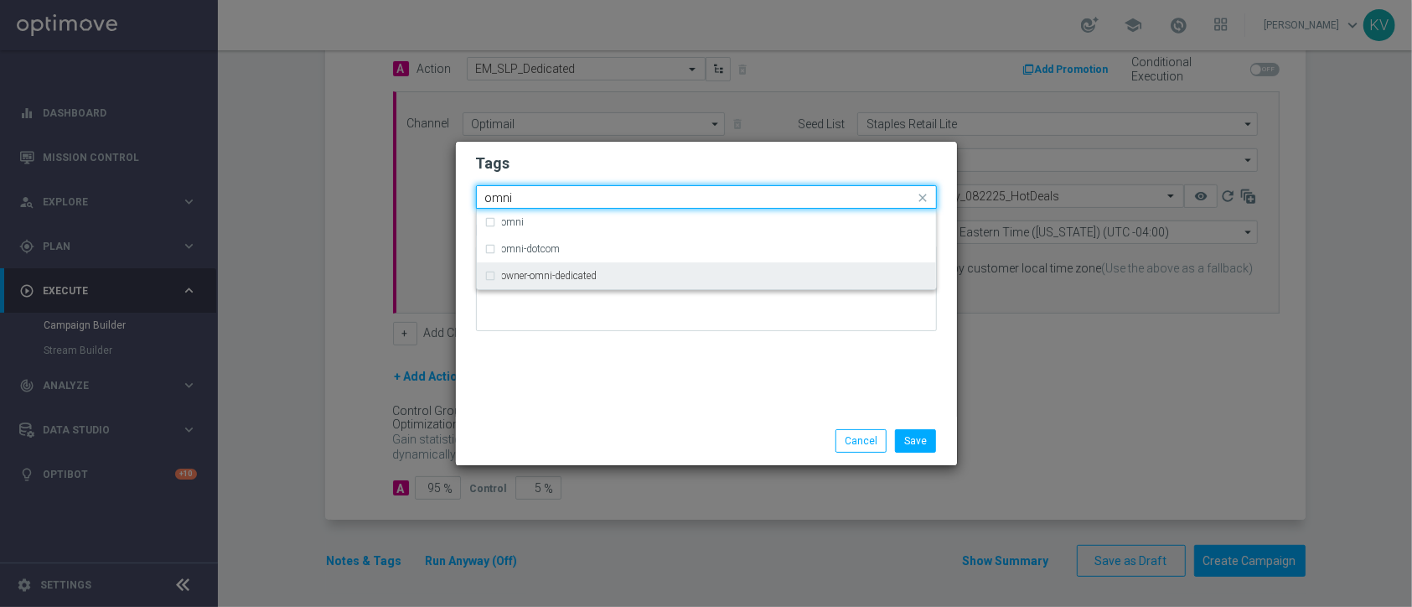
click at [563, 269] on div "owner-omni-dedicated" at bounding box center [706, 275] width 442 height 27
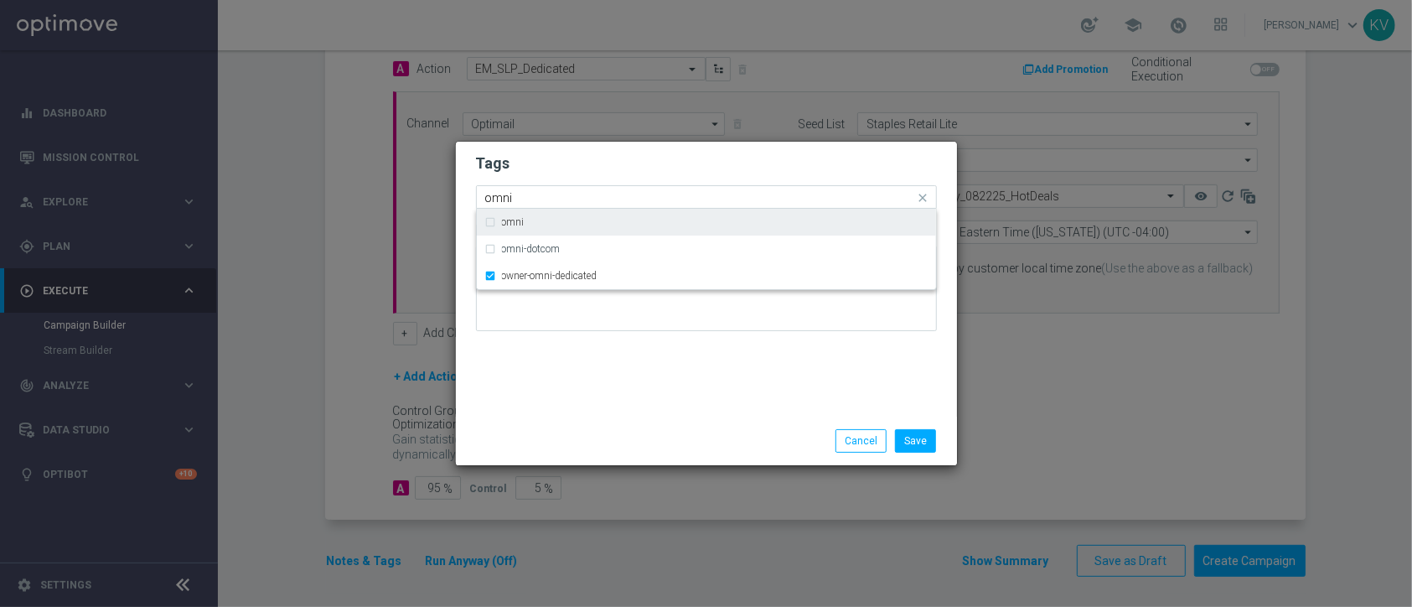
click at [519, 208] on div "Quick find × Live × Owner-Retail × owner-omni-dedicated omni" at bounding box center [706, 196] width 461 height 23
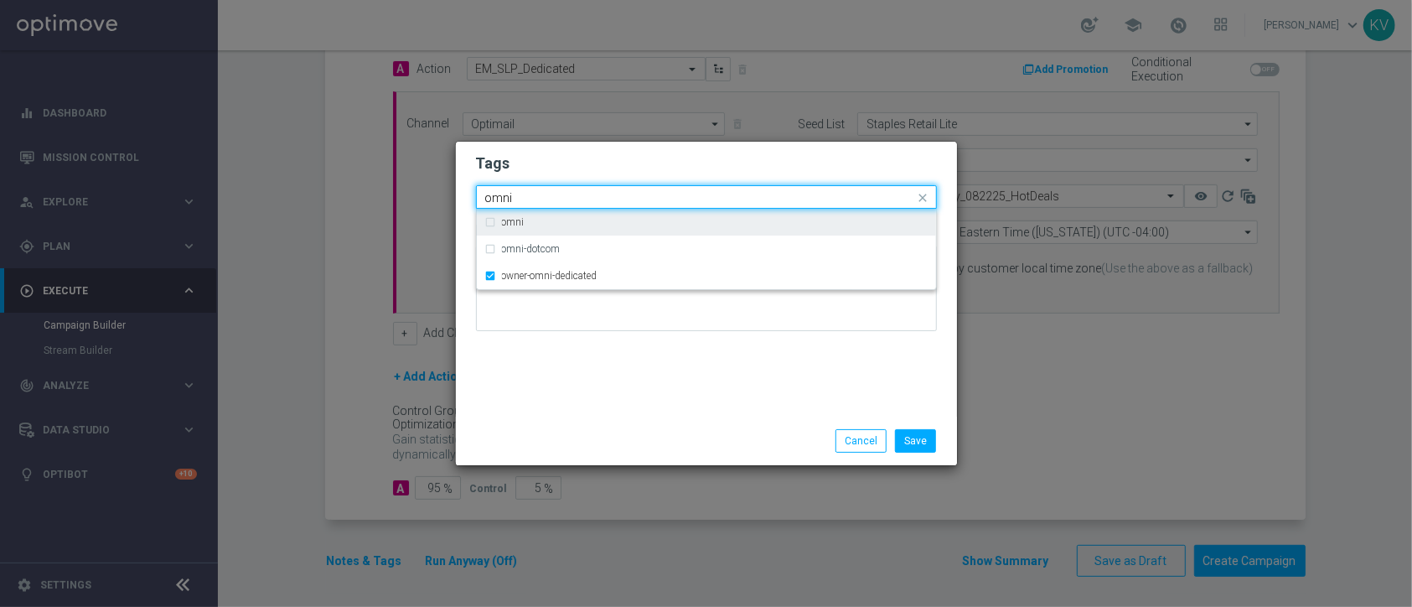
click at [521, 191] on input "omni" at bounding box center [700, 198] width 430 height 14
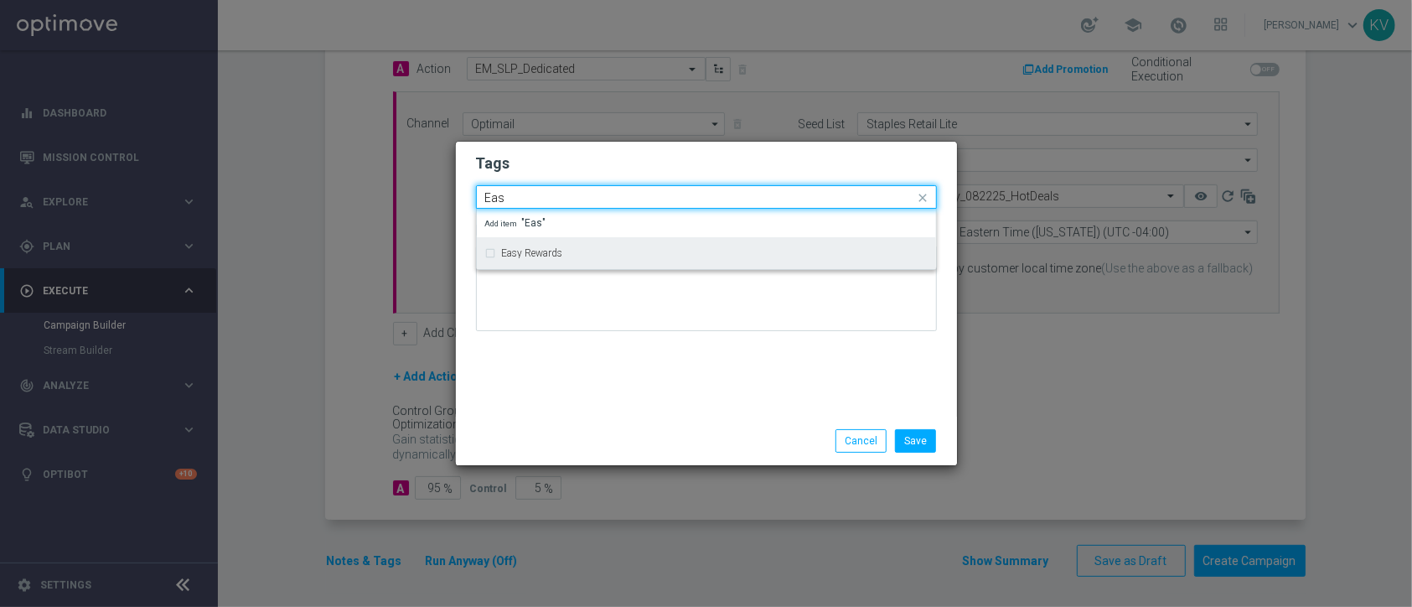
click at [570, 261] on div "Easy Rewards" at bounding box center [706, 253] width 442 height 27
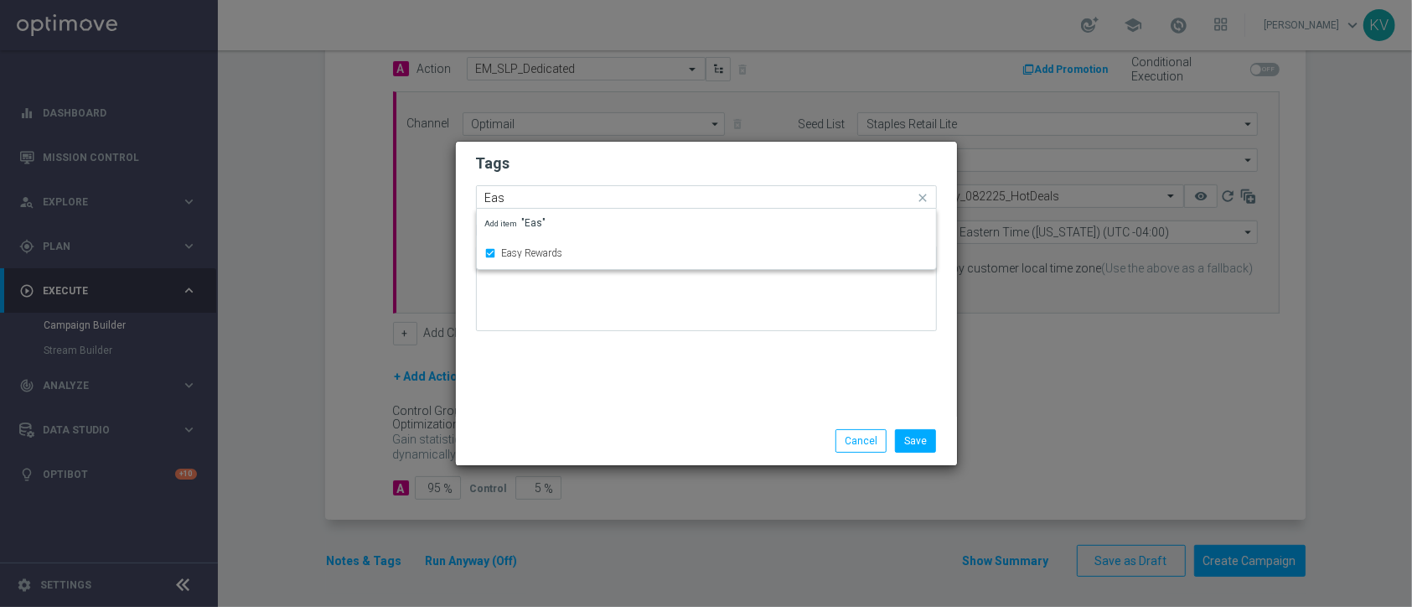
click at [519, 187] on div "Quick find × Live × Owner-Retail × owner-omni-dedicated × Easy Rewards Eas" at bounding box center [696, 197] width 438 height 21
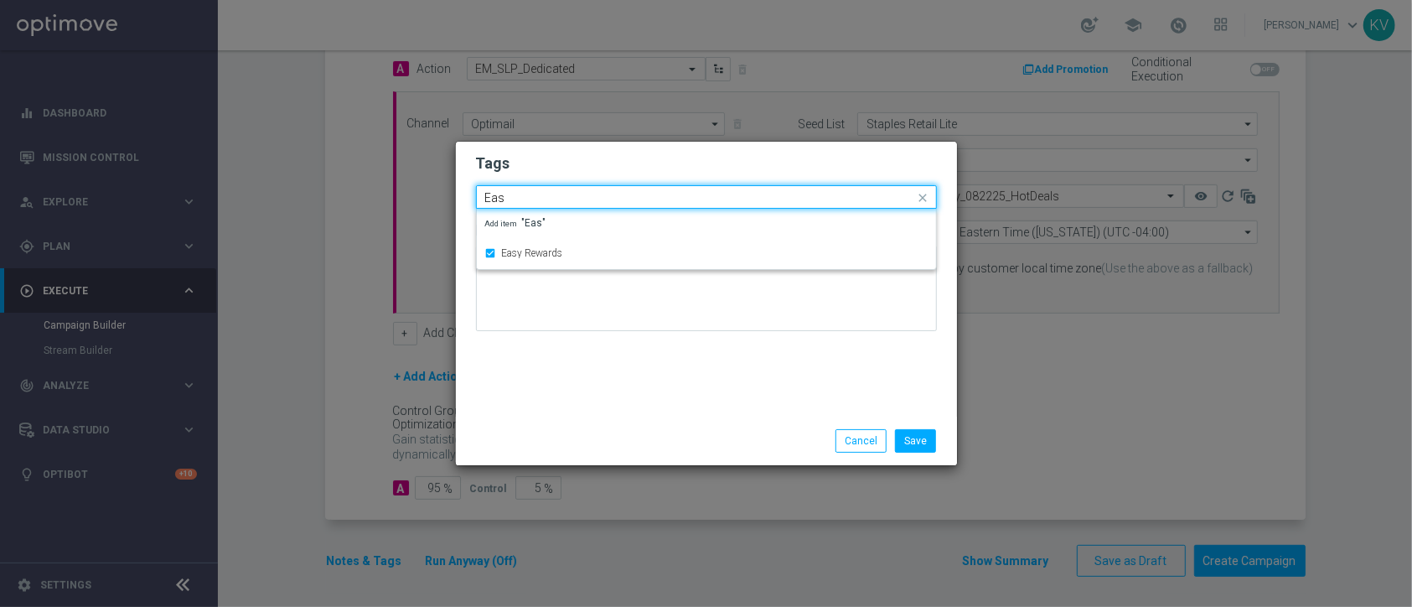
click at [519, 187] on div "Quick find × Live × Owner-Retail × owner-omni-dedicated × Easy Rewards Eas" at bounding box center [696, 197] width 438 height 21
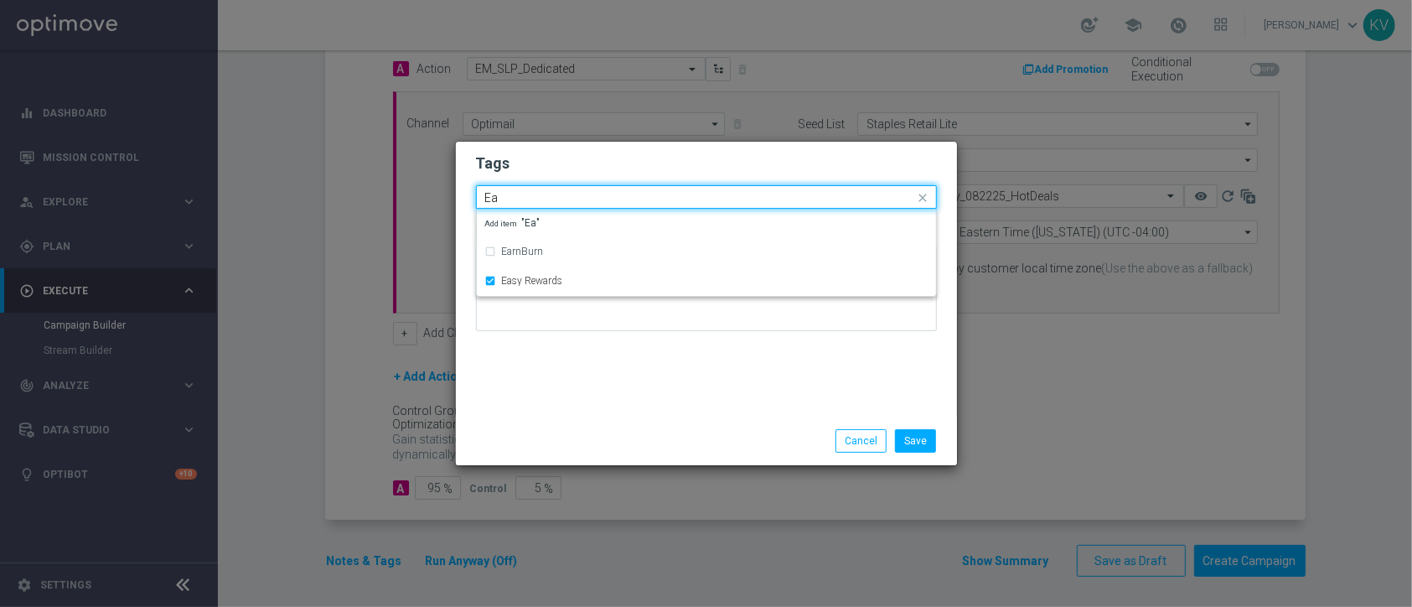
type input "E"
type input "O"
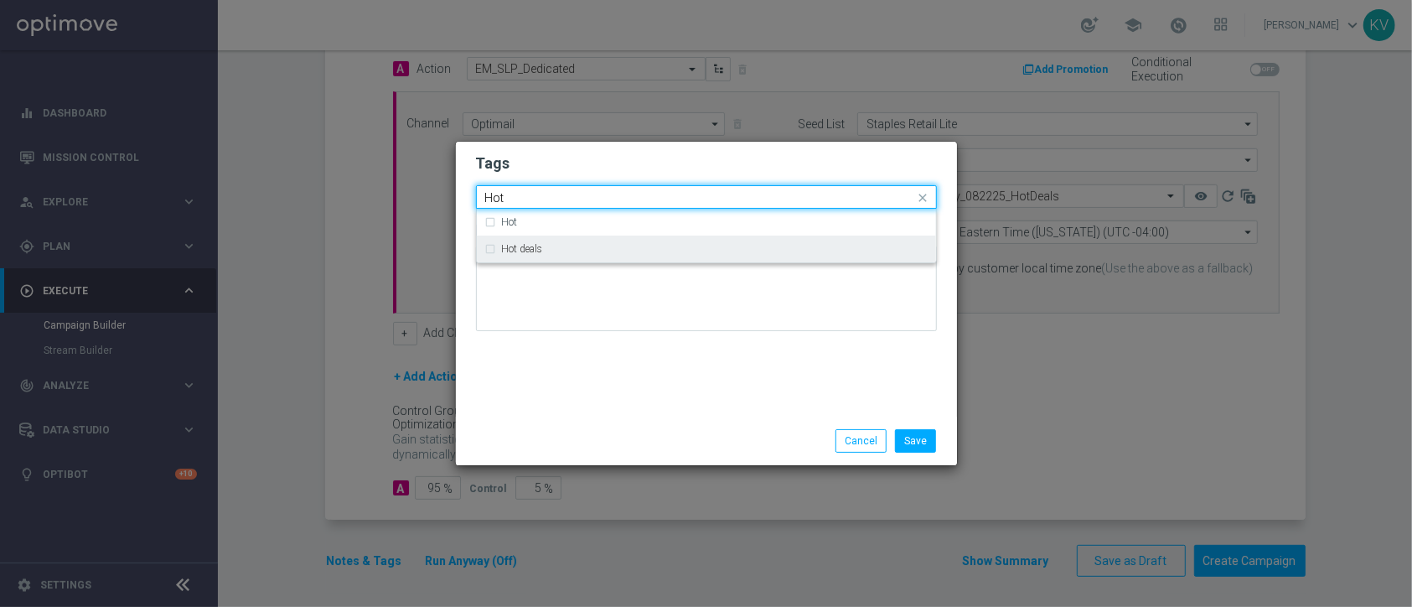
click at [530, 239] on div "Hot deals" at bounding box center [706, 248] width 442 height 27
type input "Hot"
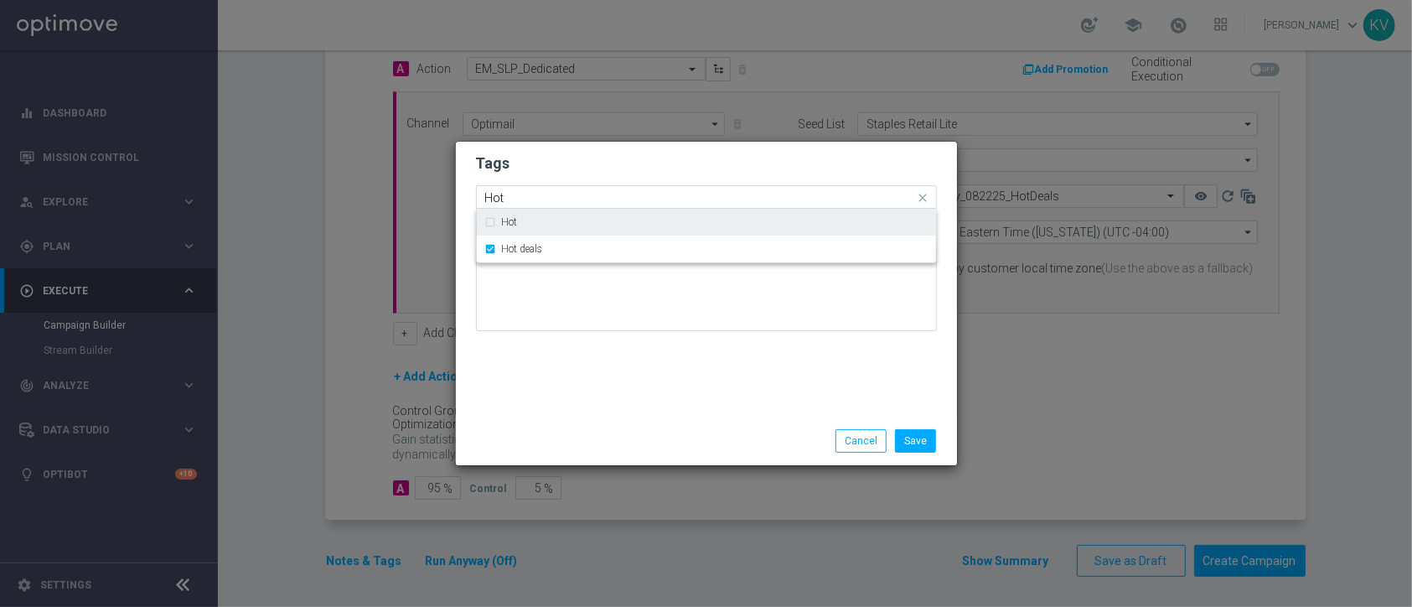
click at [529, 203] on input "Hot" at bounding box center [700, 198] width 430 height 14
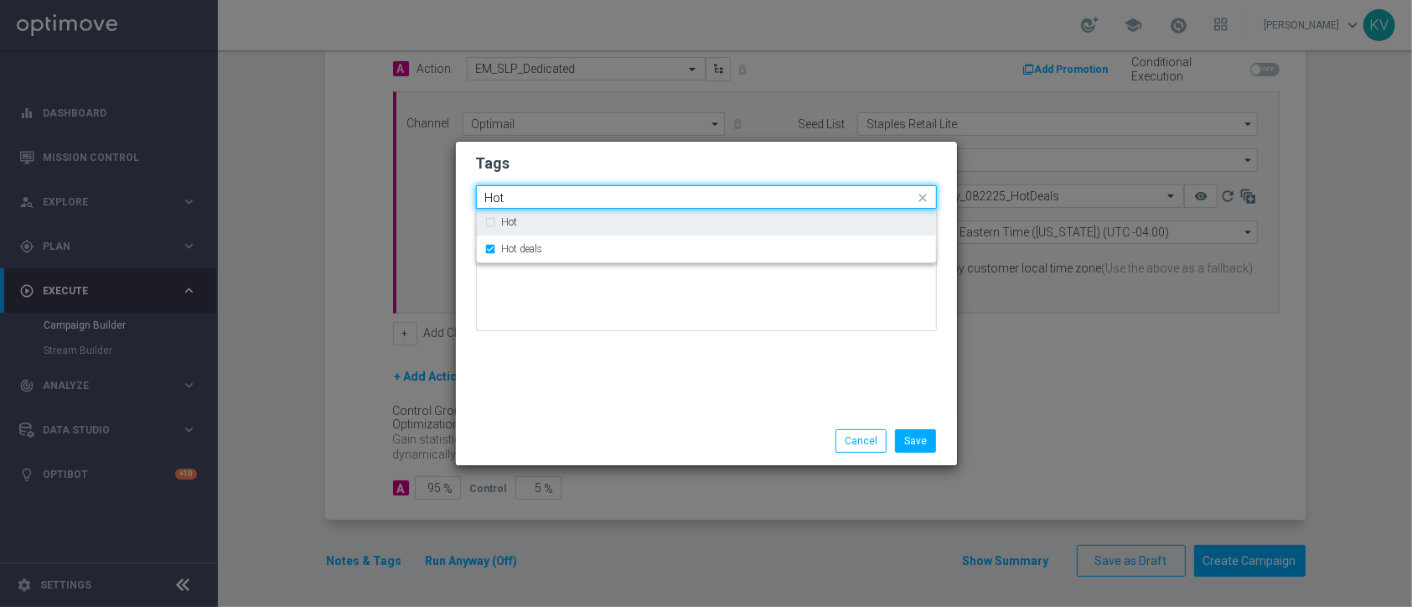
click at [529, 203] on input "Hot" at bounding box center [700, 198] width 430 height 14
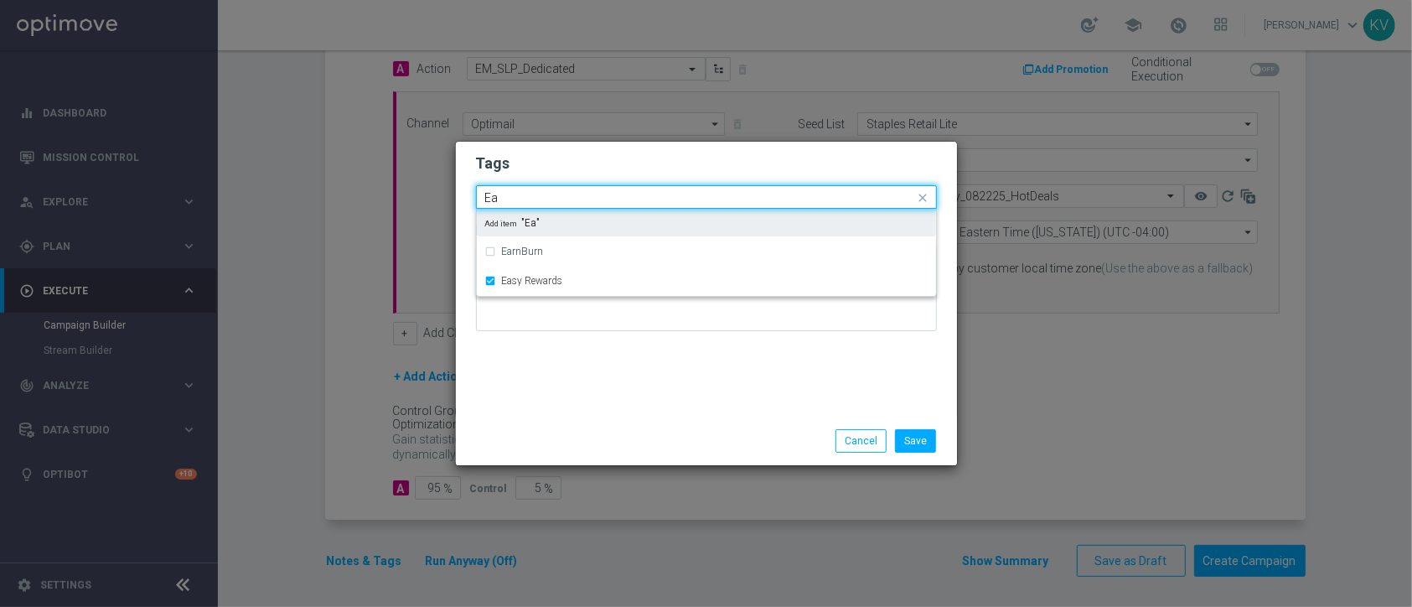
type input "E"
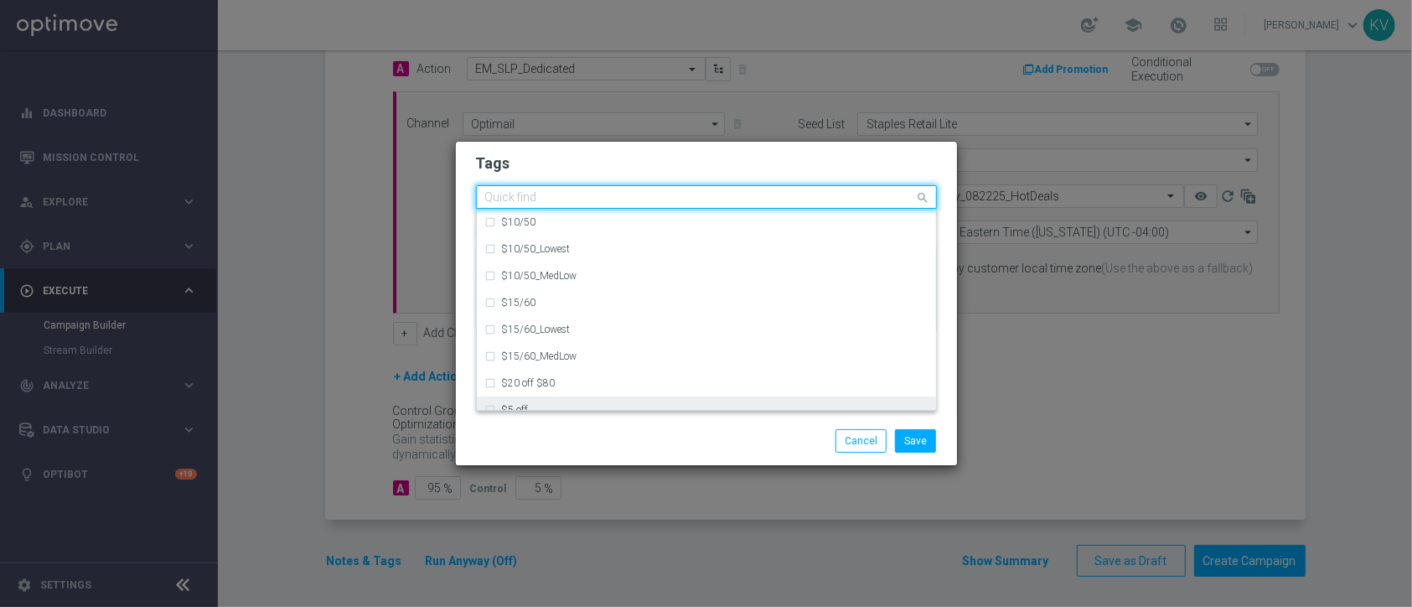
click at [653, 429] on div "Save Cancel" at bounding box center [787, 440] width 324 height 23
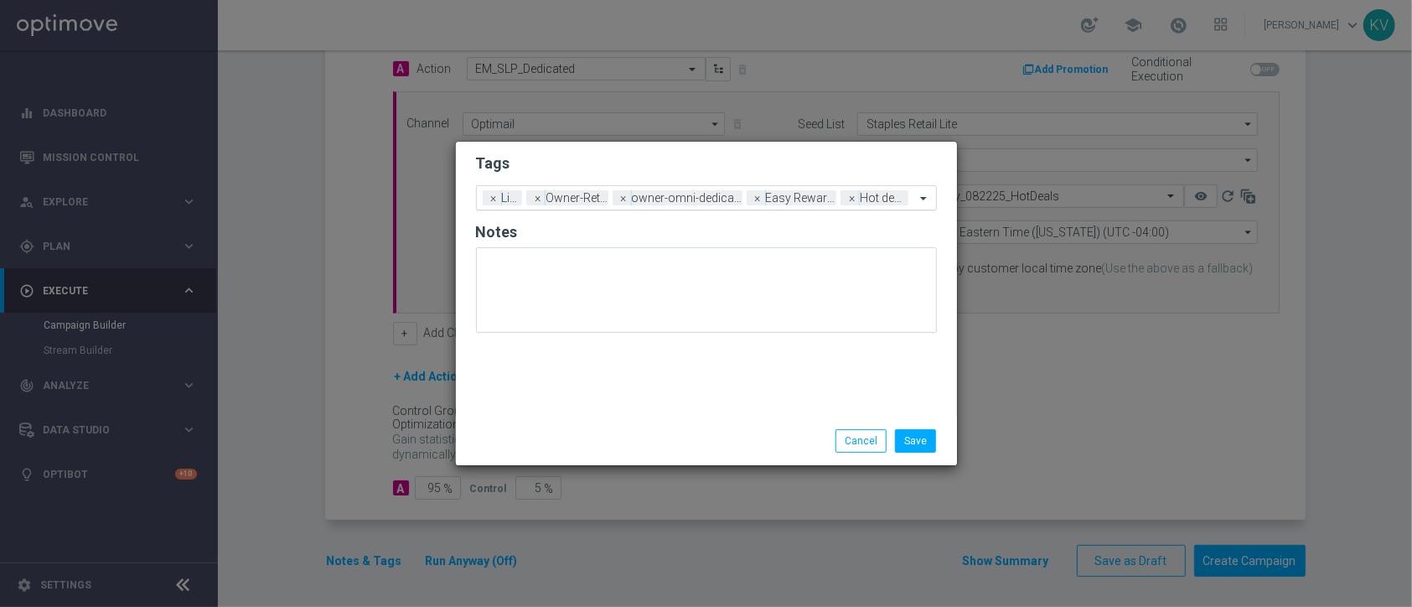
click at [924, 204] on span at bounding box center [925, 198] width 21 height 14
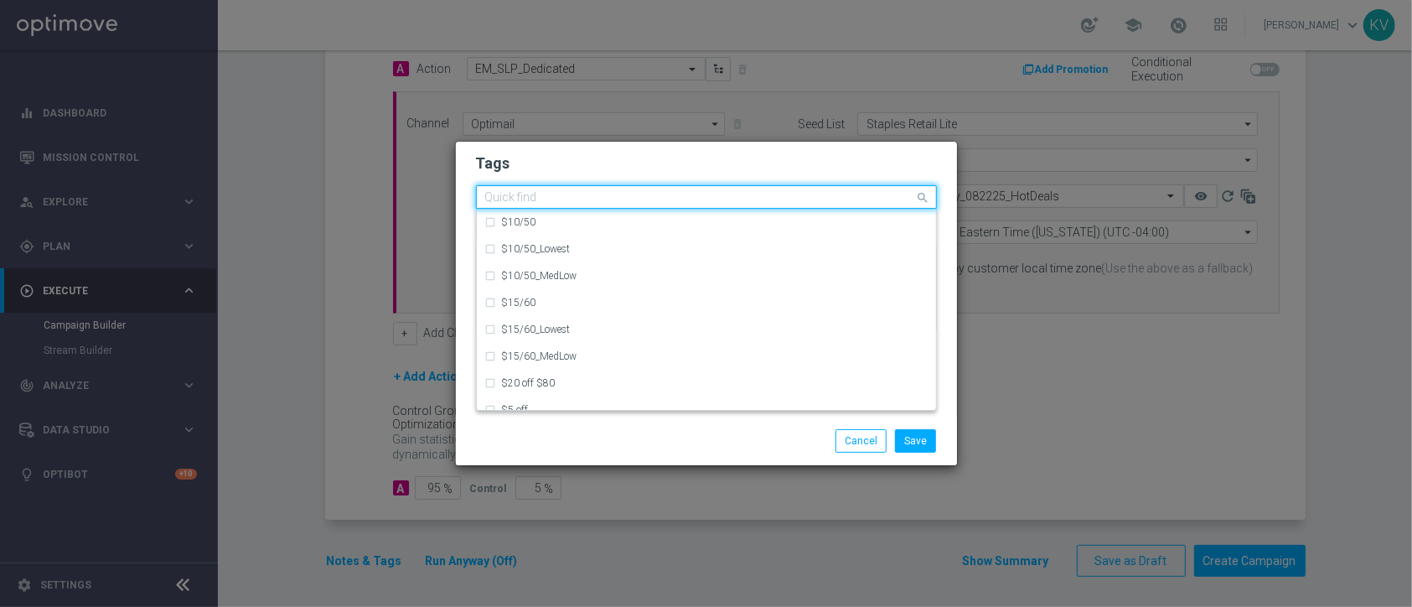
scroll to position [0, 0]
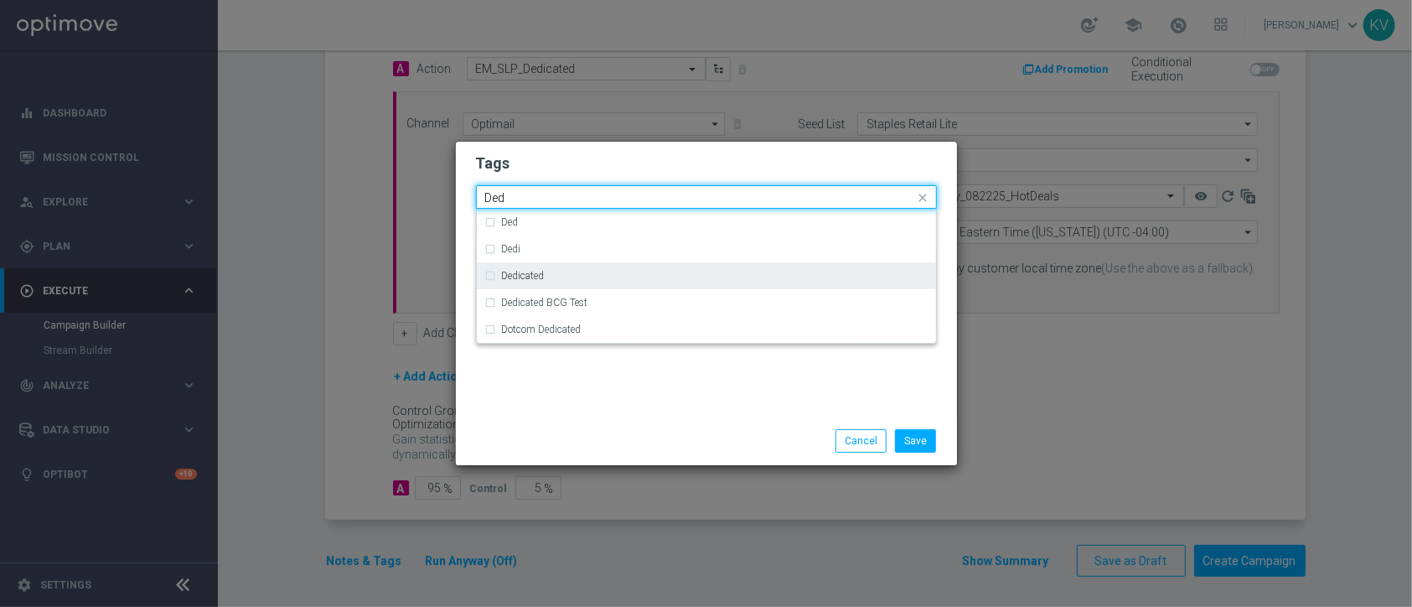
click at [811, 273] on div "Dedicated" at bounding box center [715, 276] width 426 height 10
type input "Ded"
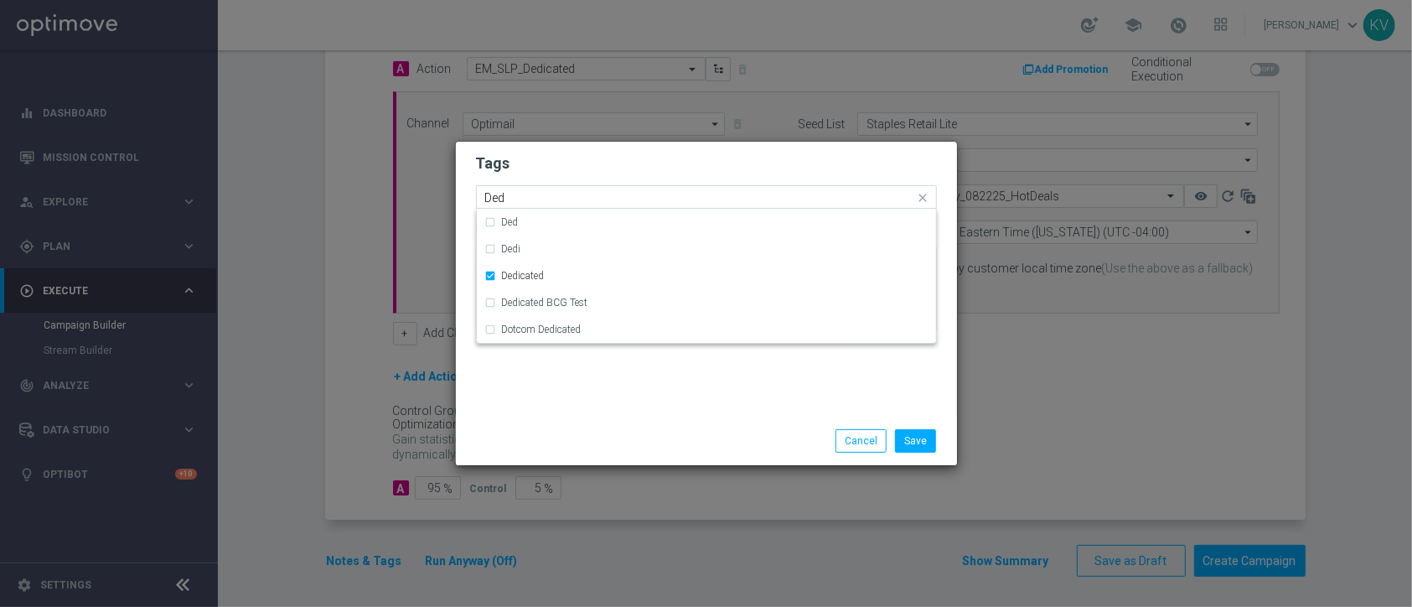
click at [687, 388] on div "Tags Quick find × Live × Owner-Retail × owner-omni-dedicated × Easy Rewards × H…" at bounding box center [706, 279] width 501 height 275
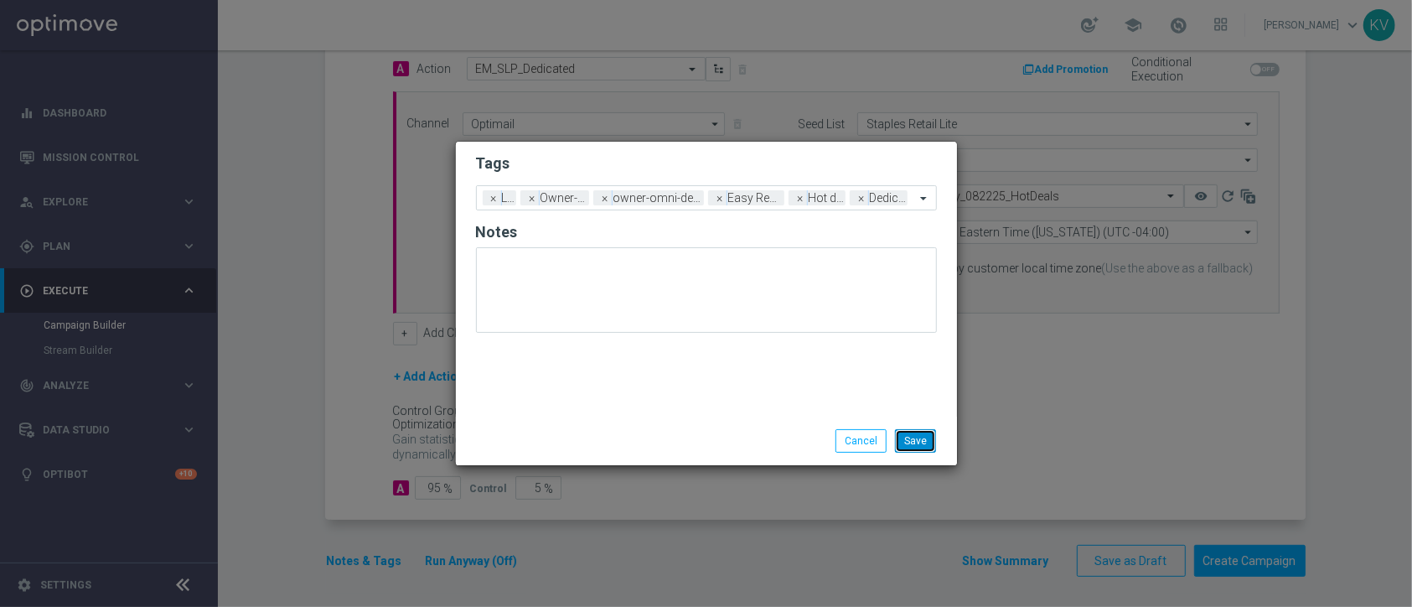
click at [902, 442] on button "Save" at bounding box center [915, 440] width 41 height 23
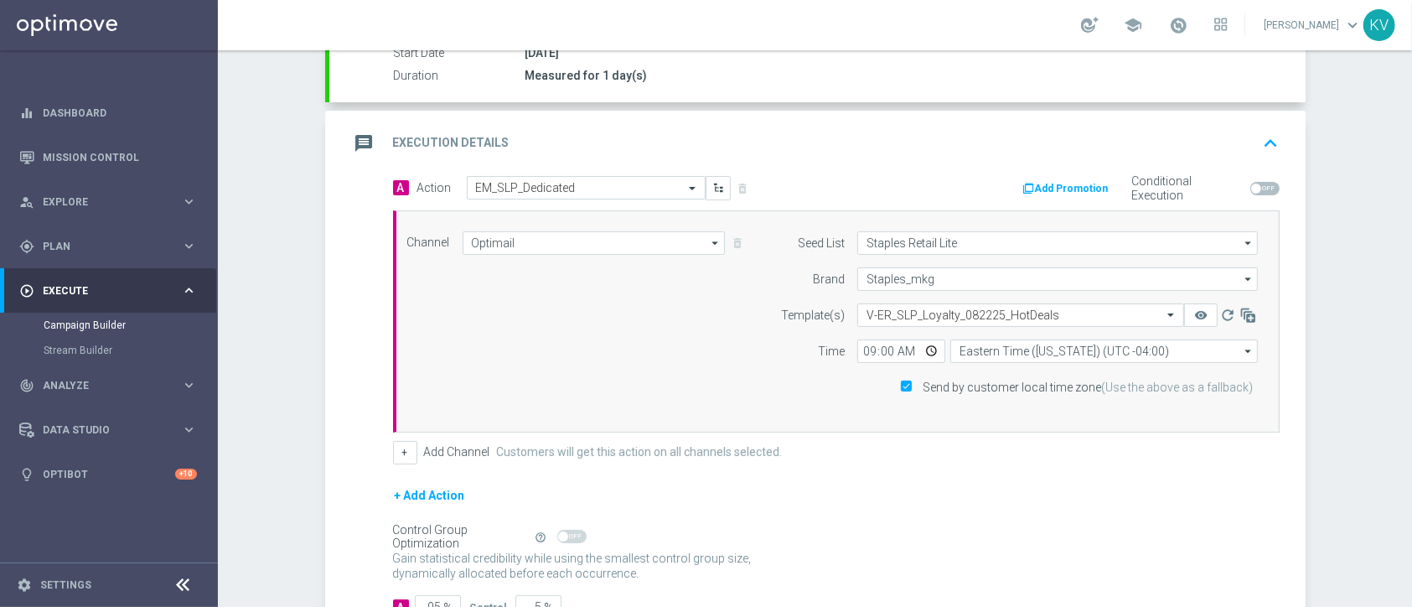
scroll to position [414, 0]
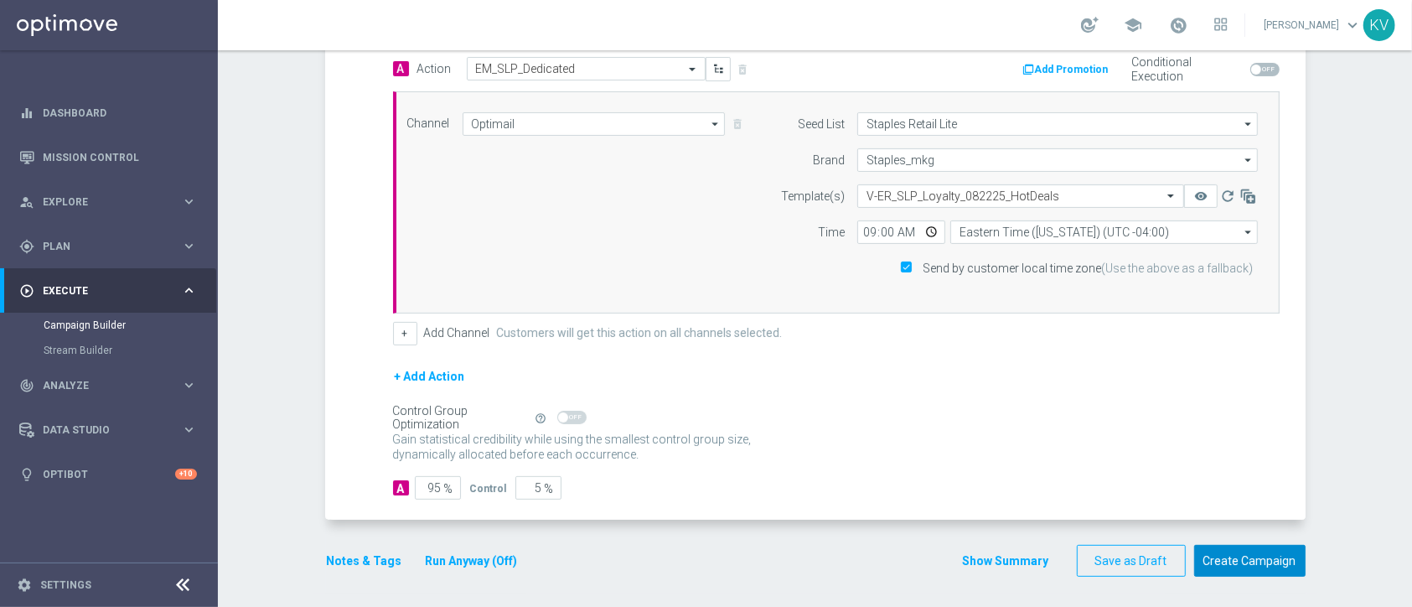
click at [1222, 545] on button "Create Campaign" at bounding box center [1249, 561] width 111 height 33
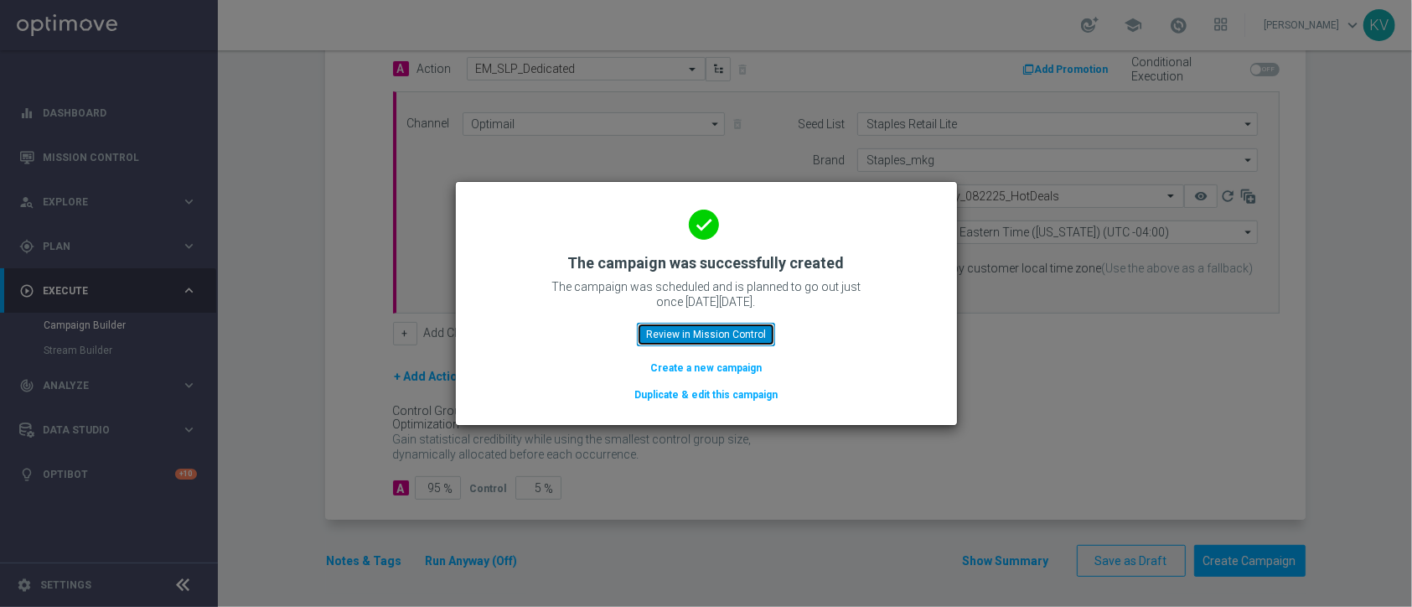
click at [706, 335] on button "Review in Mission Control" at bounding box center [706, 334] width 138 height 23
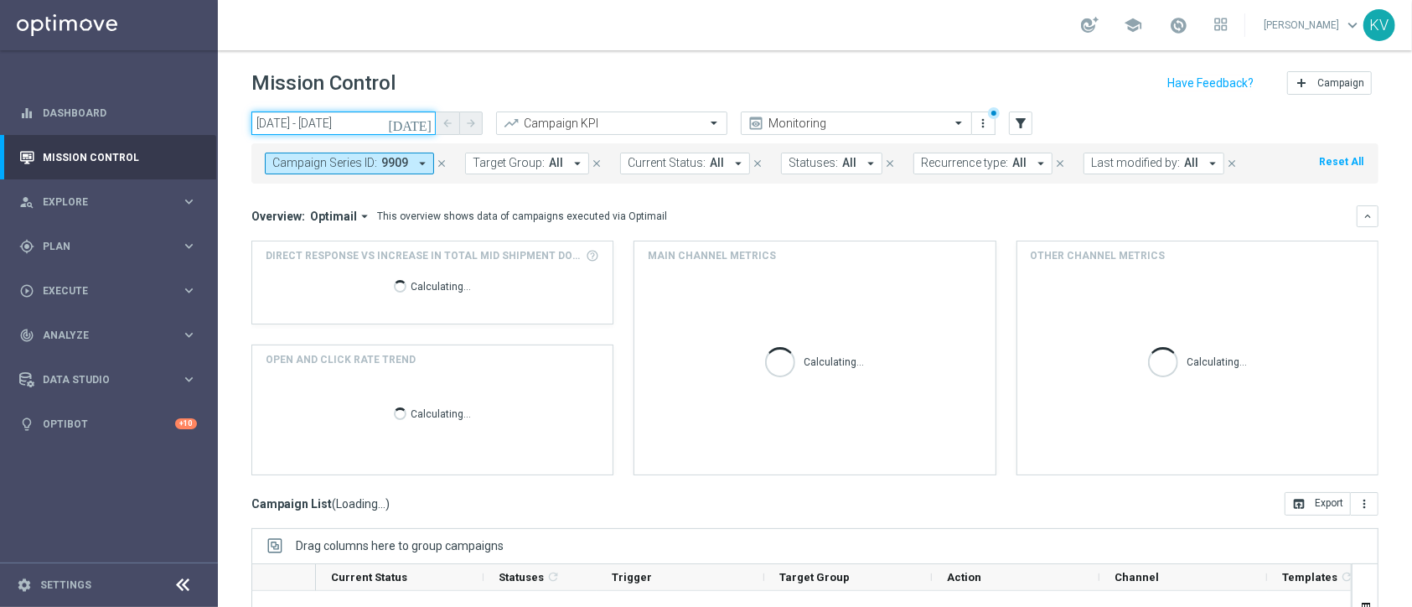
click at [359, 125] on input "[DATE] - [DATE]" at bounding box center [343, 122] width 184 height 23
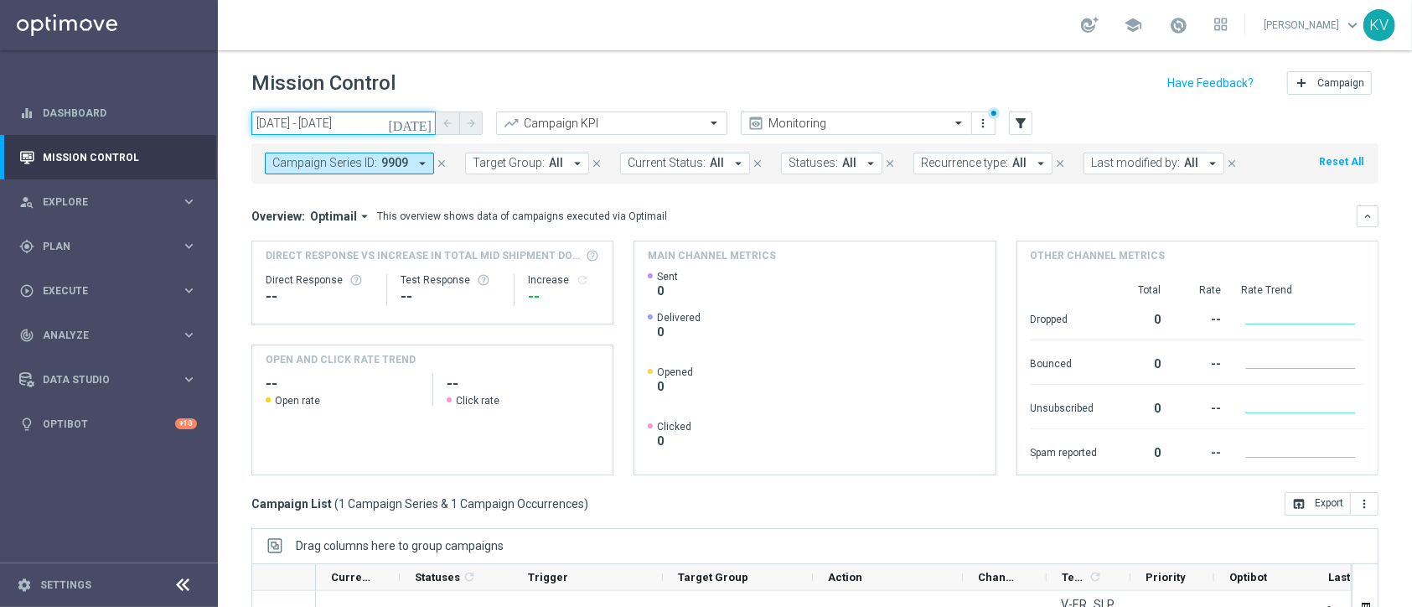
click at [360, 117] on input "[DATE] - [DATE]" at bounding box center [343, 122] width 184 height 23
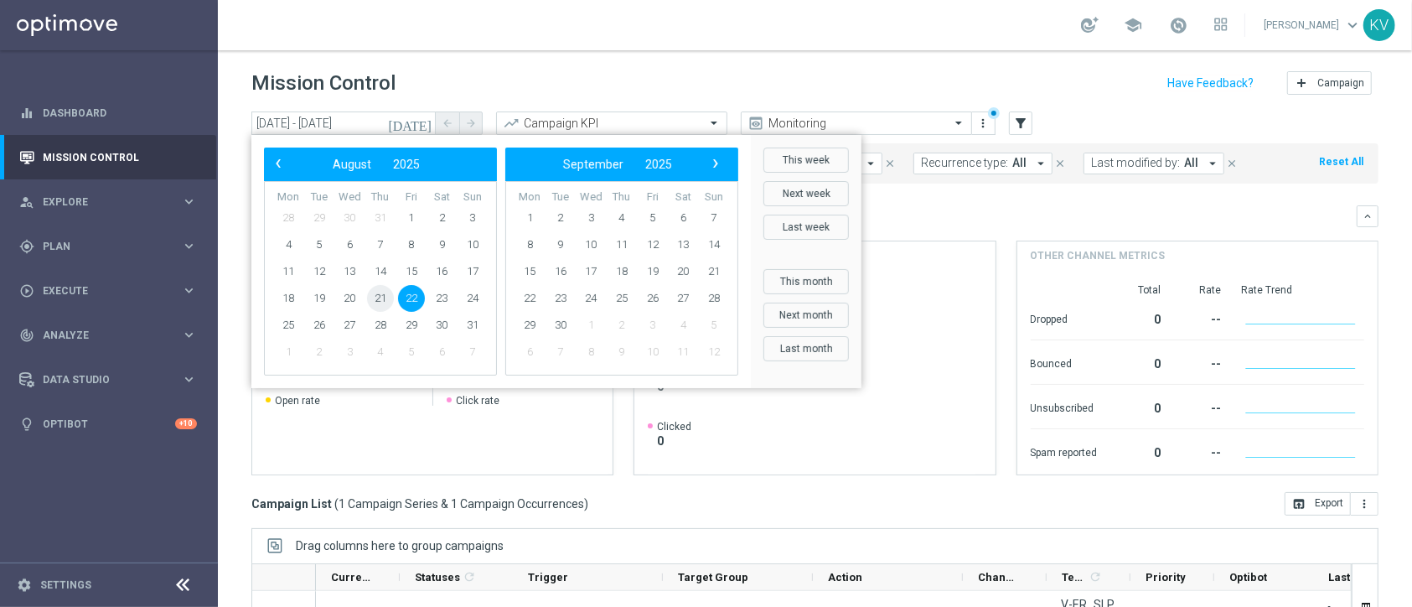
click at [377, 299] on span "21" at bounding box center [380, 298] width 27 height 27
click at [418, 297] on span "22" at bounding box center [411, 298] width 27 height 27
type input "[DATE] - [DATE]"
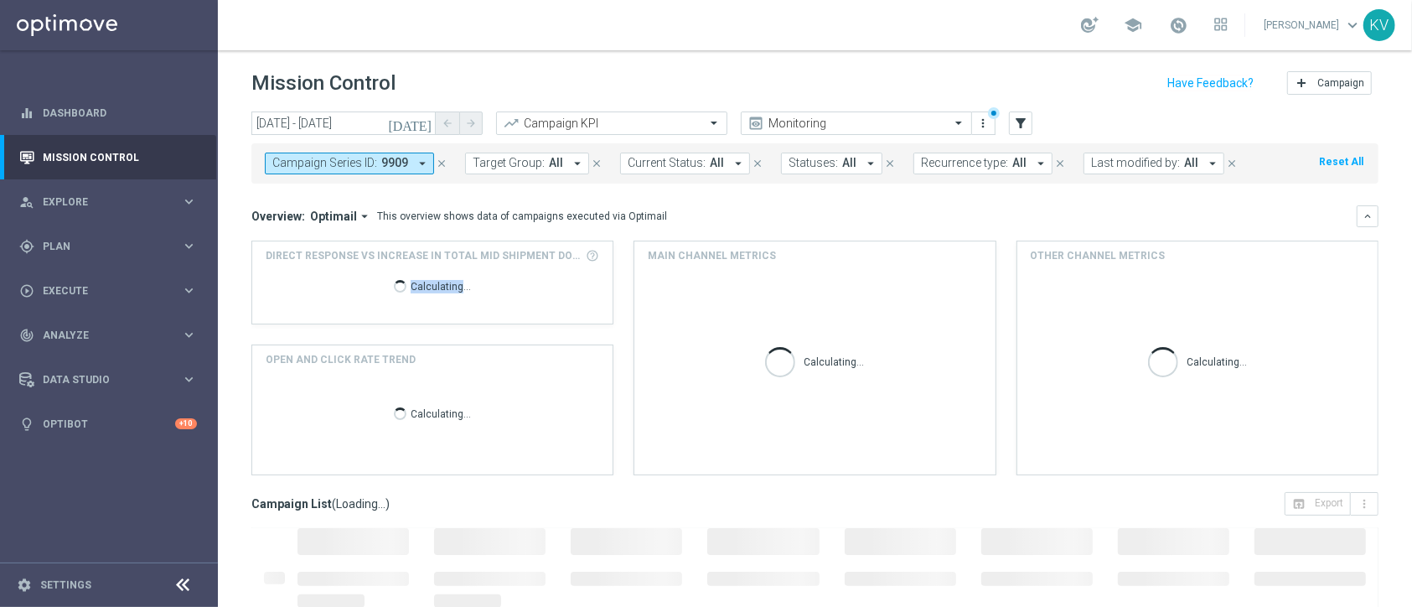
click at [395, 169] on span "9909" at bounding box center [394, 163] width 27 height 14
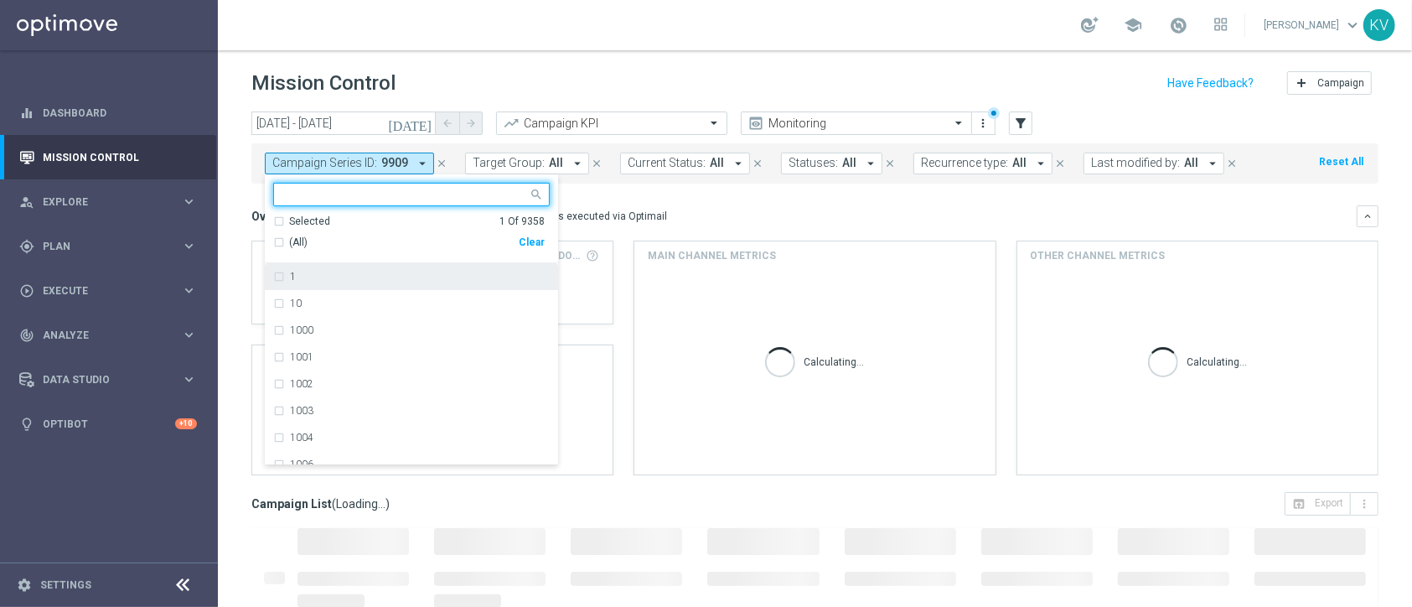
click at [0, 0] on div "Clear" at bounding box center [0, 0] width 0 height 0
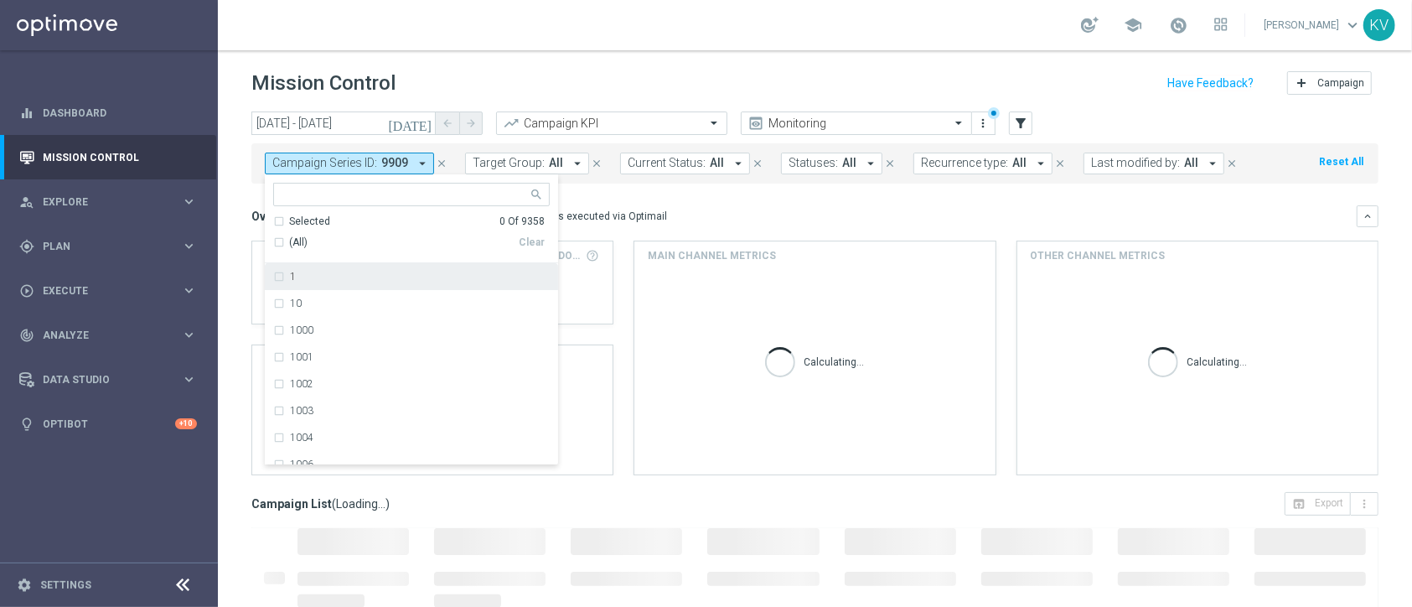
click at [649, 225] on div "Overview: Optimail arrow_drop_down This overview shows data of campaigns execut…" at bounding box center [814, 216] width 1127 height 22
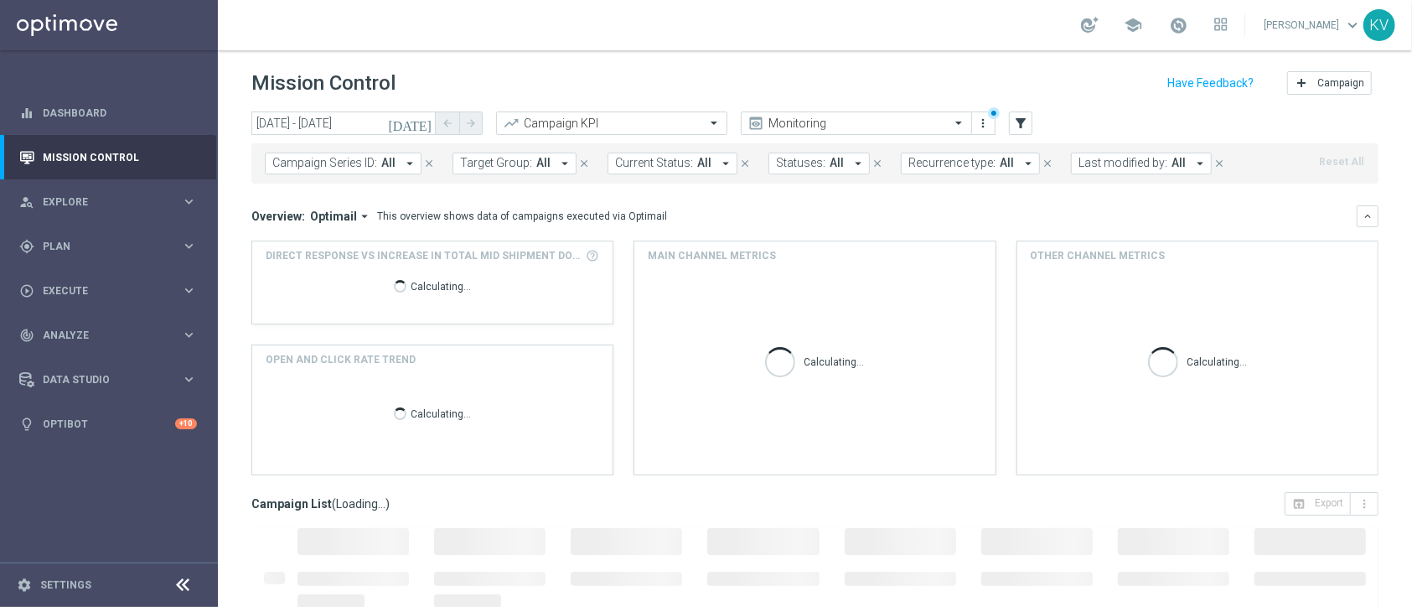
click at [486, 164] on span "Target Group:" at bounding box center [496, 163] width 72 height 14
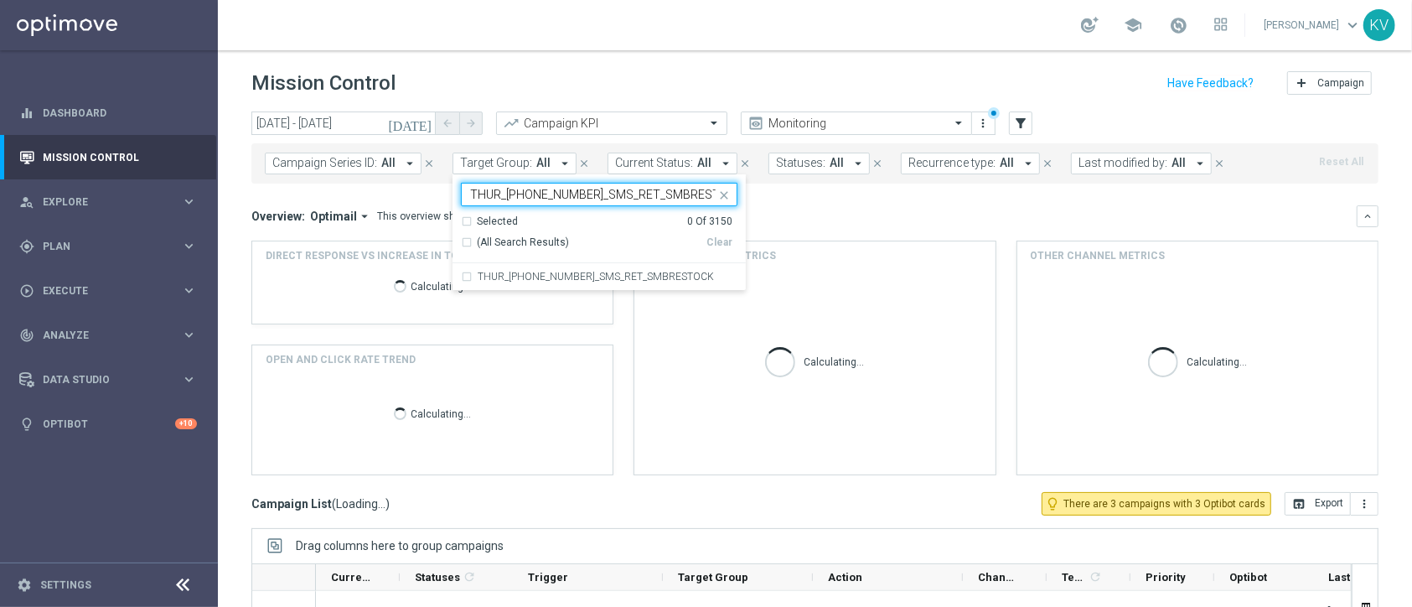
click at [621, 281] on label "THUR_[PHONE_NUMBER]_SMS_RET_SMBRESTOCK" at bounding box center [596, 276] width 236 height 10
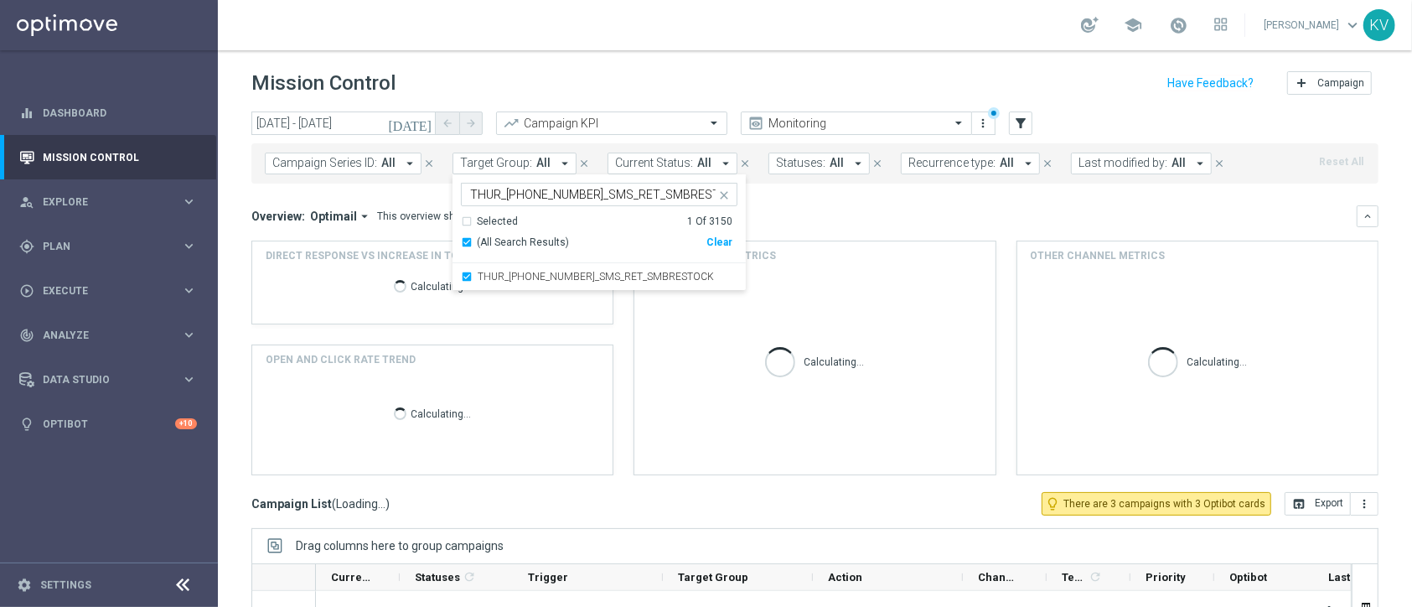
click at [893, 220] on div "Overview: Optimail arrow_drop_down This overview shows data of campaigns execut…" at bounding box center [803, 216] width 1105 height 15
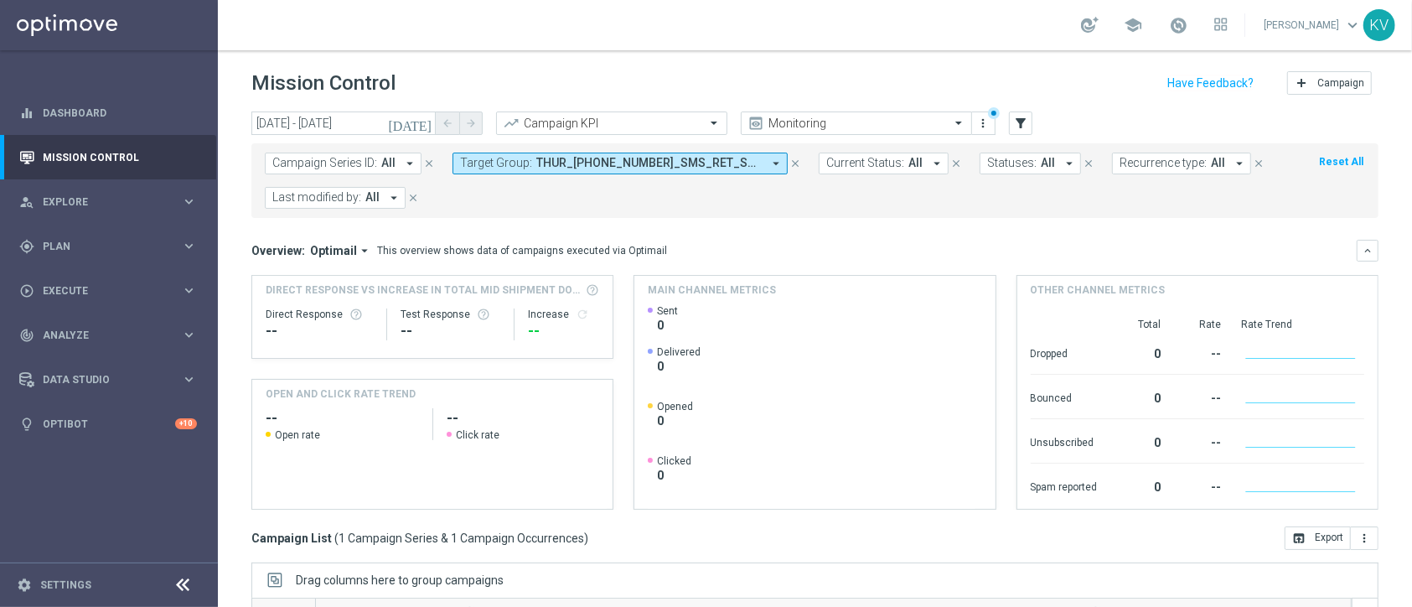
click at [602, 163] on span "THUR_[PHONE_NUMBER]_SMS_RET_SMBRESTOCK" at bounding box center [648, 163] width 225 height 14
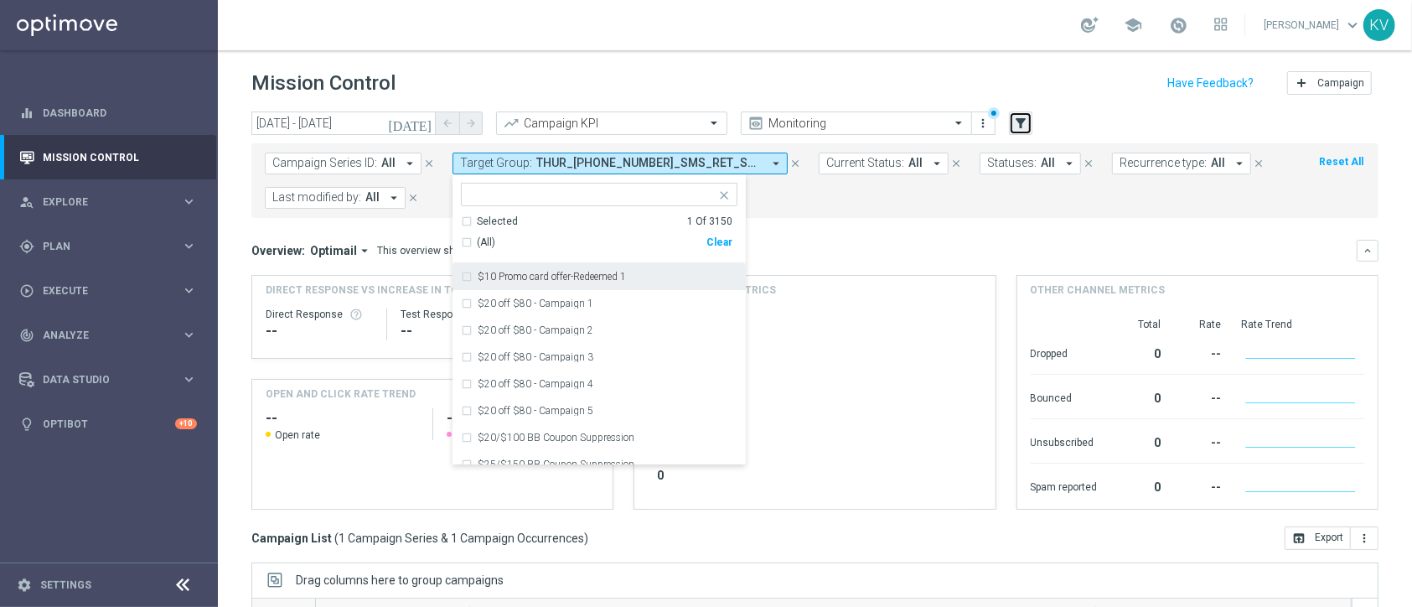
click at [1024, 123] on icon "filter_alt" at bounding box center [1020, 123] width 15 height 15
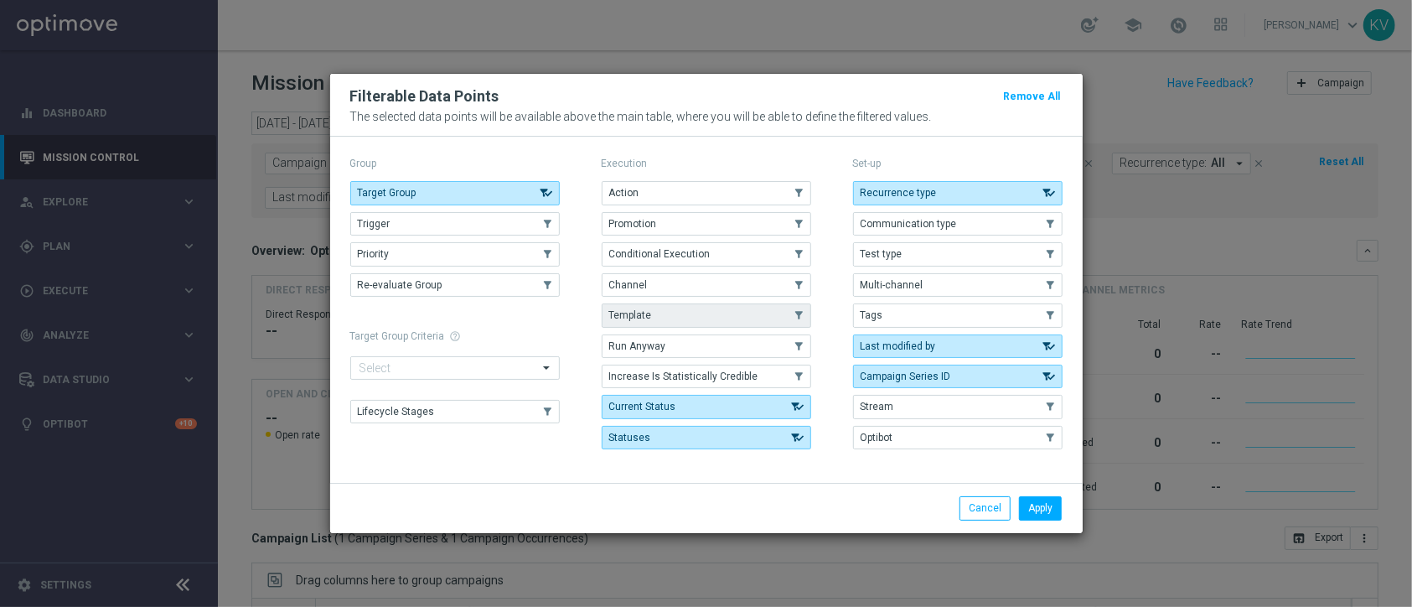
click at [660, 311] on button "Template" at bounding box center [706, 314] width 209 height 23
click at [1047, 500] on button "Apply" at bounding box center [1040, 507] width 43 height 23
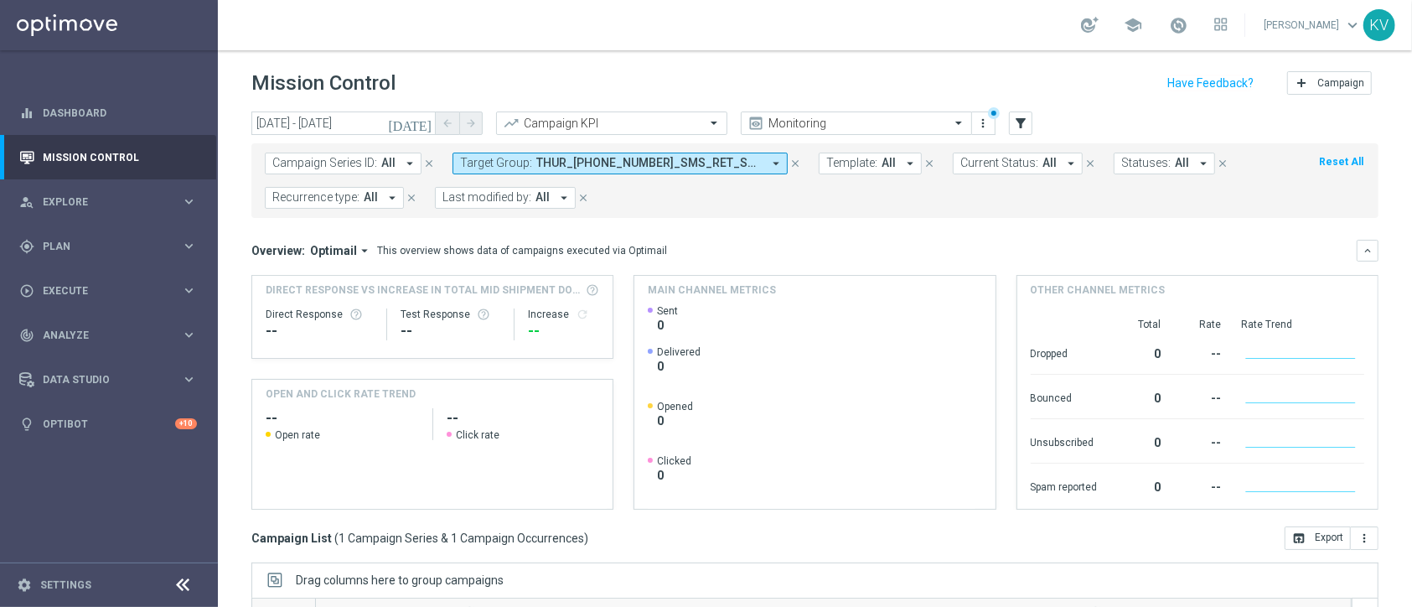
click at [845, 152] on button "Template: All arrow_drop_down" at bounding box center [870, 163] width 103 height 22
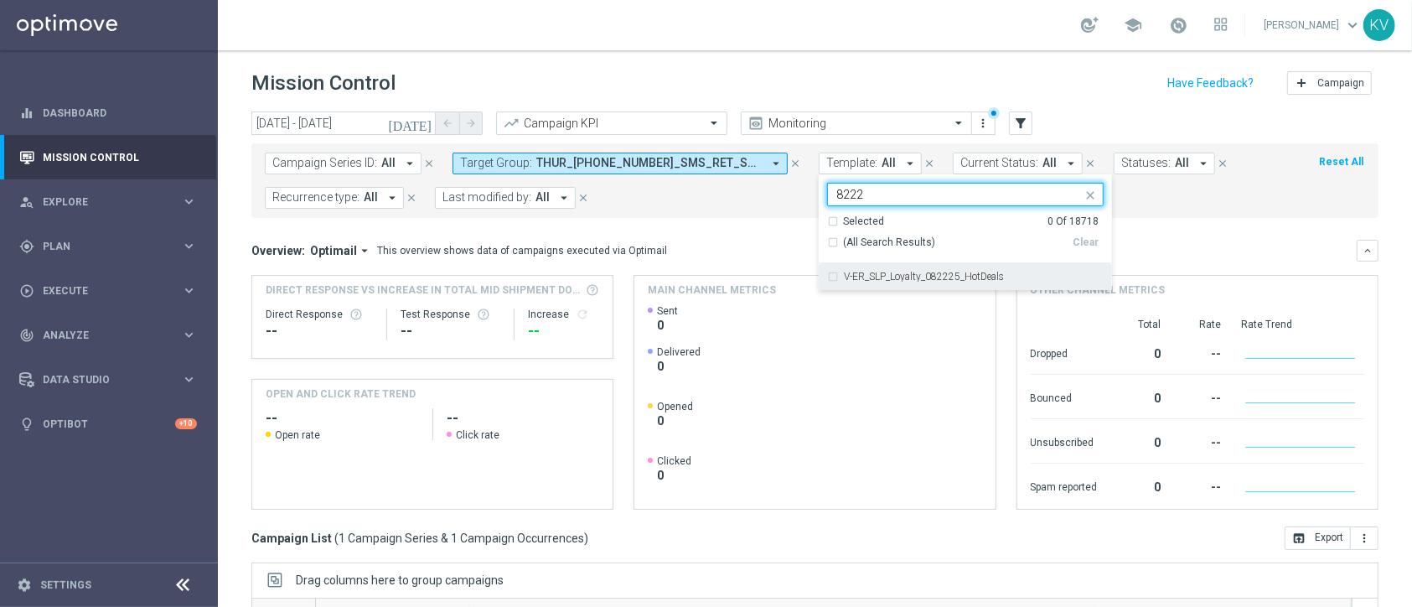
click at [936, 278] on label "V-ER_SLP_Loyalty_082225_HotDeals" at bounding box center [924, 276] width 160 height 10
type input "8222"
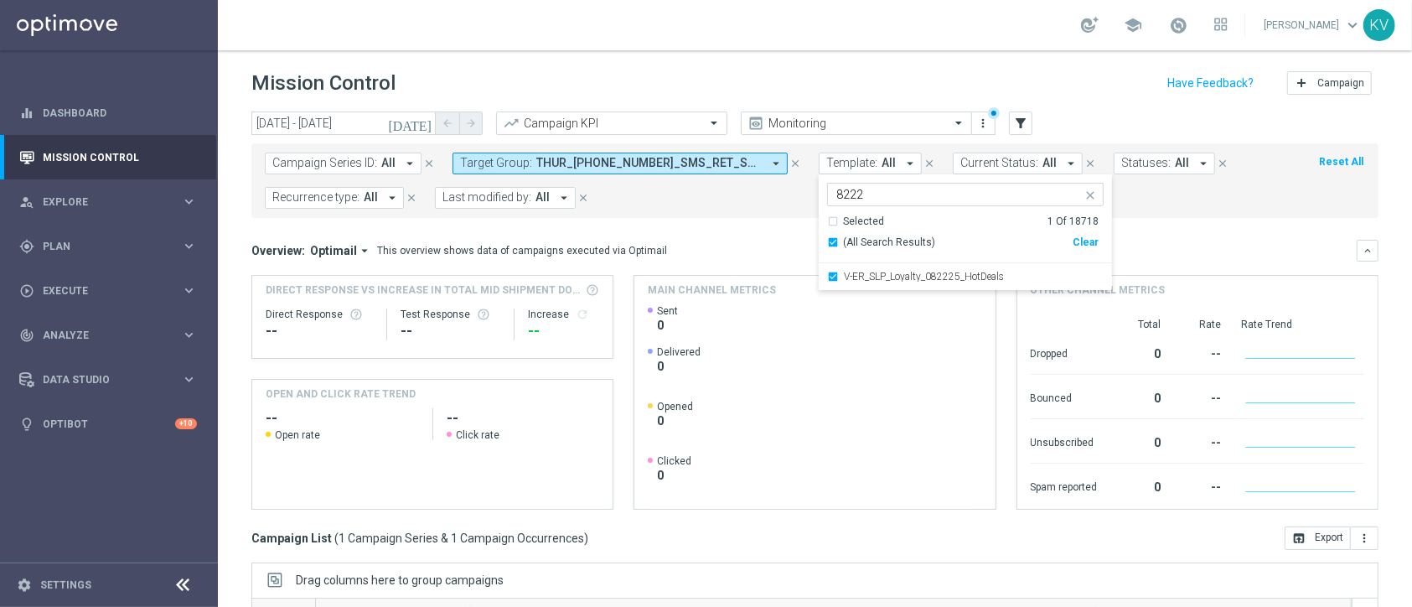
click at [1218, 207] on form "Campaign Series ID: All arrow_drop_down close Target Group: THUR_[PHONE_NUMBER]…" at bounding box center [778, 180] width 1026 height 56
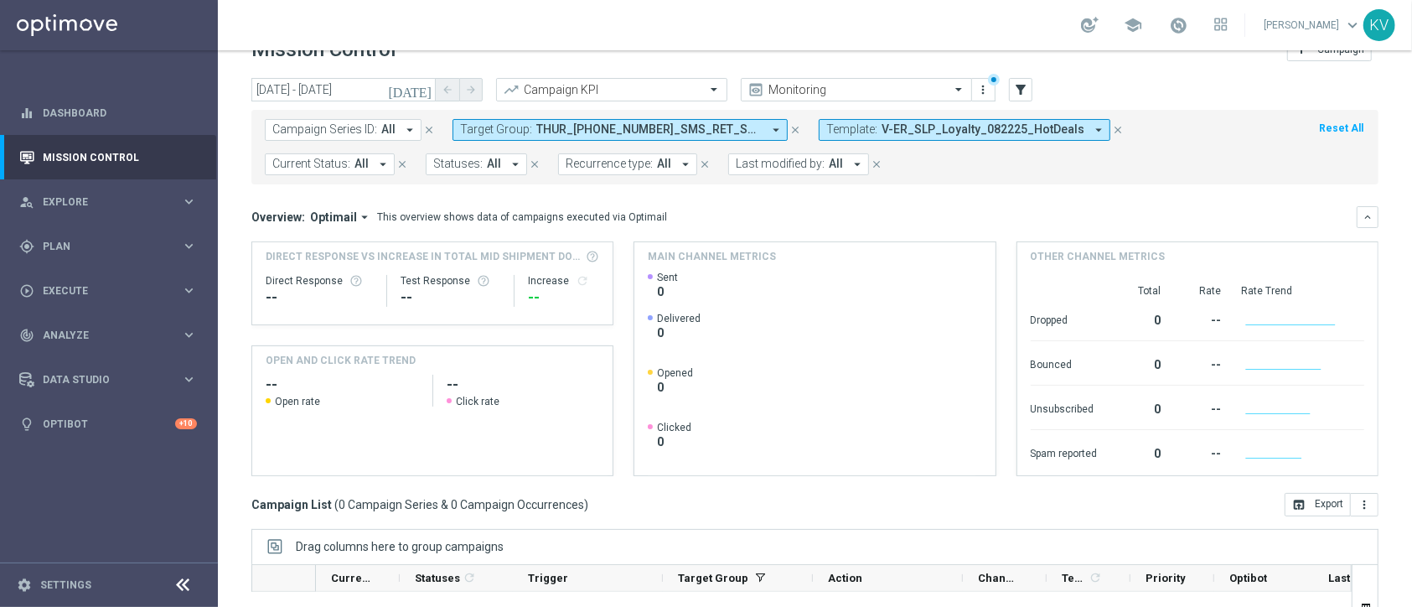
scroll to position [28, 0]
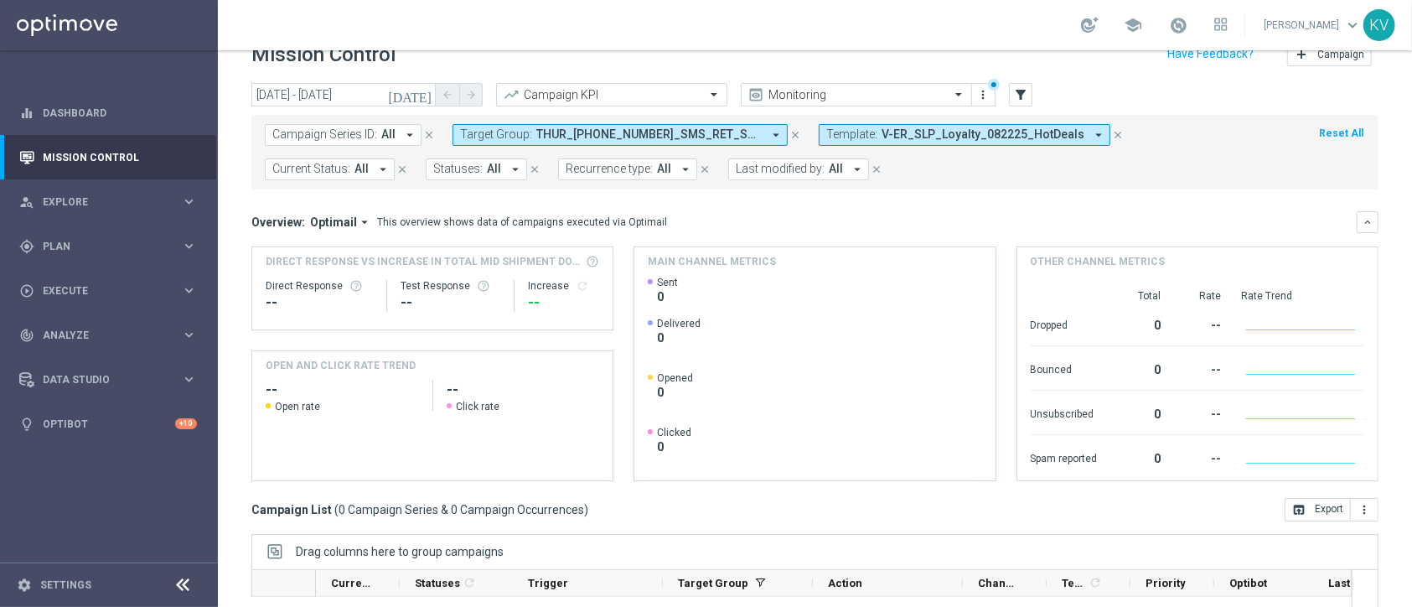
click at [553, 127] on span "THUR_[PHONE_NUMBER]_SMS_RET_SMBRESTOCK" at bounding box center [648, 134] width 225 height 14
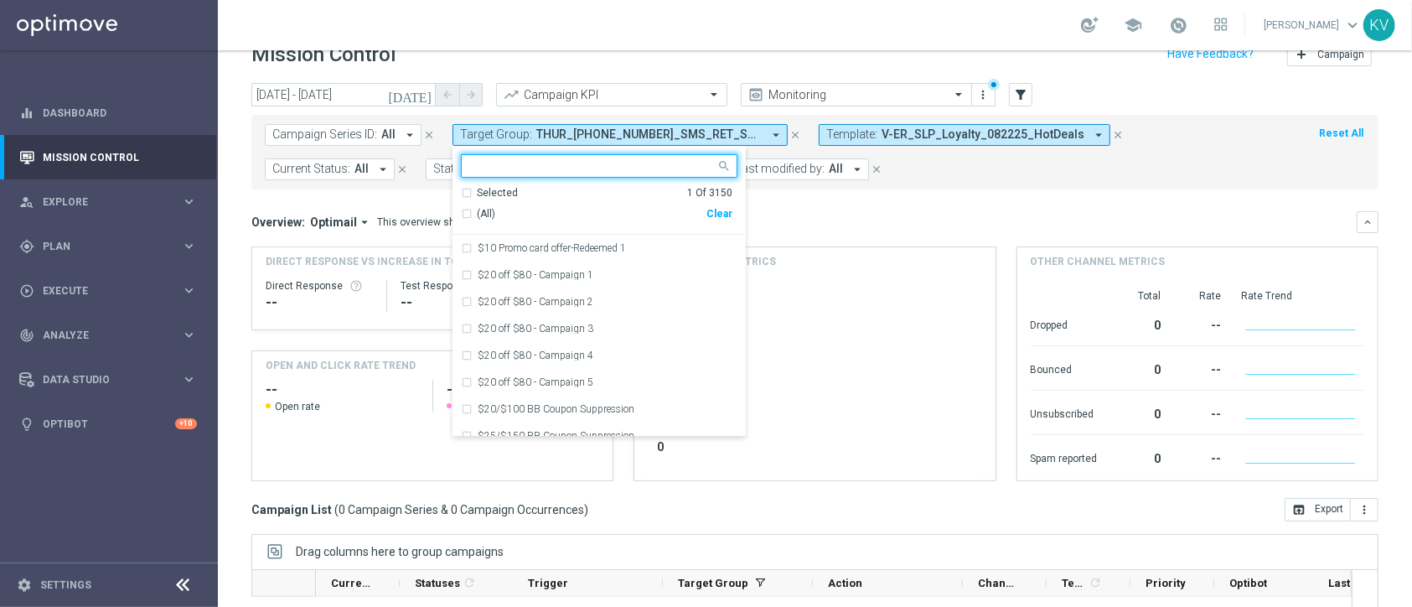
click at [0, 0] on div "Clear" at bounding box center [0, 0] width 0 height 0
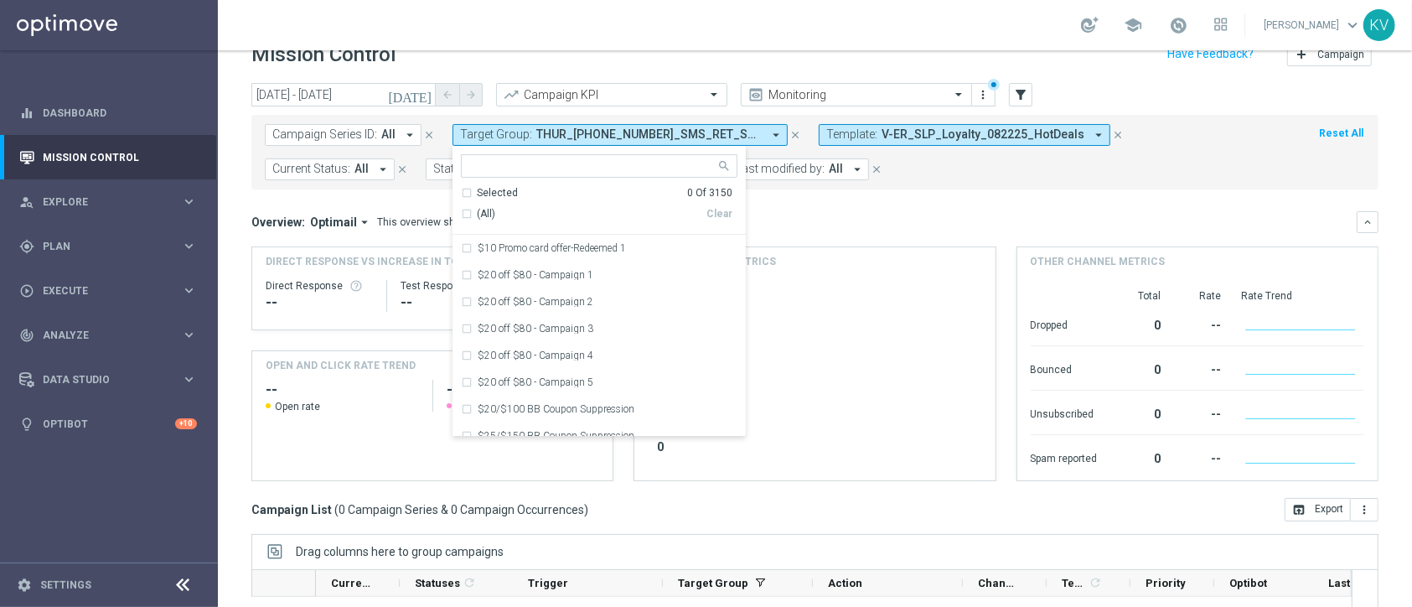
click at [894, 186] on div "Campaign Series ID: All arrow_drop_down close Target Group: THUR_[PHONE_NUMBER]…" at bounding box center [814, 152] width 1127 height 75
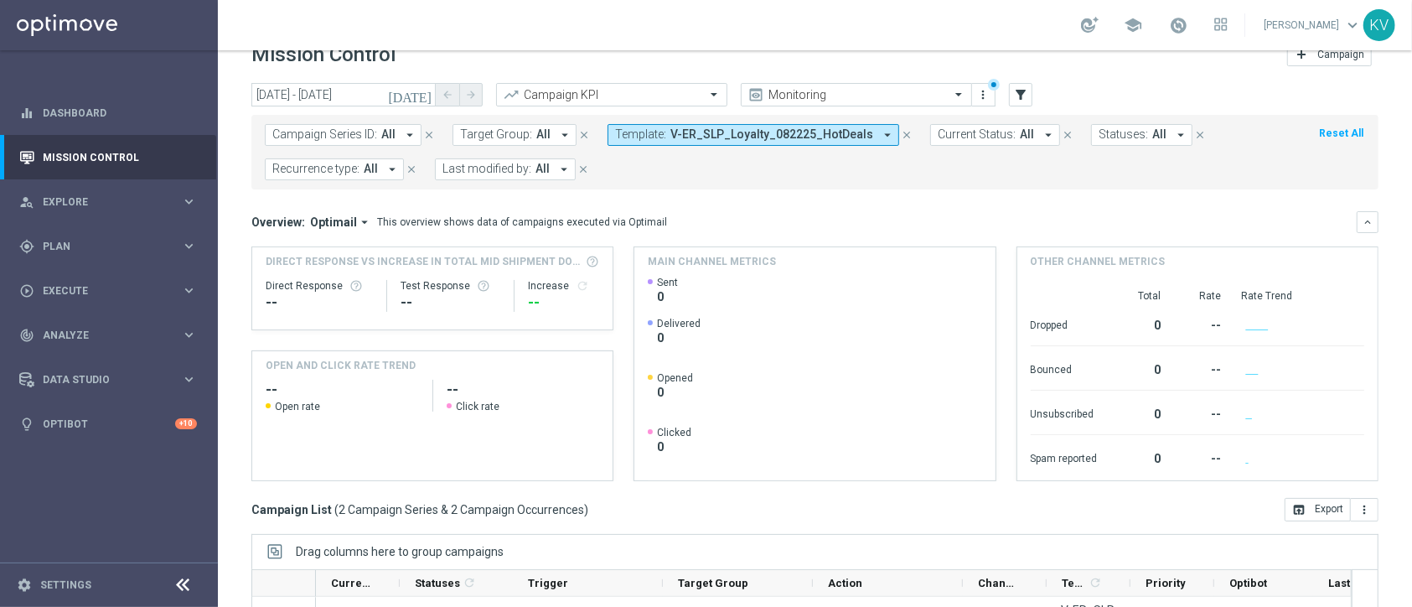
scroll to position [264, 0]
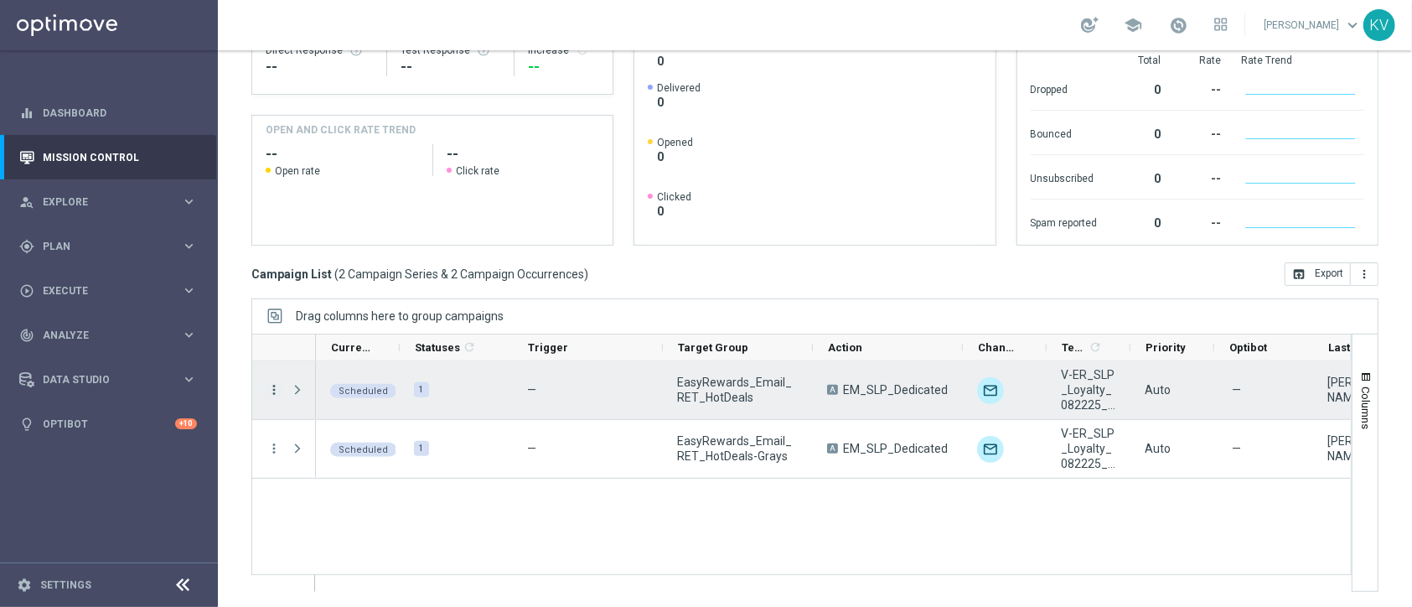
click at [275, 388] on icon "more_vert" at bounding box center [273, 389] width 15 height 15
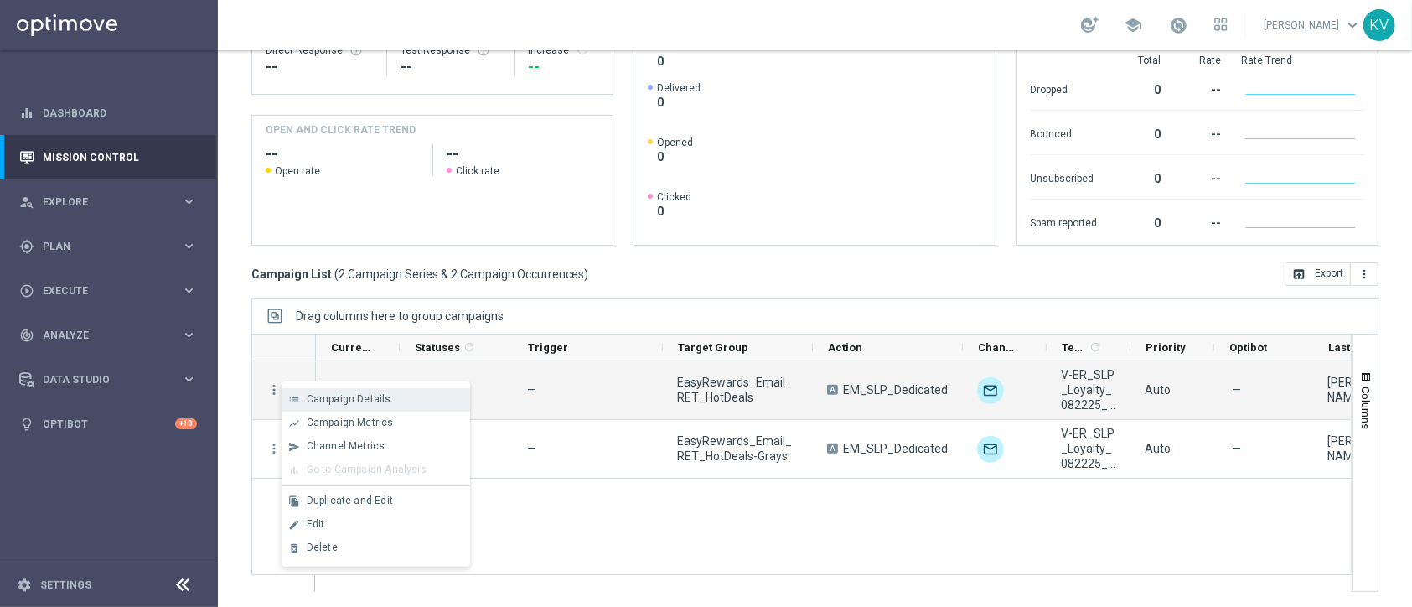
click at [340, 391] on div "list Campaign Details" at bounding box center [376, 399] width 189 height 23
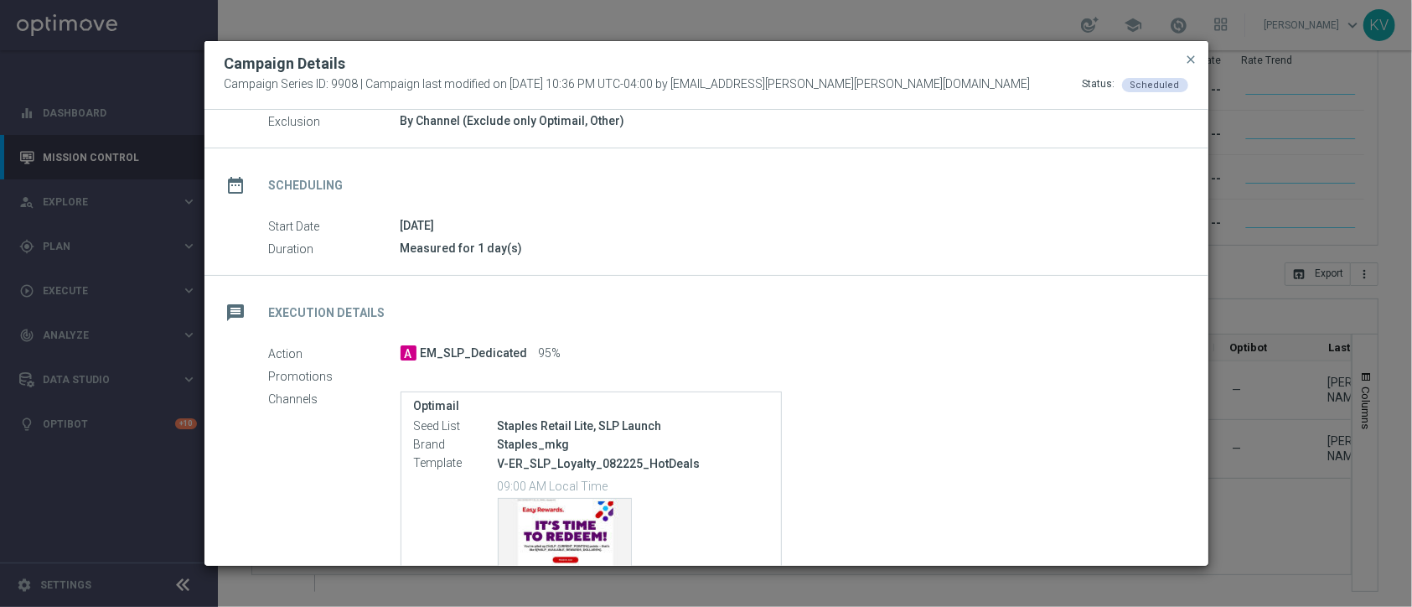
scroll to position [243, 0]
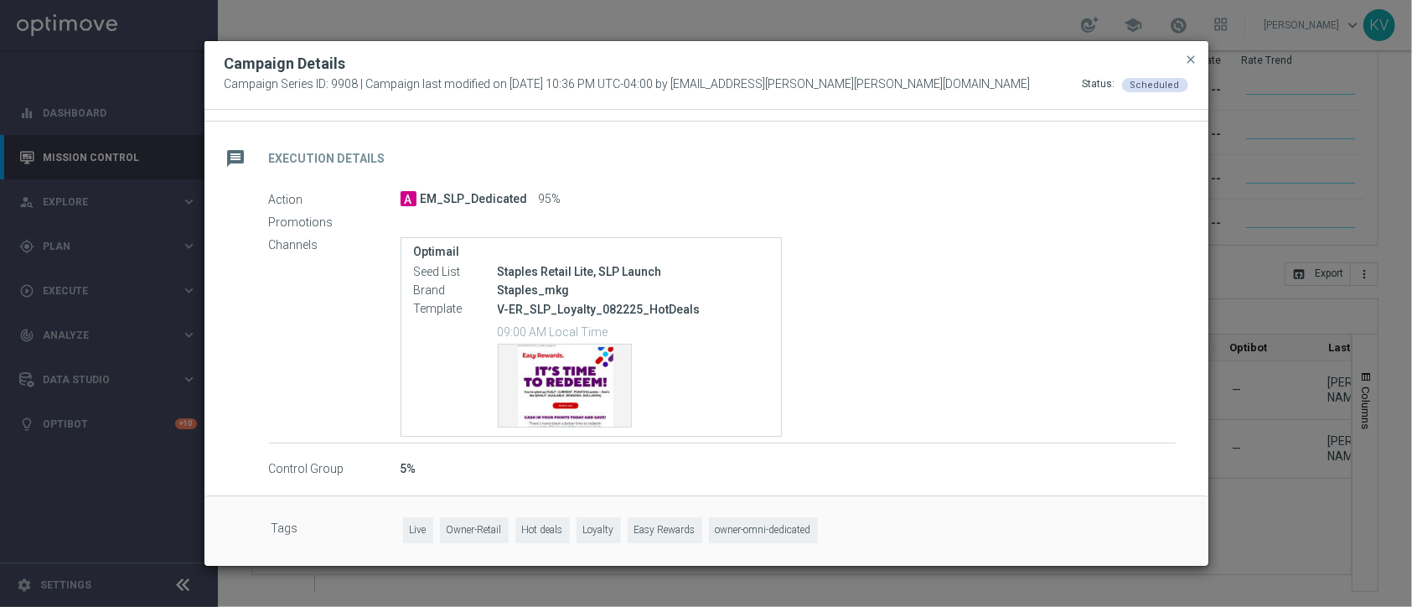
click at [1198, 57] on button "close" at bounding box center [1191, 59] width 17 height 20
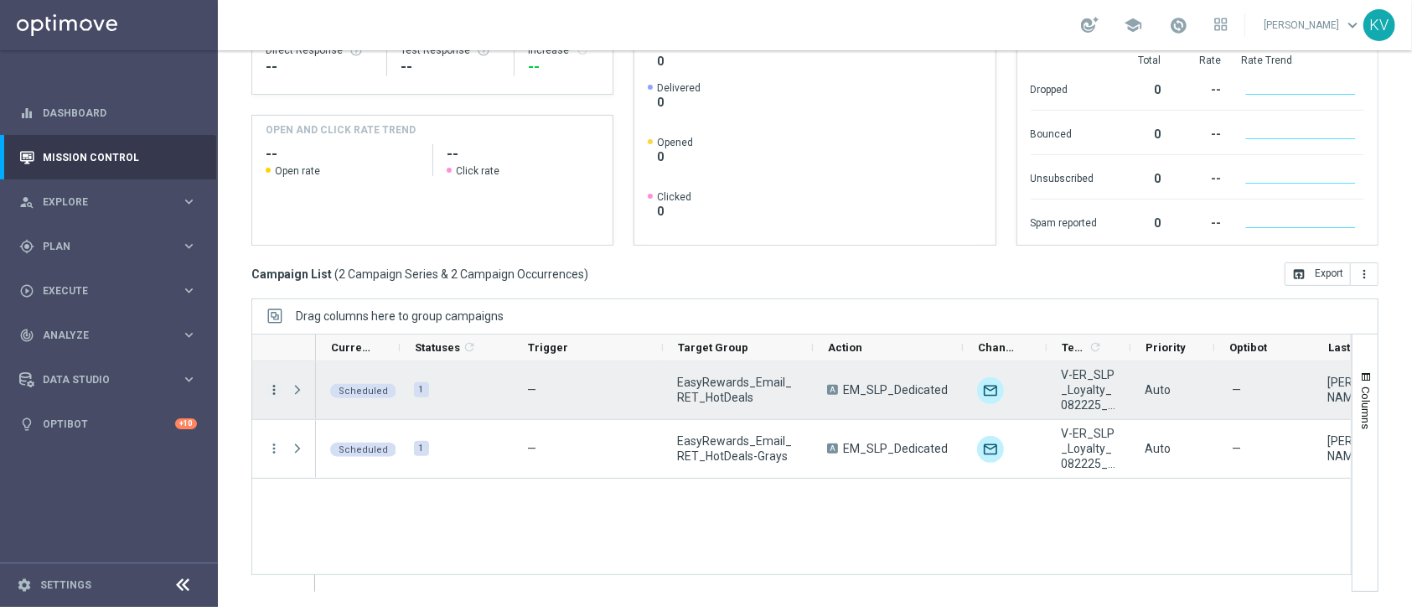
click at [268, 391] on icon "more_vert" at bounding box center [273, 389] width 15 height 15
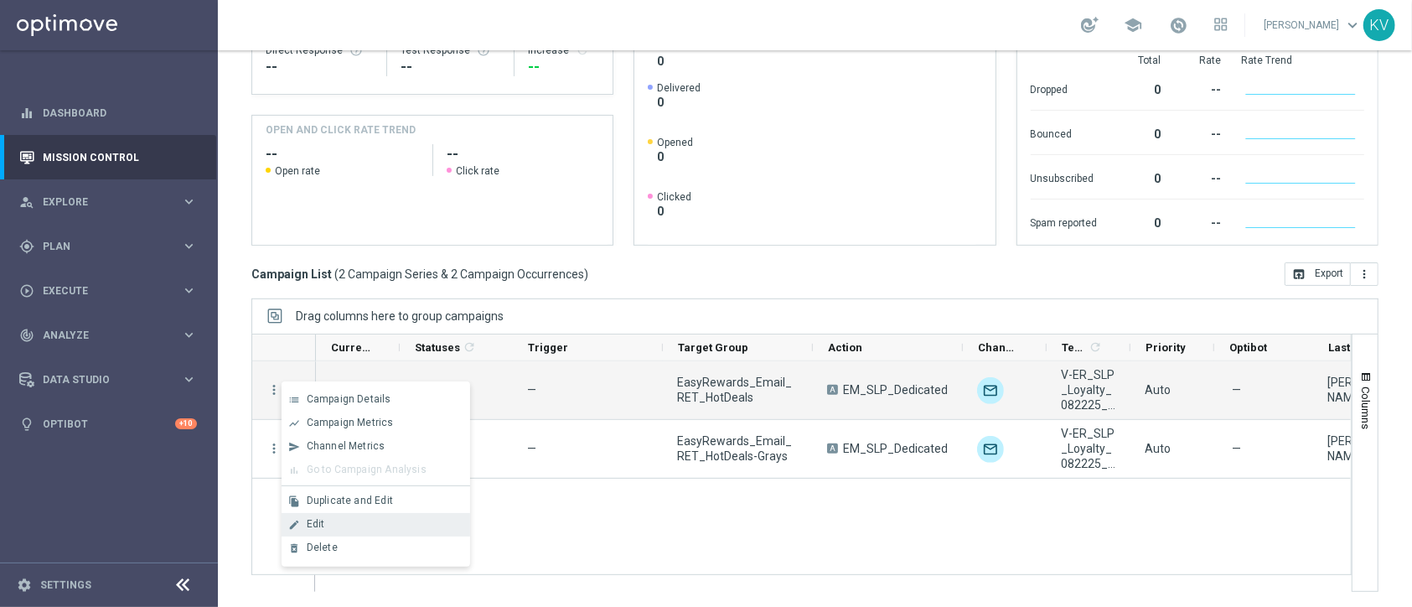
click at [405, 515] on div "edit Edit" at bounding box center [376, 524] width 189 height 23
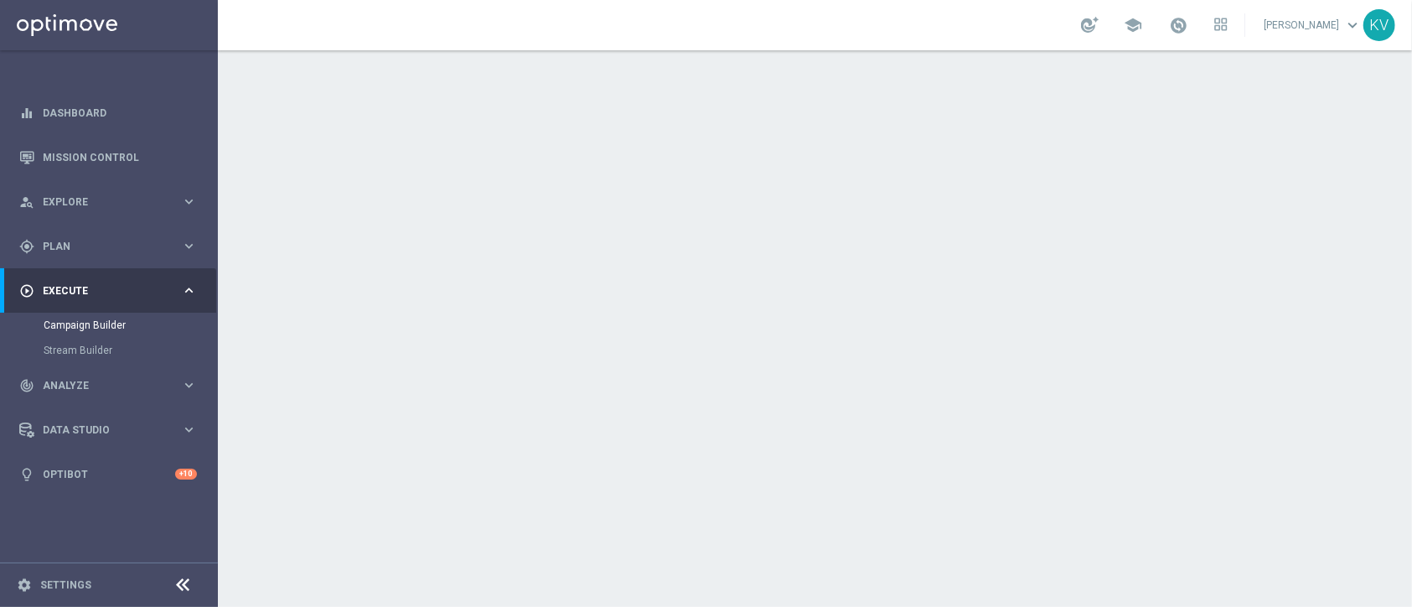
scroll to position [227, 0]
click at [377, 551] on button "Notes & Tags" at bounding box center [364, 559] width 79 height 21
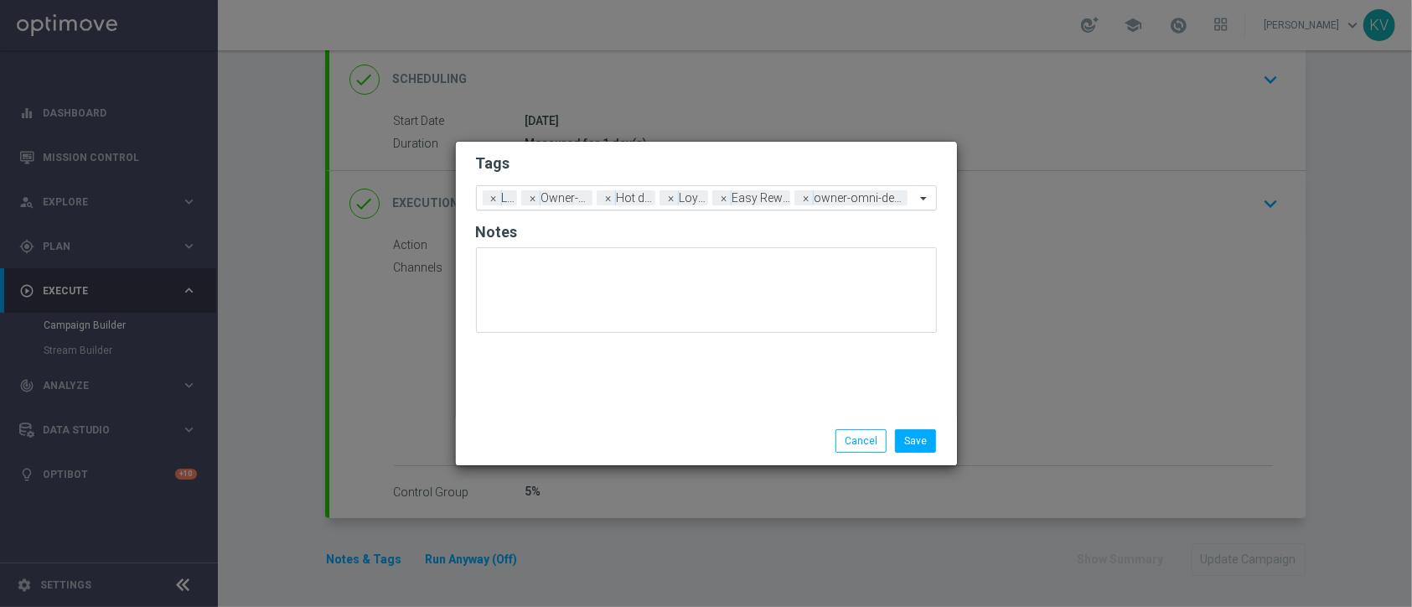
click at [922, 204] on span at bounding box center [925, 198] width 21 height 14
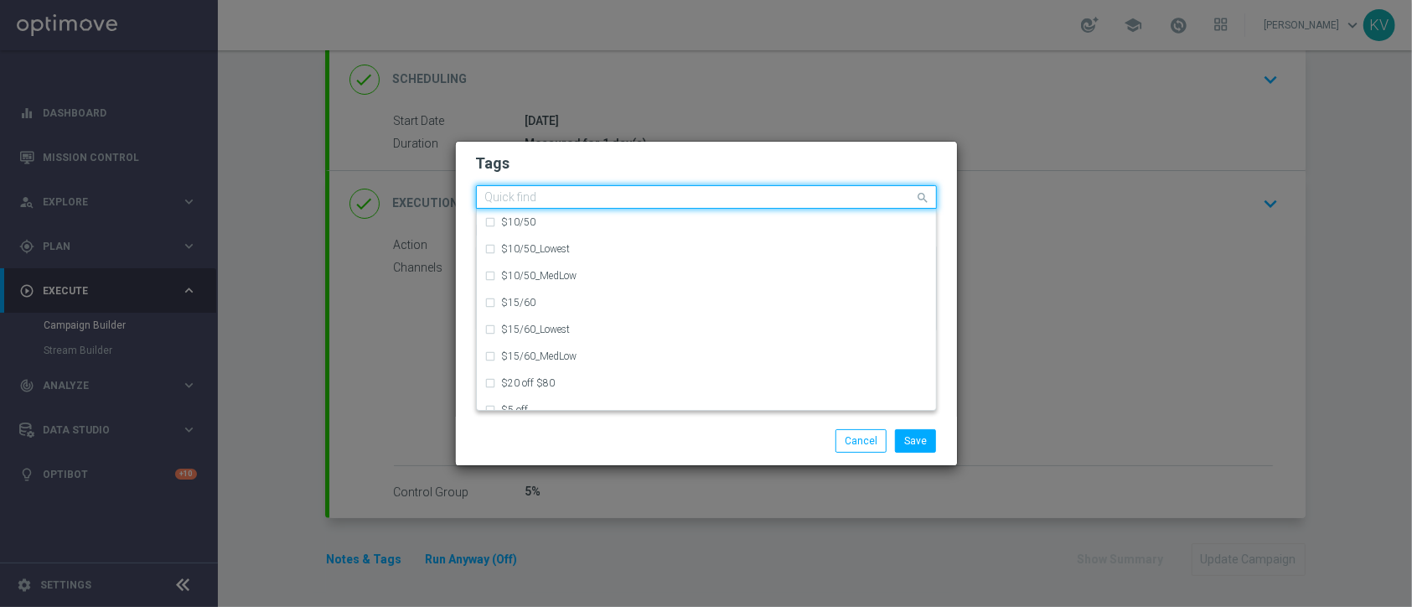
scroll to position [0, 0]
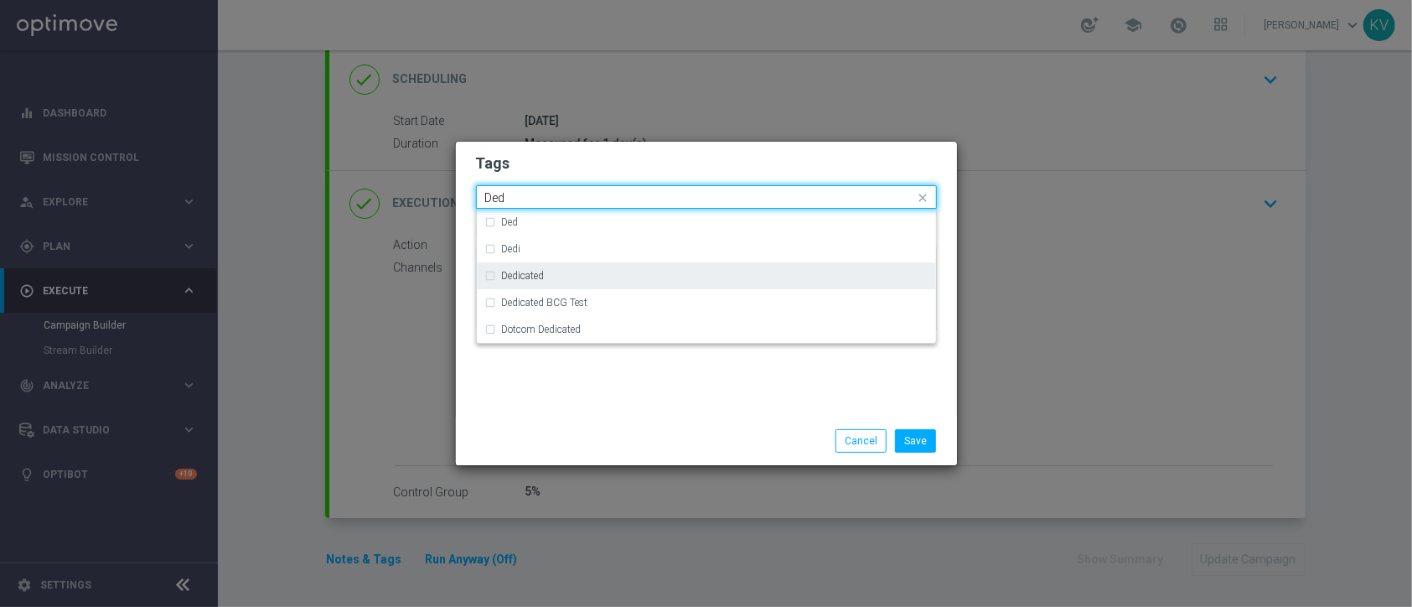
click at [555, 274] on div "Dedicated" at bounding box center [715, 276] width 426 height 10
type input "Ded"
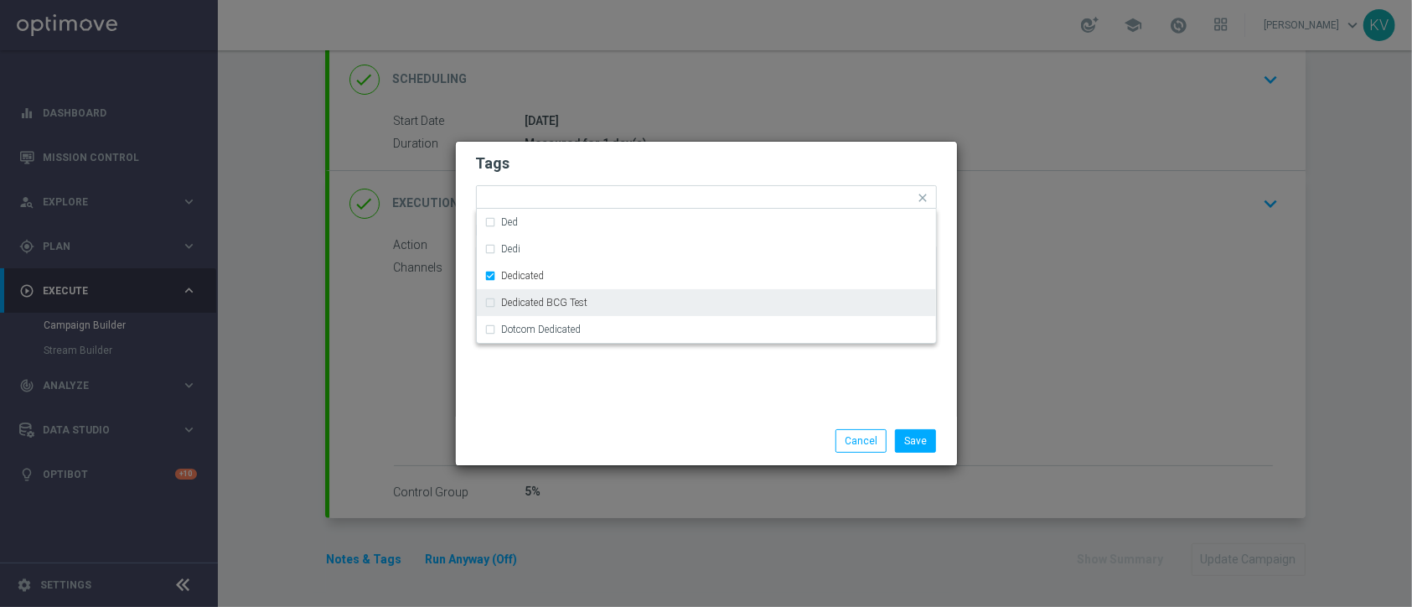
click at [583, 377] on div "Tags Quick find × Live × Owner-Retail × Hot deals × Loyalty × Easy Rewards × ow…" at bounding box center [706, 279] width 501 height 275
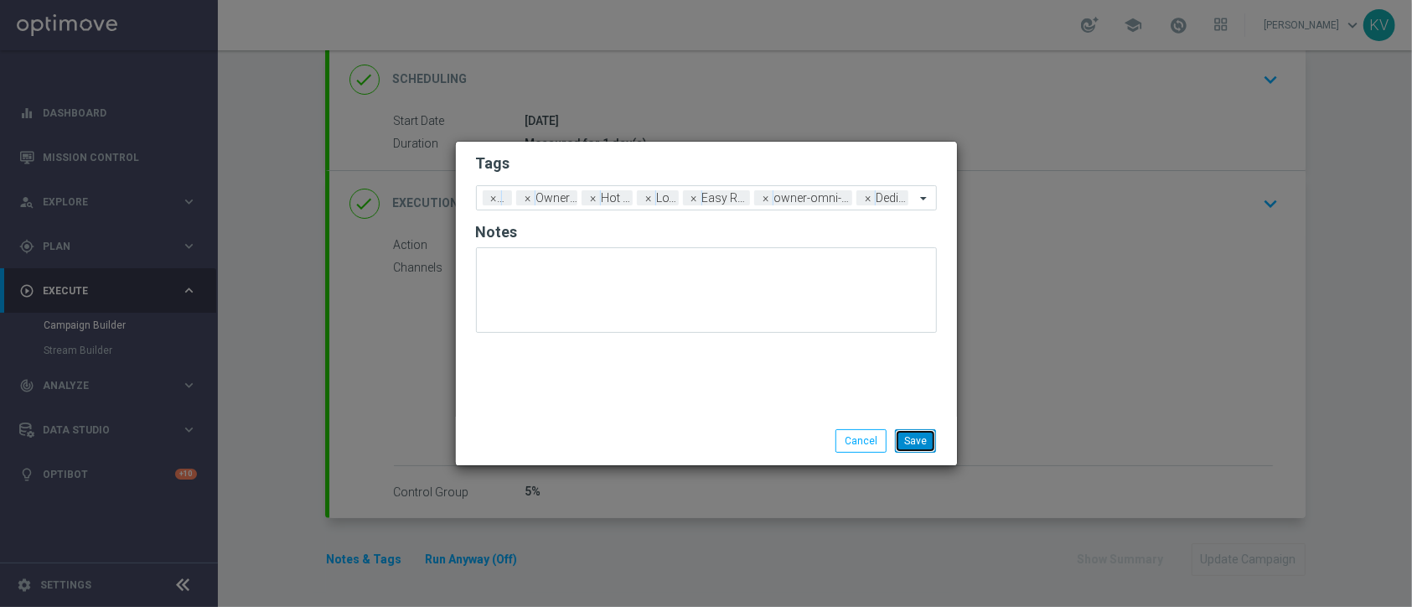
click at [917, 442] on button "Save" at bounding box center [915, 440] width 41 height 23
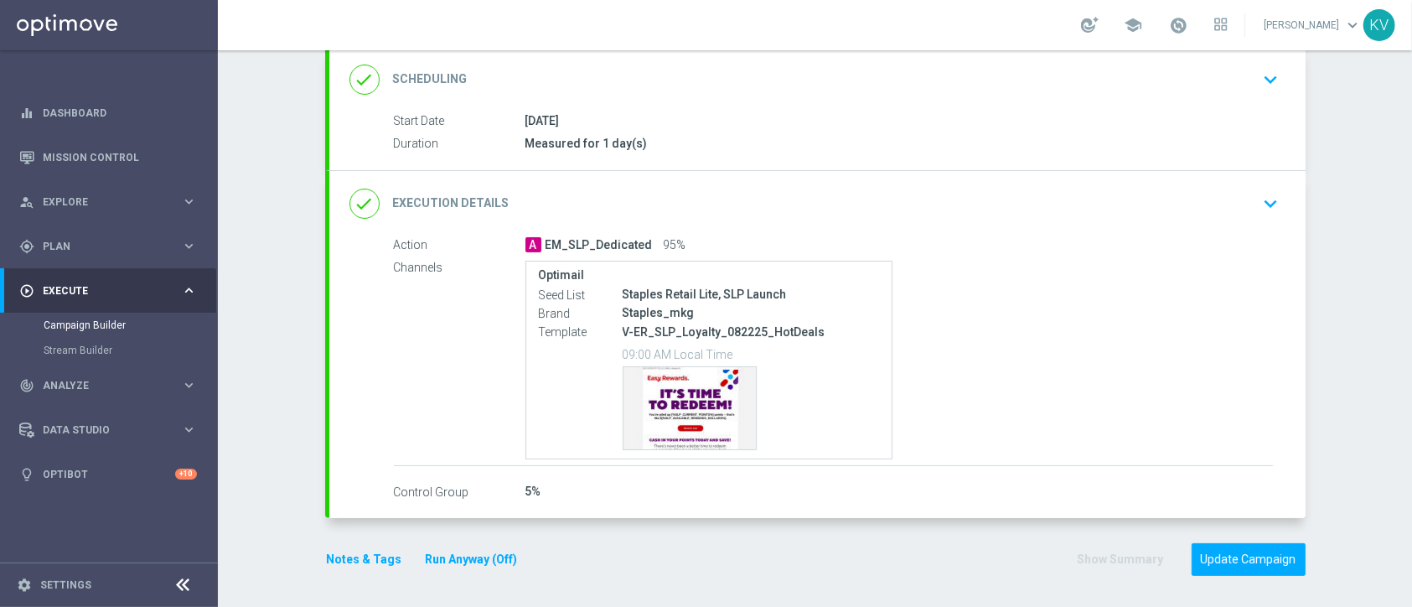
click at [1229, 538] on form "done Target Group keyboard_arrow_down Target Group launch EasyRewards_Email_RET…" at bounding box center [815, 250] width 980 height 654
click at [1239, 556] on button "Update Campaign" at bounding box center [1248, 559] width 114 height 33
